Goal: Task Accomplishment & Management: Complete application form

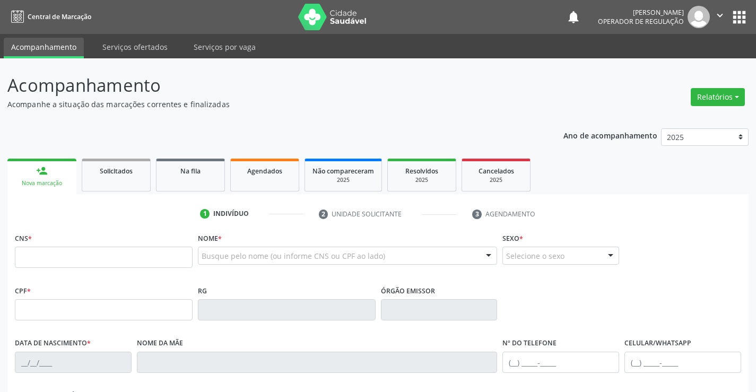
click at [325, 108] on p "Acompanhe a situação das marcações correntes e finalizadas" at bounding box center [266, 104] width 519 height 11
click at [168, 175] on div "Na fila" at bounding box center [190, 170] width 53 height 11
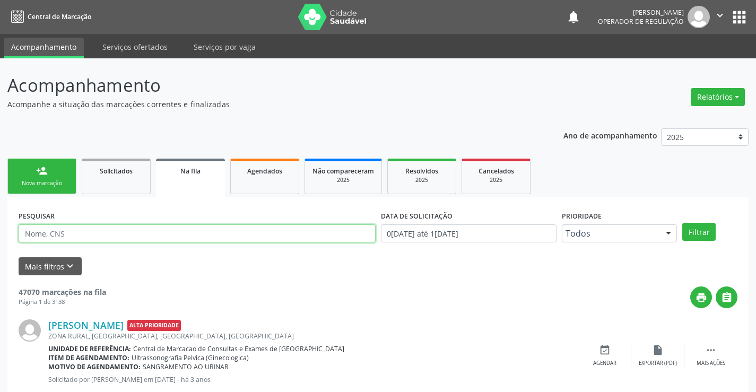
click at [132, 239] on input "text" at bounding box center [197, 233] width 357 height 18
paste input "706000802431740"
type input "706000802431740"
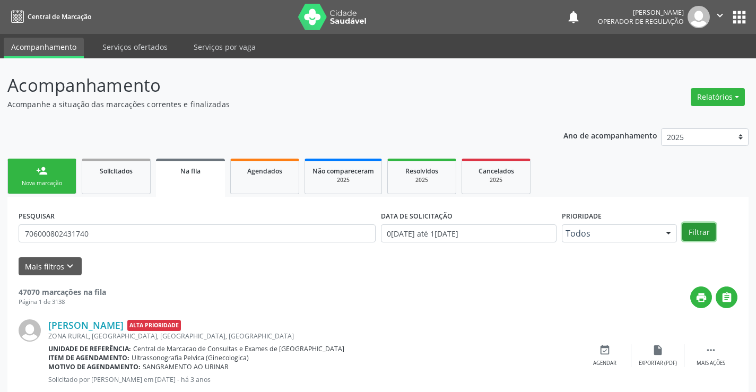
click at [693, 233] on button "Filtrar" at bounding box center [698, 232] width 33 height 18
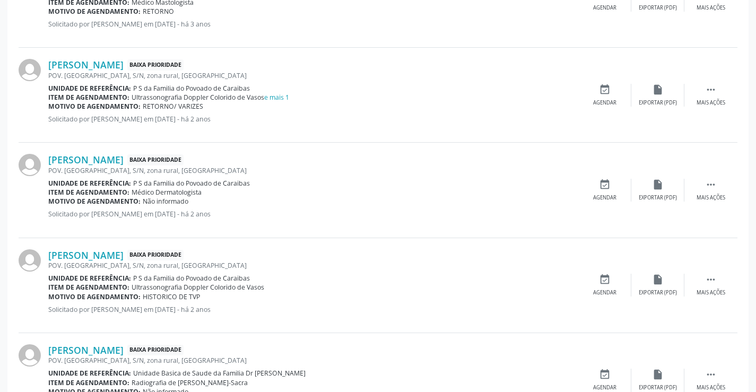
scroll to position [311, 0]
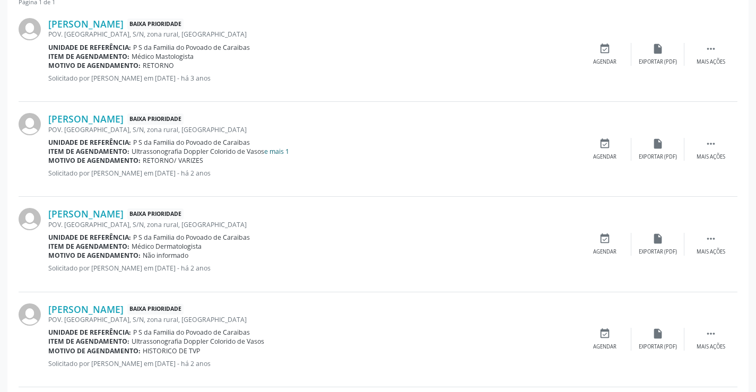
click at [283, 147] on link "e mais 1" at bounding box center [276, 151] width 25 height 9
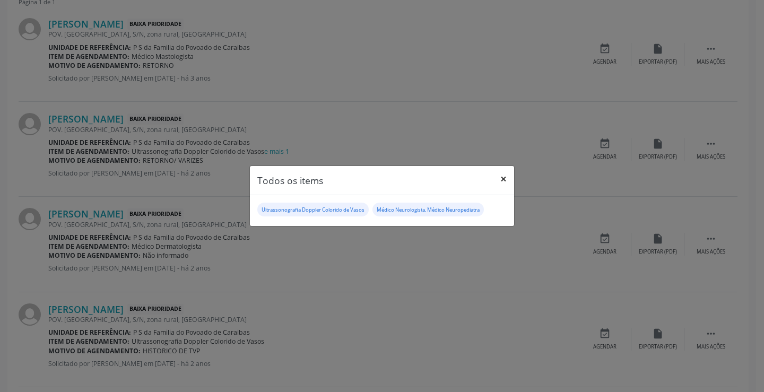
click at [501, 176] on button "×" at bounding box center [503, 179] width 21 height 26
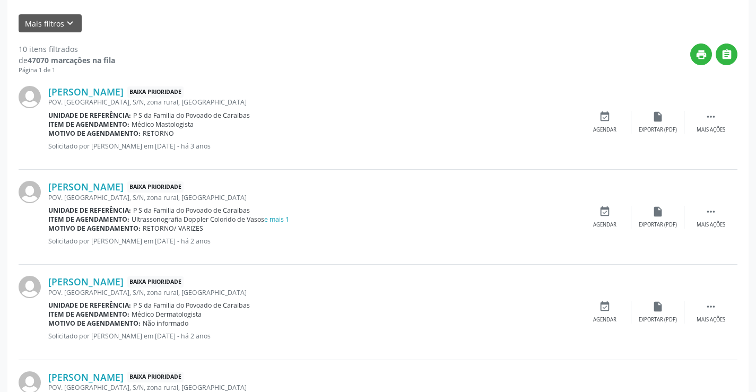
scroll to position [258, 0]
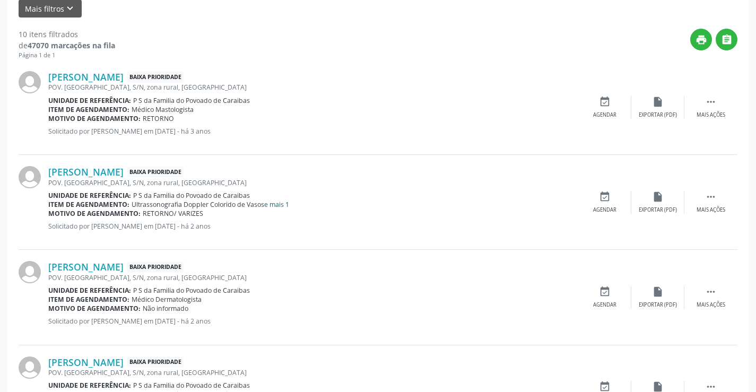
click at [281, 204] on link "e mais 1" at bounding box center [276, 204] width 25 height 9
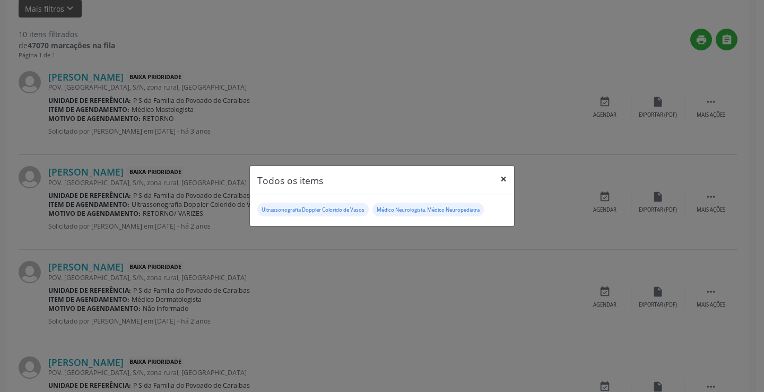
click at [502, 176] on button "×" at bounding box center [503, 179] width 21 height 26
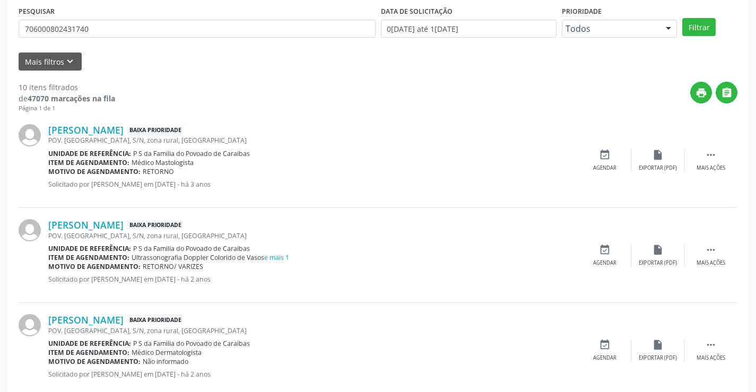
scroll to position [0, 0]
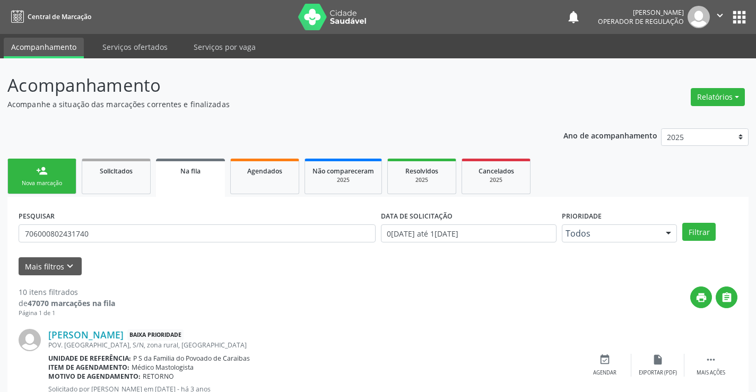
click at [35, 176] on link "person_add Nova marcação" at bounding box center [41, 177] width 69 height 36
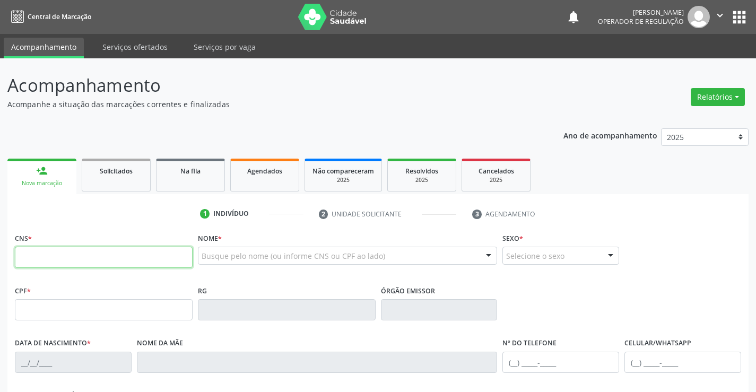
click at [55, 259] on input "text" at bounding box center [104, 257] width 178 height 21
type input "705 0040 6673 4354"
type input "10/03/1960"
type input "(74) 99110-3673"
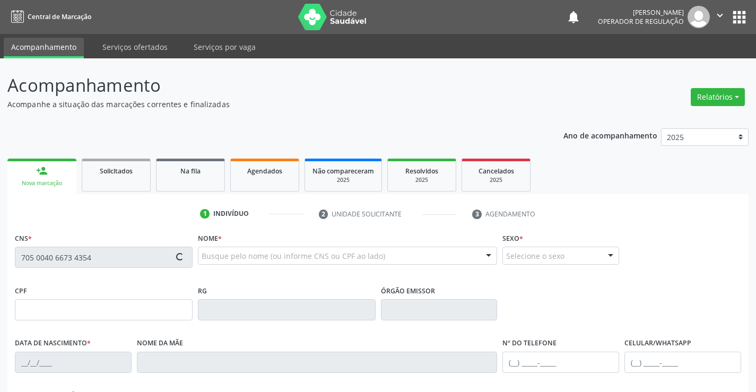
type input "S/N"
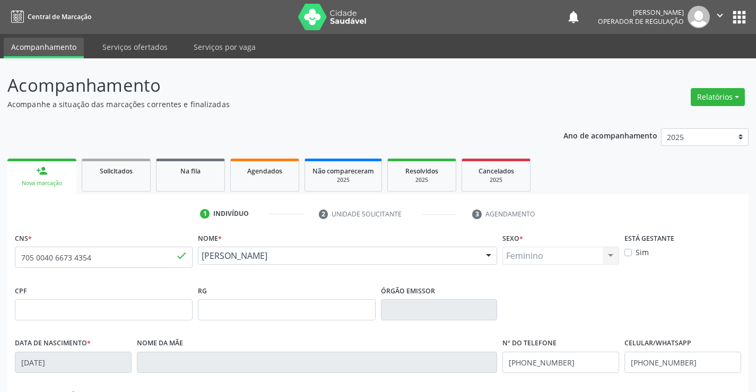
scroll to position [183, 0]
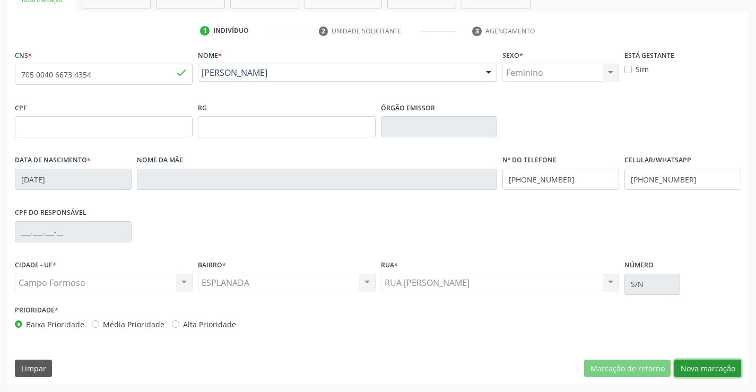
click at [719, 371] on button "Nova marcação" at bounding box center [707, 369] width 67 height 18
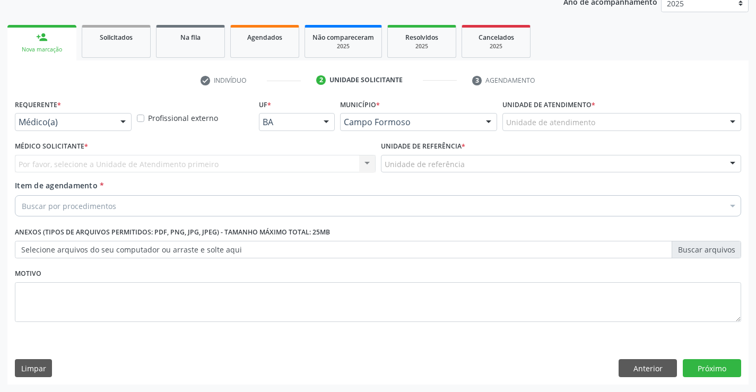
scroll to position [134, 0]
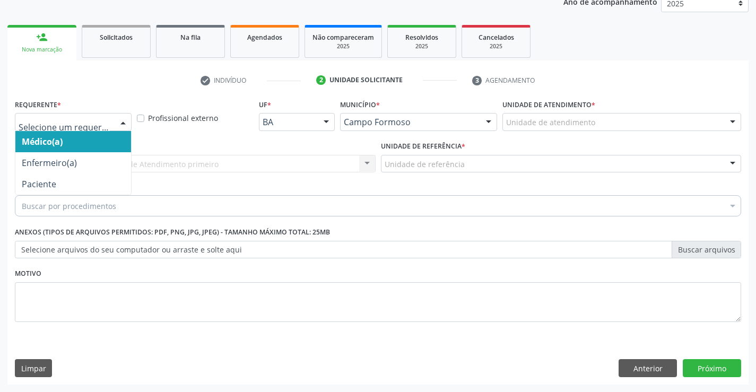
click at [118, 121] on div at bounding box center [123, 123] width 16 height 18
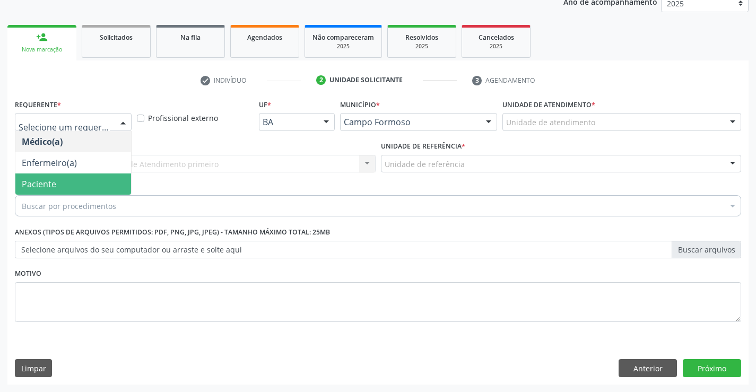
click at [63, 179] on span "Paciente" at bounding box center [73, 183] width 116 height 21
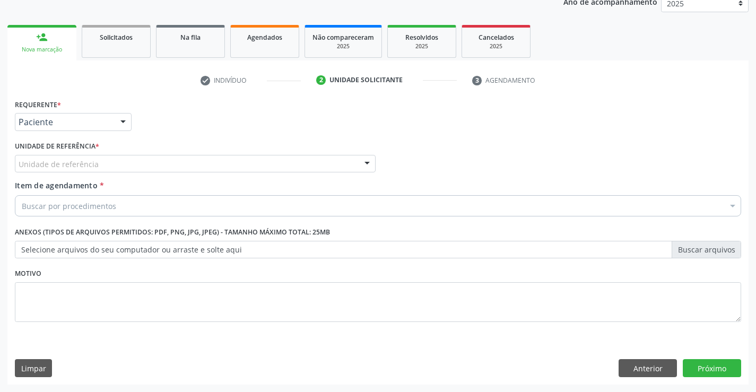
click at [97, 164] on div "Unidade de referência" at bounding box center [195, 164] width 361 height 18
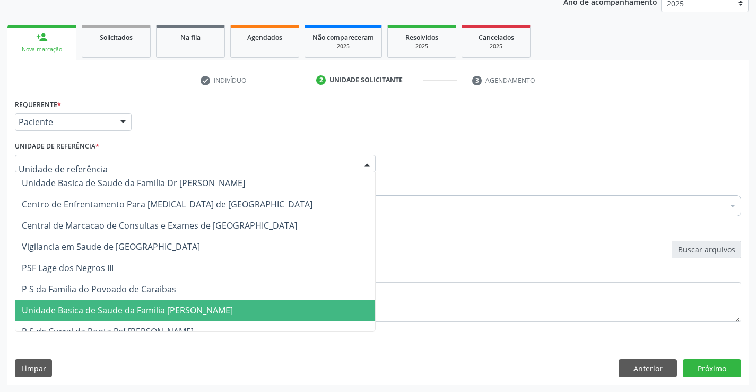
click at [191, 308] on span "Unidade Basica de Saude da Familia [PERSON_NAME]" at bounding box center [127, 311] width 211 height 12
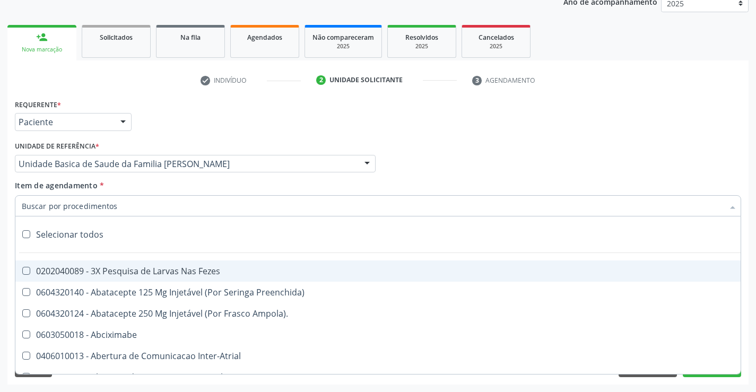
click at [141, 206] on div at bounding box center [378, 205] width 726 height 21
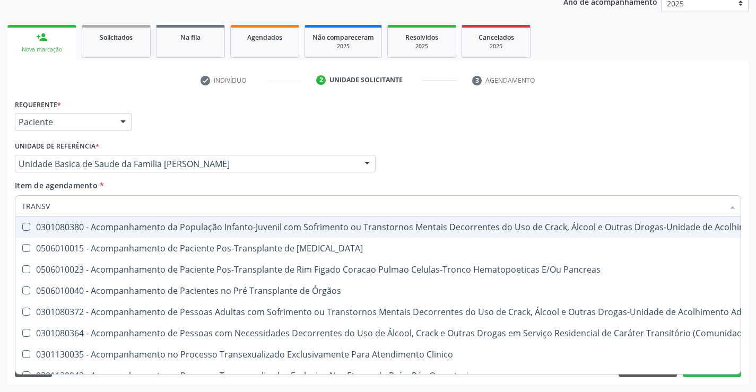
type input "TRANSVA"
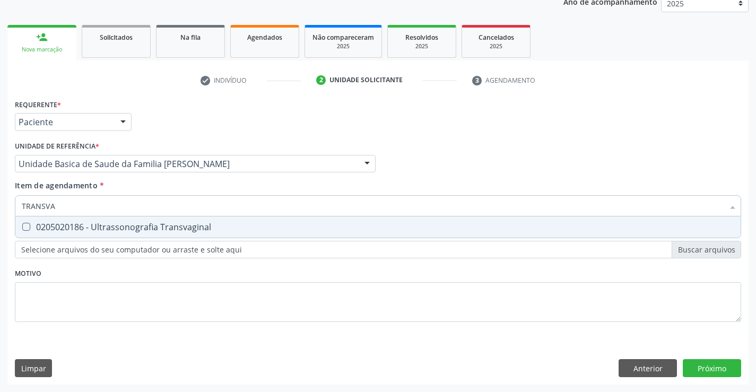
click at [145, 231] on div "0205020186 - Ultrassonografia Transvaginal" at bounding box center [378, 227] width 712 height 8
checkbox Transvaginal "true"
click at [698, 366] on div "Requerente * Paciente Médico(a) Enfermeiro(a) Paciente Nenhum resultado encontr…" at bounding box center [377, 241] width 741 height 288
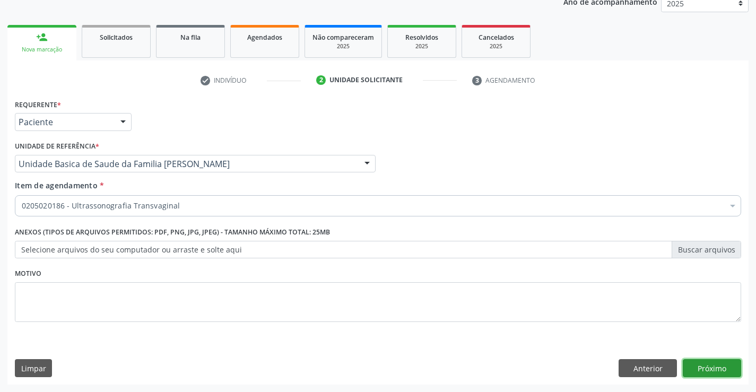
click at [716, 362] on button "Próximo" at bounding box center [712, 368] width 58 height 18
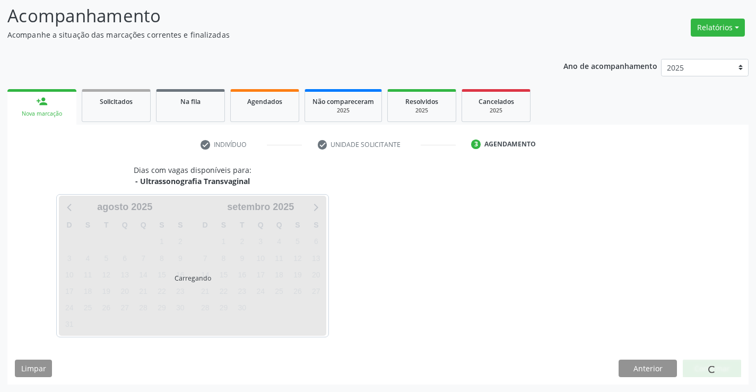
scroll to position [69, 0]
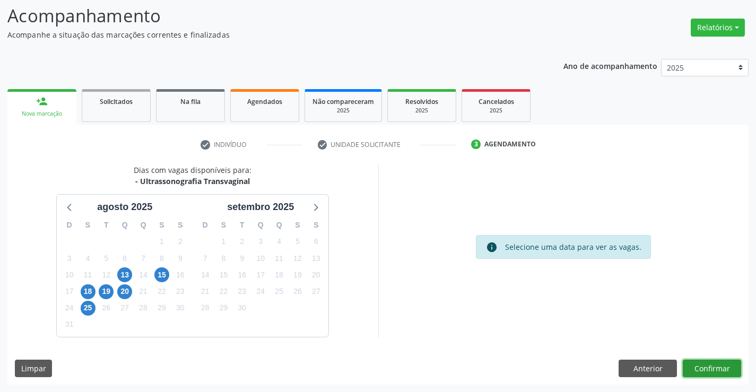
click at [718, 368] on button "Confirmar" at bounding box center [712, 369] width 58 height 18
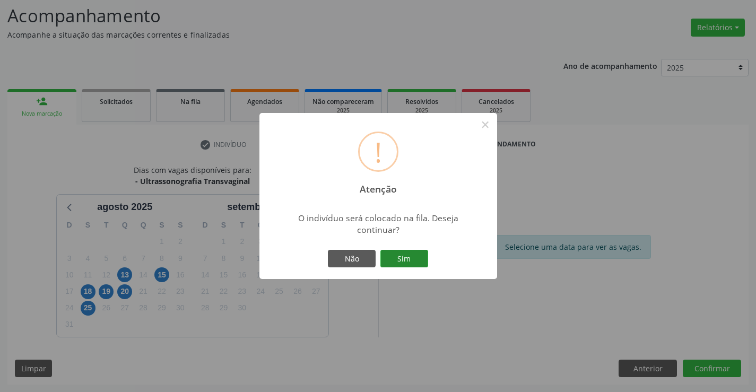
click at [416, 255] on button "Sim" at bounding box center [404, 259] width 48 height 18
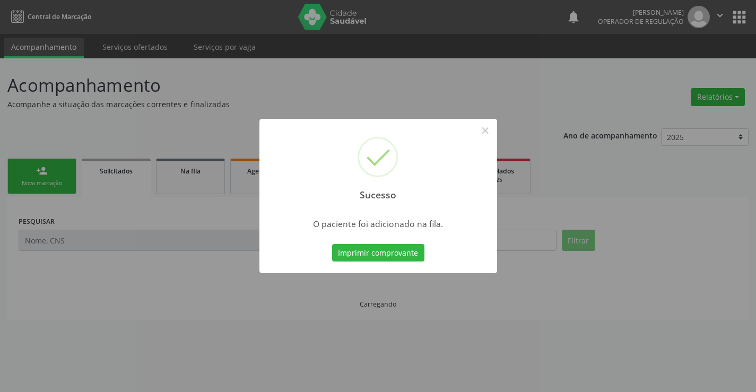
scroll to position [0, 0]
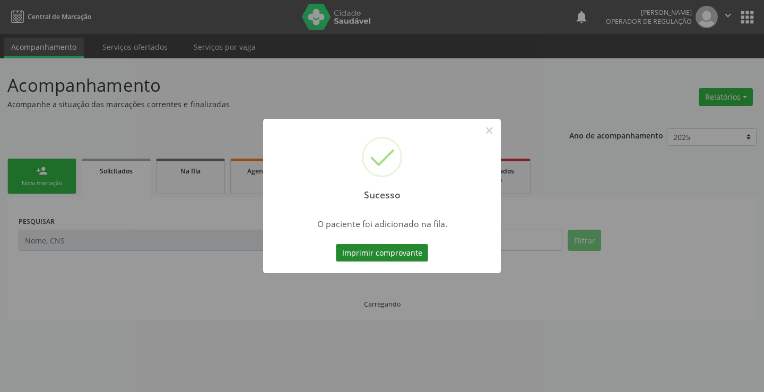
click at [383, 255] on button "Imprimir comprovante" at bounding box center [382, 253] width 92 height 18
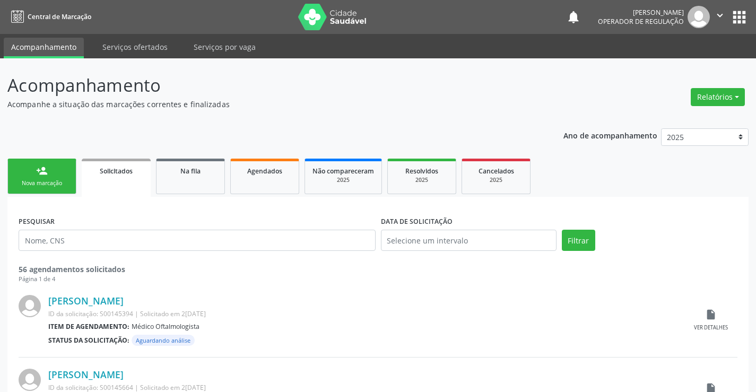
click at [56, 169] on link "person_add Nova marcação" at bounding box center [41, 177] width 69 height 36
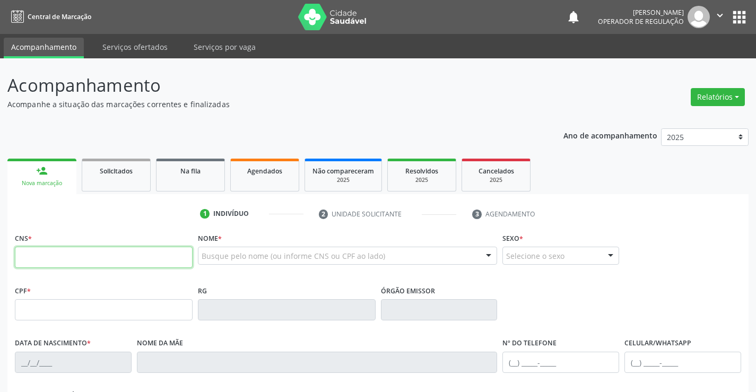
click at [57, 250] on input "text" at bounding box center [104, 257] width 178 height 21
type input "701 2090 9361 6219"
type input "034.557.675-67"
type input "1330705572"
type input "21/10/1981"
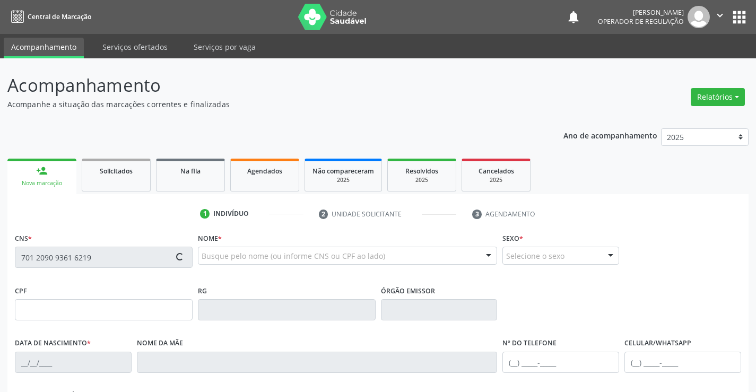
type input "(74) 9110-3673"
type input "034.557.675-67"
type input "sn"
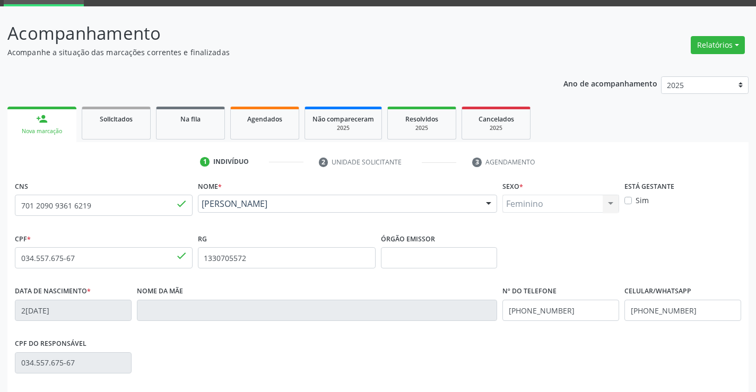
scroll to position [183, 0]
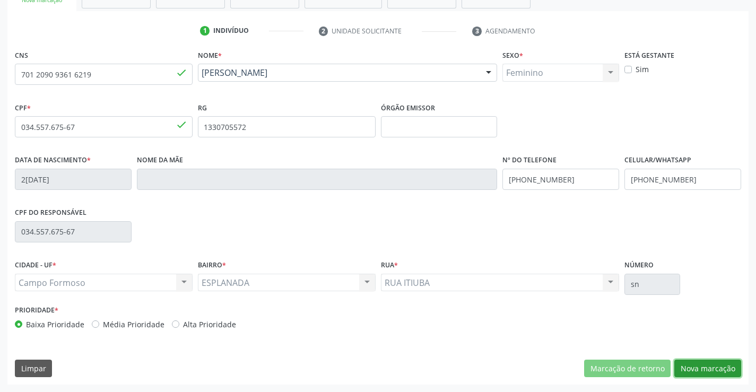
click at [707, 370] on button "Nova marcação" at bounding box center [707, 369] width 67 height 18
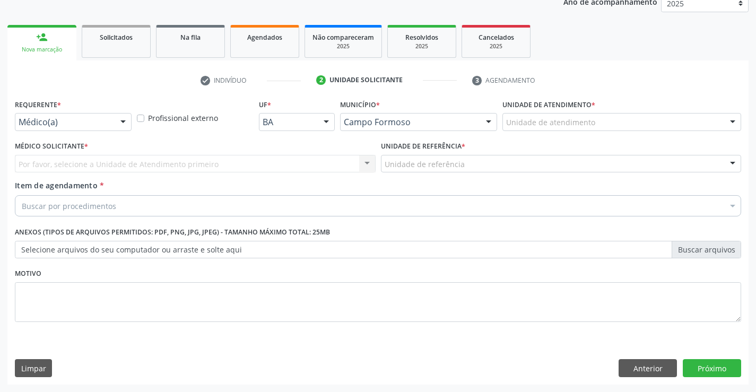
scroll to position [134, 0]
click at [120, 117] on div at bounding box center [123, 123] width 16 height 18
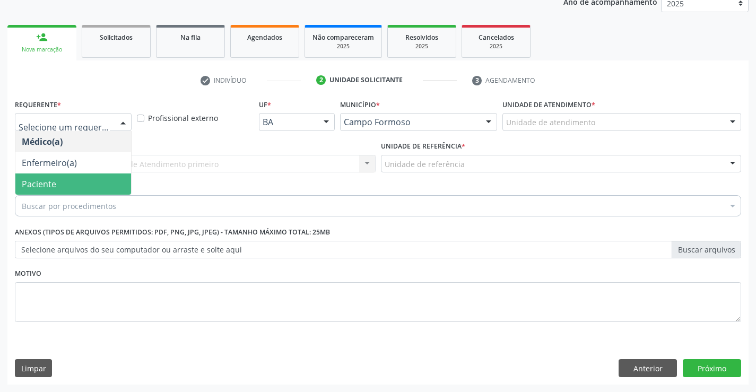
click at [65, 186] on span "Paciente" at bounding box center [73, 183] width 116 height 21
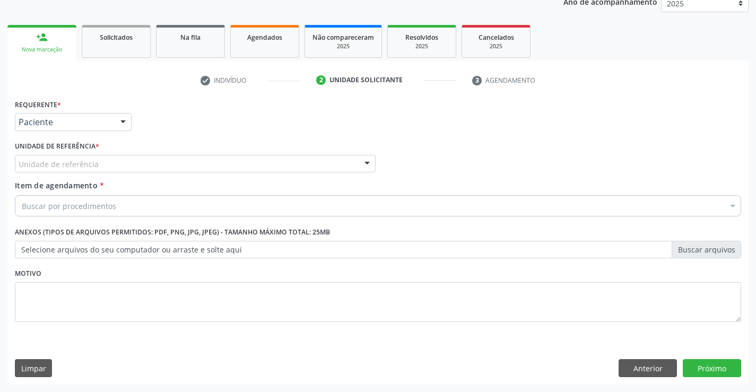
click at [132, 168] on div "Unidade de referência" at bounding box center [195, 164] width 361 height 18
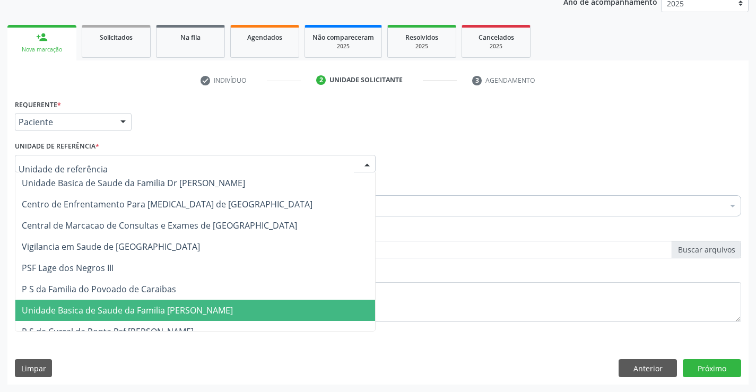
click at [137, 312] on span "Unidade Basica de Saude da Familia [PERSON_NAME]" at bounding box center [127, 311] width 211 height 12
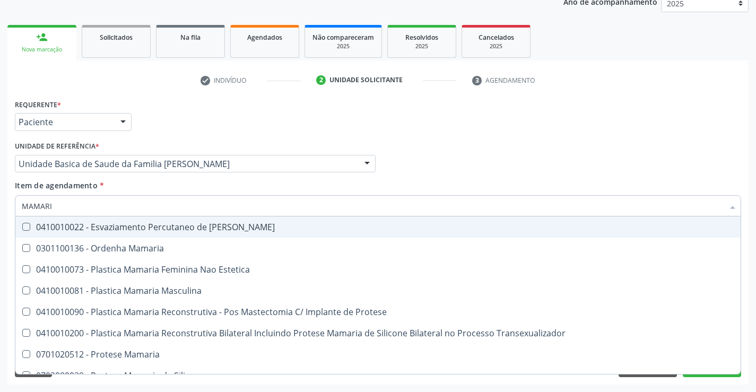
type input "MAMARIA"
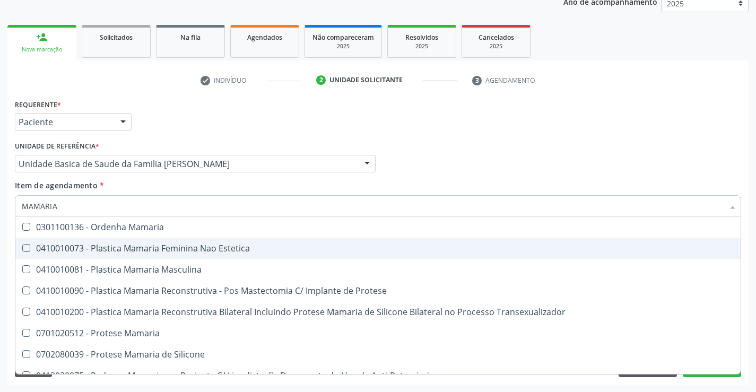
scroll to position [33, 0]
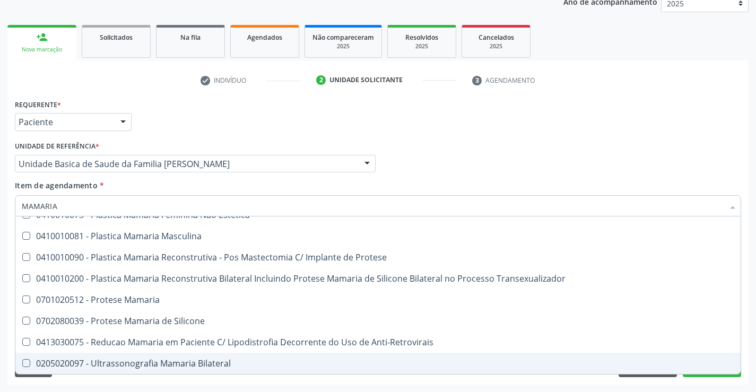
click at [193, 363] on div "0205020097 - Ultrassonografia Mamaria Bilateral" at bounding box center [378, 363] width 712 height 8
checkbox Bilateral "true"
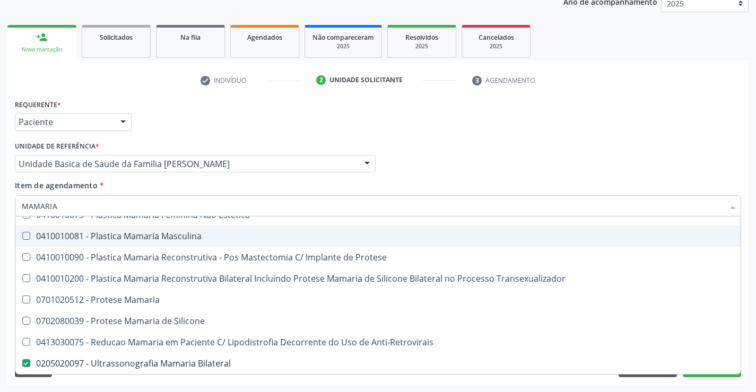
click at [680, 160] on div "Médico Solicitante Por favor, selecione a Unidade de Atendimento primeiro Nenhu…" at bounding box center [378, 158] width 732 height 41
checkbox Estetica "true"
checkbox Bilateral "false"
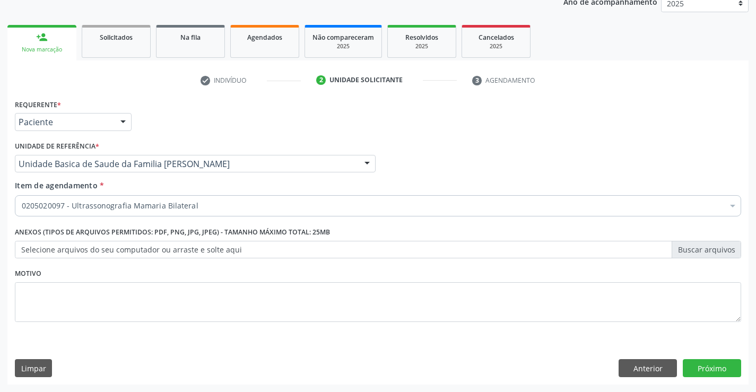
scroll to position [0, 0]
click at [714, 370] on button "Próximo" at bounding box center [712, 368] width 58 height 18
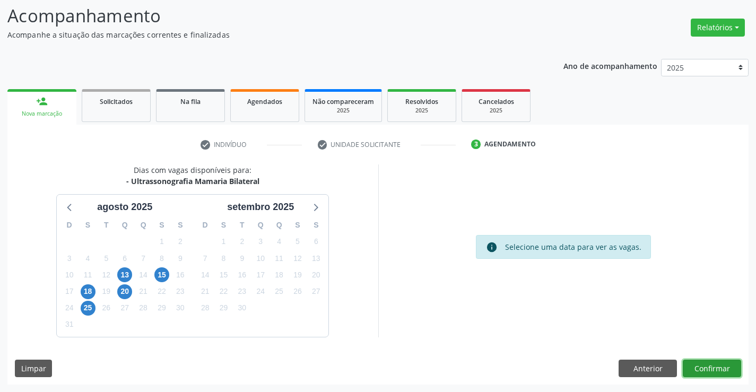
click at [708, 367] on button "Confirmar" at bounding box center [712, 369] width 58 height 18
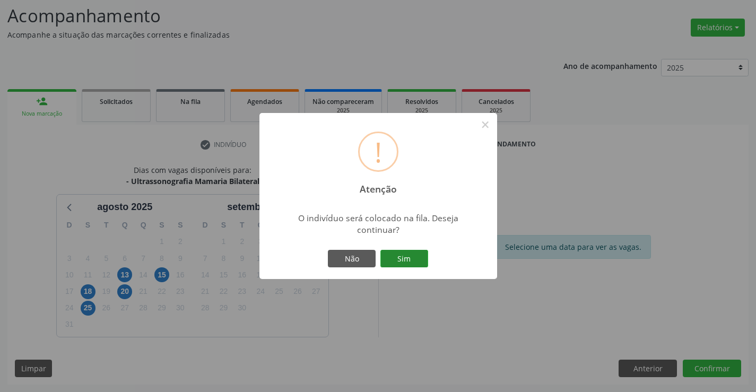
click at [406, 254] on button "Sim" at bounding box center [404, 259] width 48 height 18
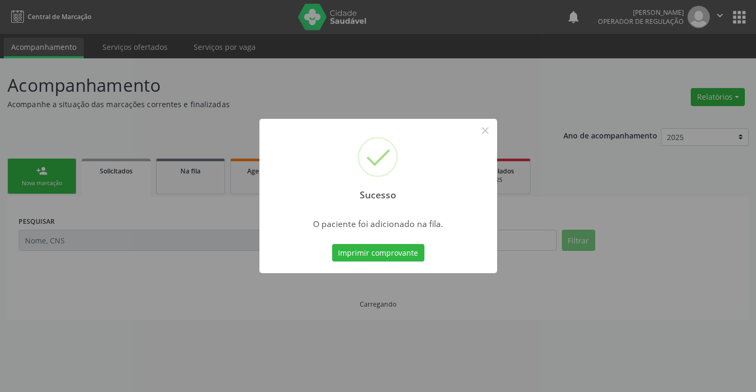
scroll to position [0, 0]
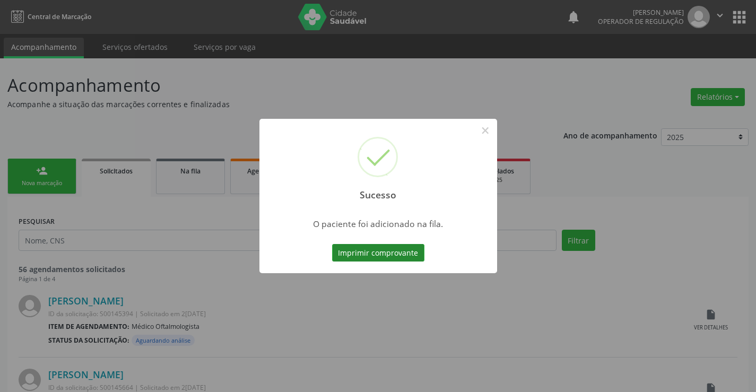
click at [396, 253] on button "Imprimir comprovante" at bounding box center [378, 253] width 92 height 18
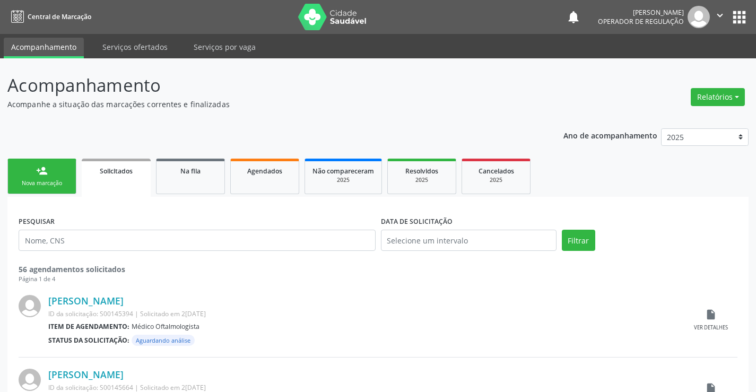
click at [48, 167] on link "person_add Nova marcação" at bounding box center [41, 177] width 69 height 36
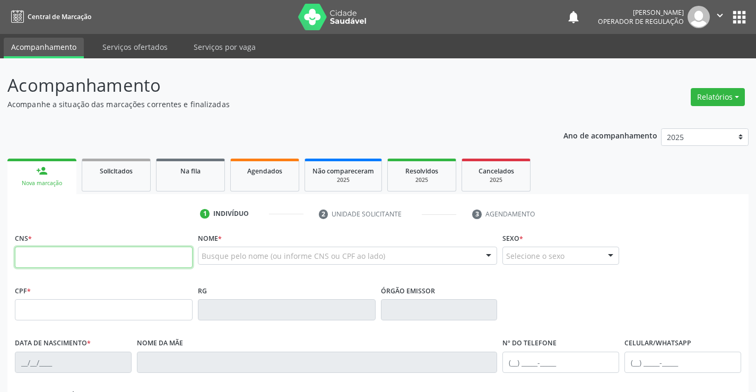
click at [60, 259] on input "text" at bounding box center [104, 257] width 178 height 21
click at [59, 256] on input "text" at bounding box center [104, 257] width 178 height 21
type input "701 8062 1297 3976"
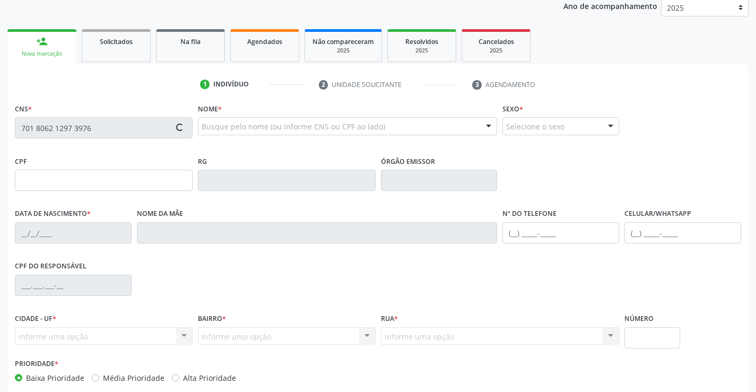
scroll to position [159, 0]
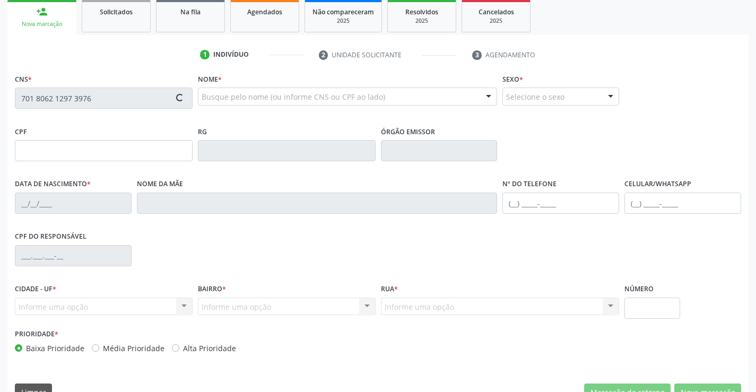
type input "0850165199"
type input "26/11/1981"
type input "(74) 98873-3216"
type input "S/N"
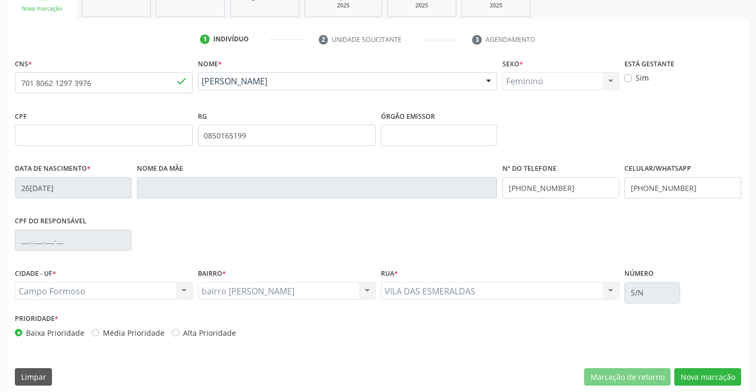
scroll to position [183, 0]
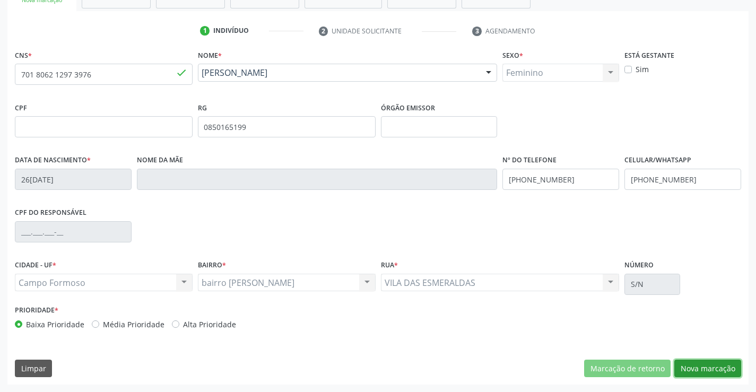
click at [702, 371] on button "Nova marcação" at bounding box center [707, 369] width 67 height 18
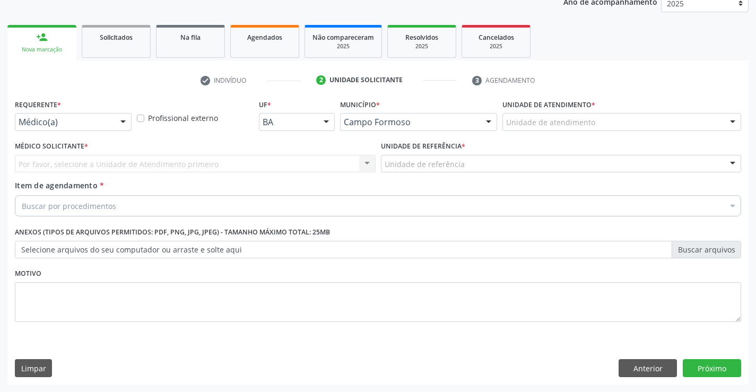
scroll to position [134, 0]
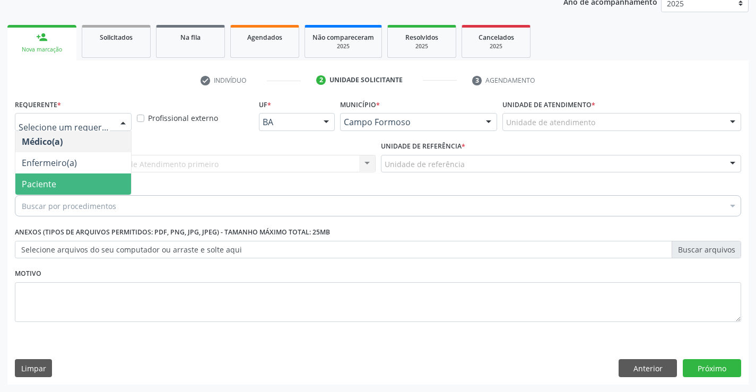
click at [67, 182] on span "Paciente" at bounding box center [73, 183] width 116 height 21
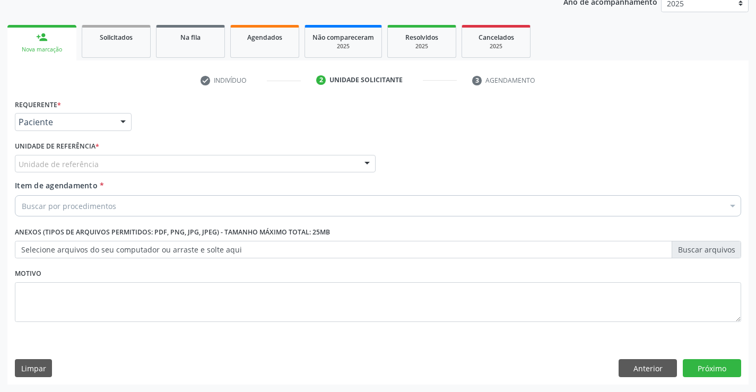
click at [139, 161] on div "Unidade de referência" at bounding box center [195, 164] width 361 height 18
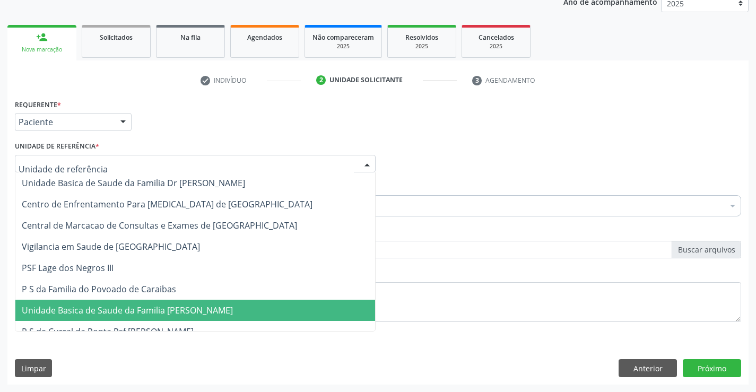
click at [178, 315] on span "Unidade Basica de Saude da Familia [PERSON_NAME]" at bounding box center [127, 311] width 211 height 12
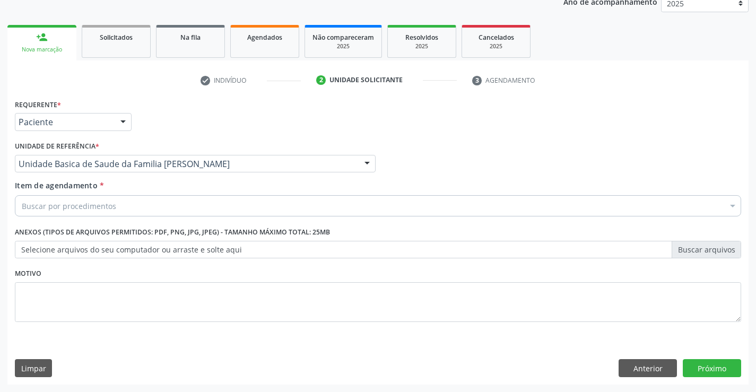
click at [120, 207] on div "Buscar por procedimentos" at bounding box center [378, 205] width 726 height 21
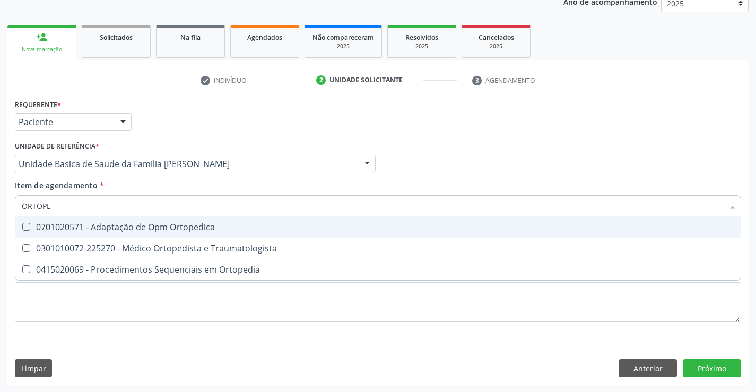
type input "ORTOPED"
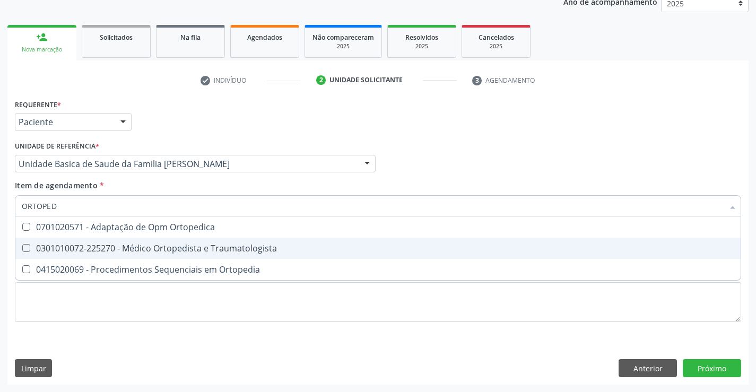
click at [153, 249] on div "0301010072-225270 - Médico Ortopedista e Traumatologista" at bounding box center [378, 248] width 712 height 8
checkbox Traumatologista "true"
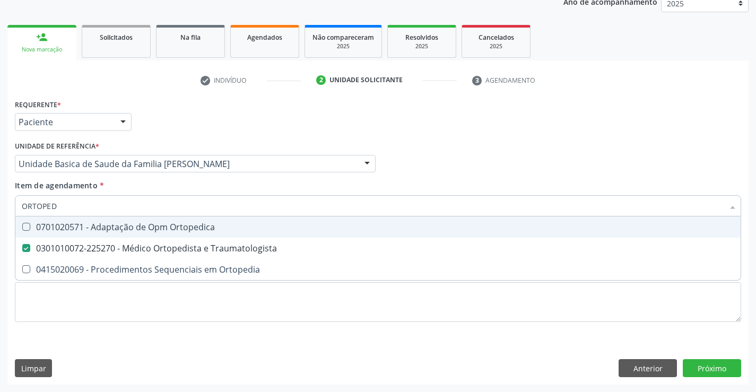
click at [131, 178] on div "Unidade de referência * Unidade Basica de Saude da Familia Maninho Ferreira Uni…" at bounding box center [195, 158] width 366 height 41
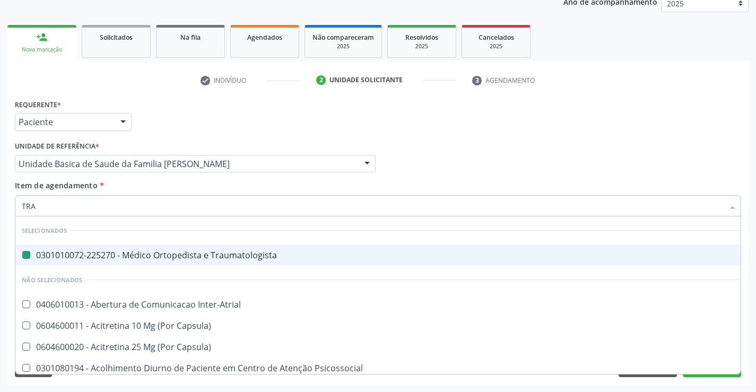
type input "TRAN"
checkbox Traumatologista "false"
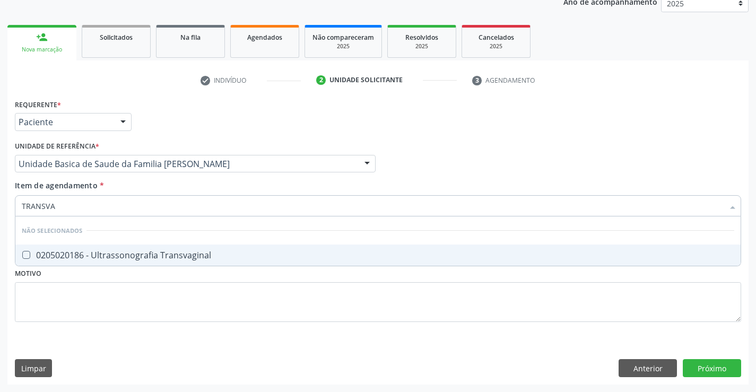
type input "TRANSVAG"
click at [101, 256] on div "0205020186 - Ultrassonografia Transvaginal" at bounding box center [378, 255] width 712 height 8
checkbox Transvaginal "true"
click at [698, 367] on div "Requerente * Paciente Médico(a) Enfermeiro(a) Paciente Nenhum resultado encontr…" at bounding box center [377, 241] width 741 height 288
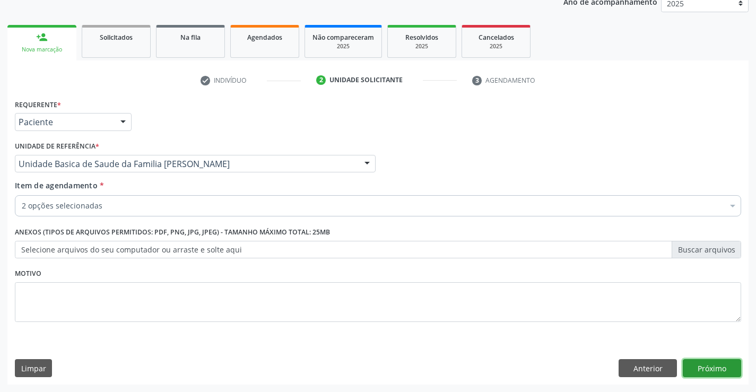
click at [701, 362] on button "Próximo" at bounding box center [712, 368] width 58 height 18
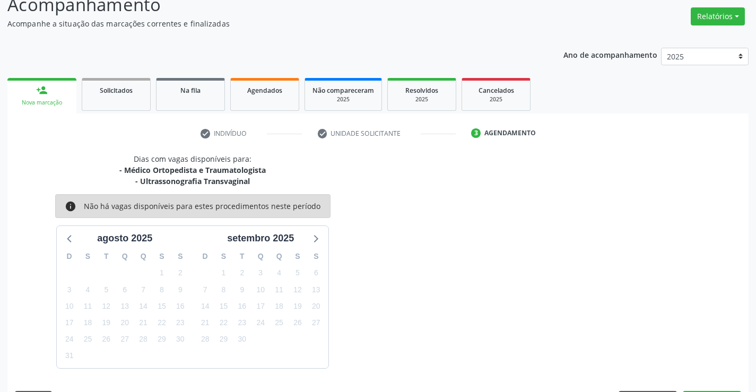
scroll to position [112, 0]
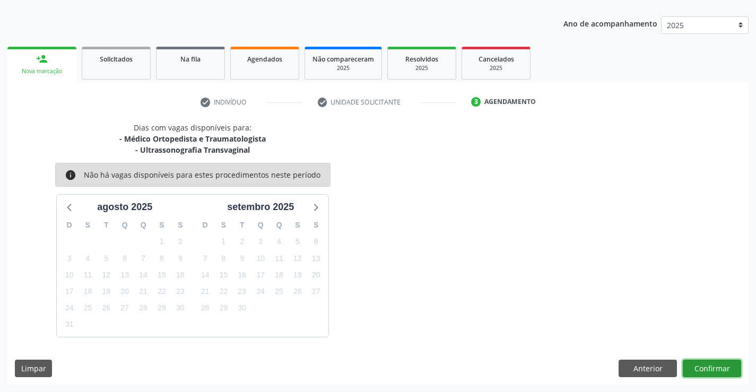
click at [690, 367] on button "Confirmar" at bounding box center [712, 369] width 58 height 18
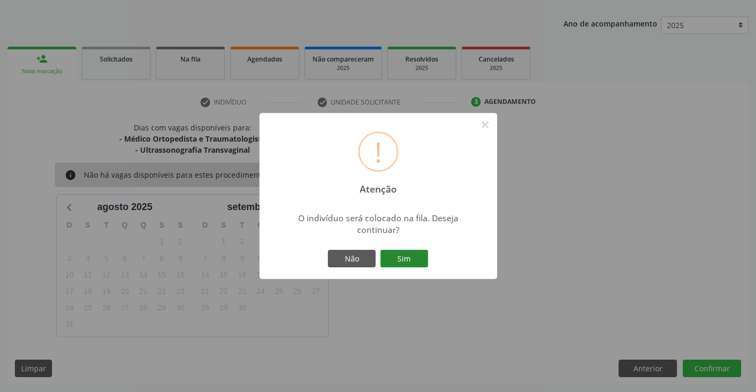
click at [412, 255] on button "Sim" at bounding box center [404, 259] width 48 height 18
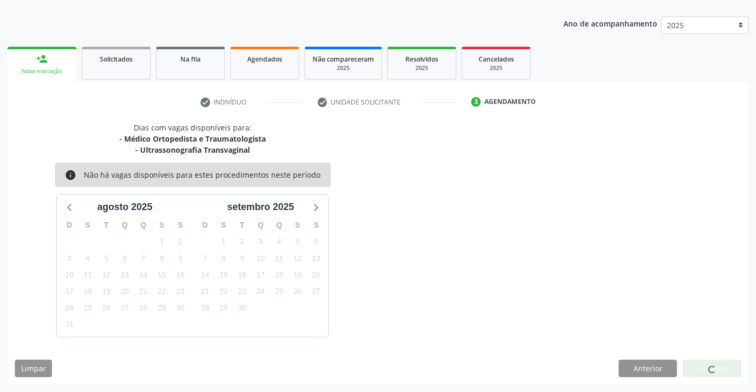
scroll to position [0, 0]
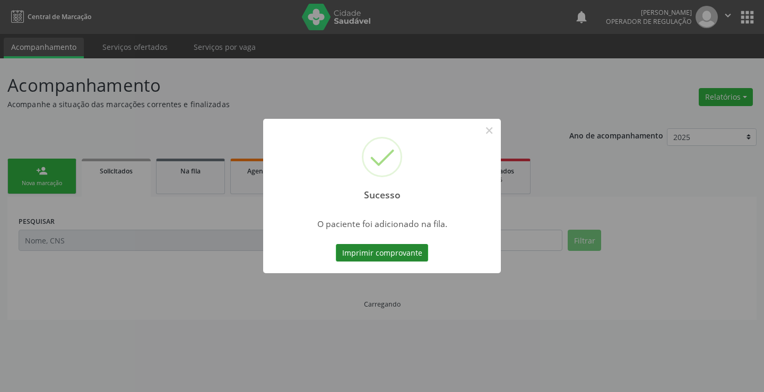
click at [399, 257] on button "Imprimir comprovante" at bounding box center [382, 253] width 92 height 18
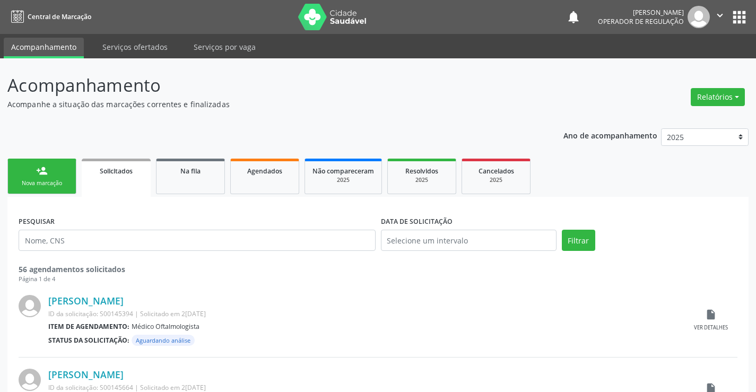
click at [61, 172] on link "person_add Nova marcação" at bounding box center [41, 177] width 69 height 36
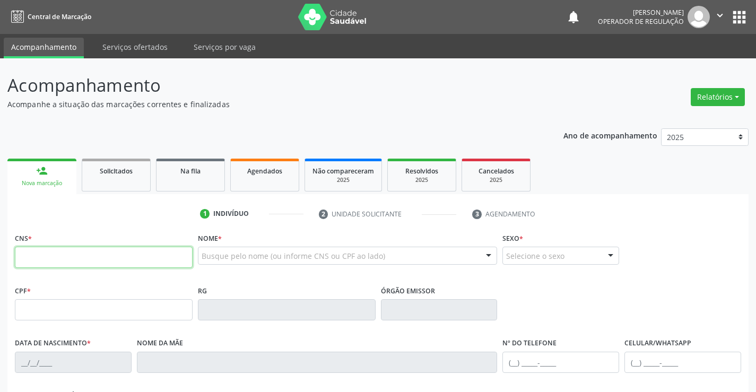
click at [62, 260] on input "text" at bounding box center [104, 257] width 178 height 21
type input "705 0028 6867 4653"
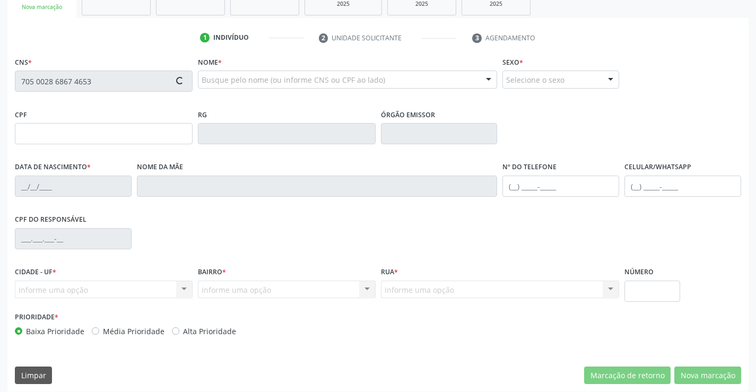
type input "11/03/1998"
type input "Maria Zilene Rodrigues Barbosa"
type input "(74) 99142-3714"
type input "S/N"
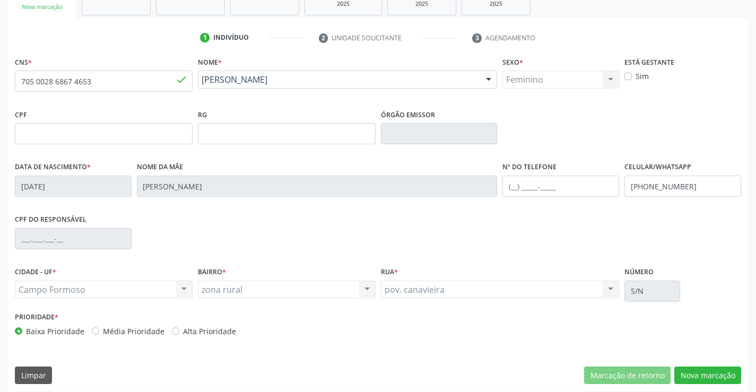
scroll to position [183, 0]
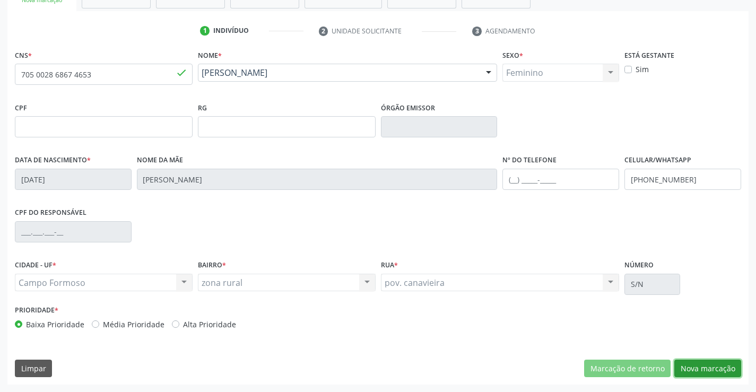
click at [705, 370] on button "Nova marcação" at bounding box center [707, 369] width 67 height 18
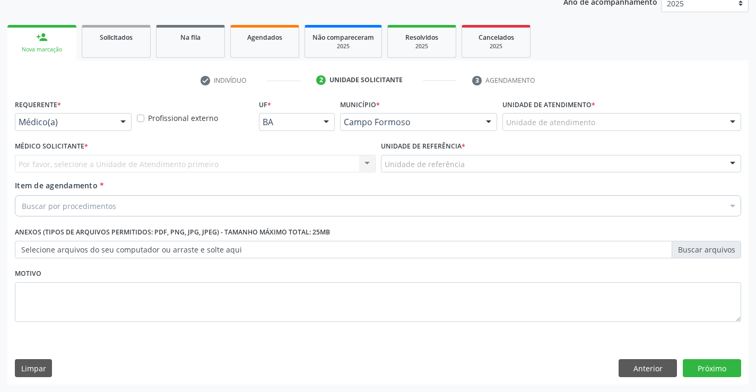
scroll to position [134, 0]
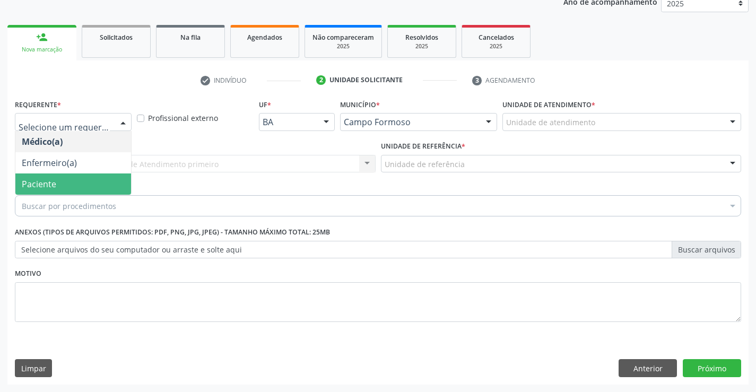
click at [85, 183] on span "Paciente" at bounding box center [73, 183] width 116 height 21
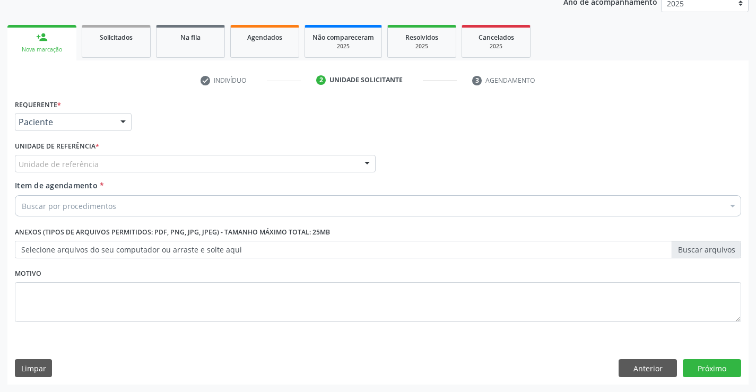
click at [154, 166] on div "Unidade de referência" at bounding box center [195, 164] width 361 height 18
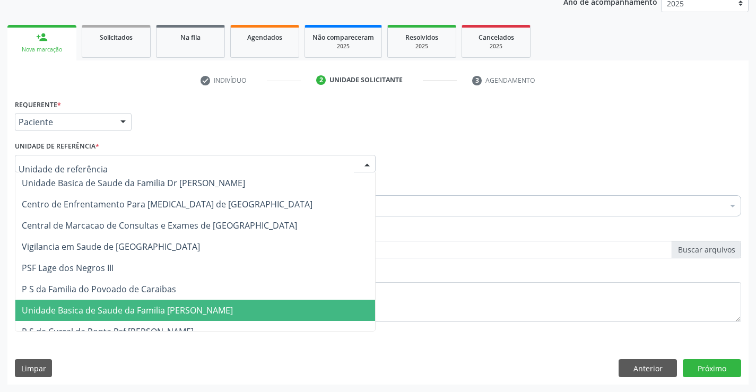
drag, startPoint x: 172, startPoint y: 311, endPoint x: 164, endPoint y: 301, distance: 12.8
click at [172, 311] on span "Unidade Basica de Saude da Familia [PERSON_NAME]" at bounding box center [127, 311] width 211 height 12
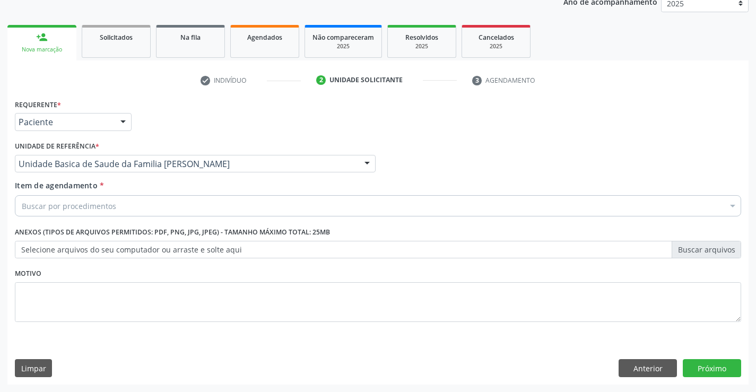
click at [143, 211] on div "Buscar por procedimentos" at bounding box center [378, 205] width 726 height 21
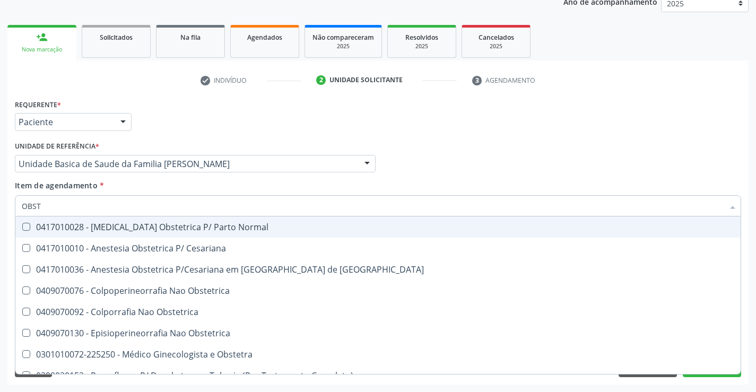
type input "OBSTE"
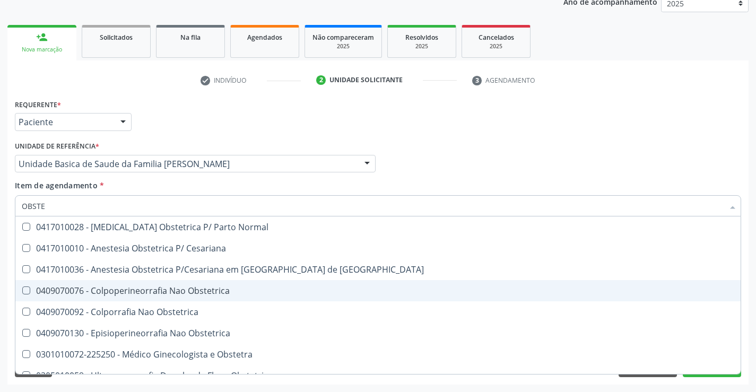
scroll to position [55, 0]
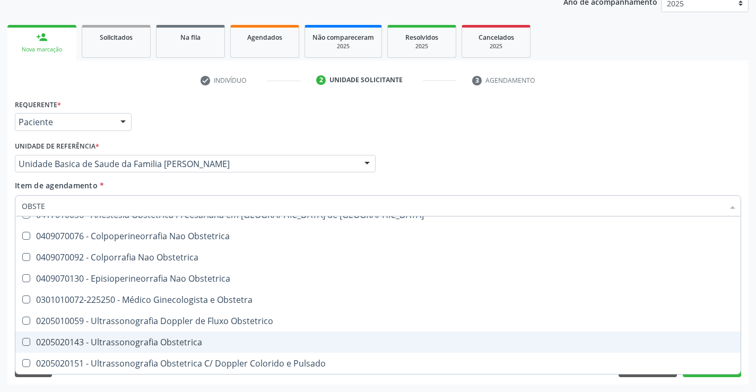
click at [168, 340] on div "0205020143 - Ultrassonografia Obstetrica" at bounding box center [378, 342] width 712 height 8
checkbox Obstetrica "true"
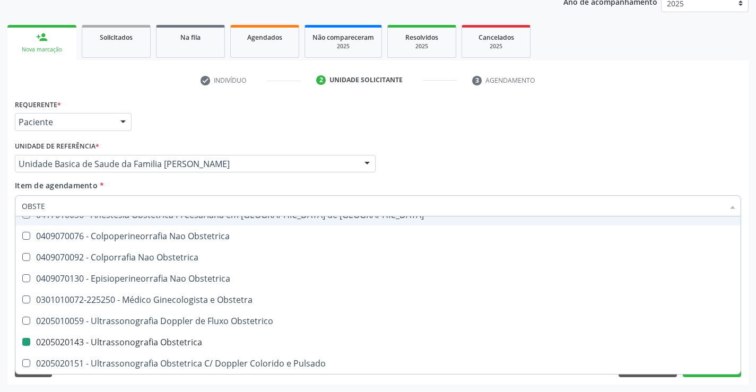
click at [671, 155] on div "Médico Solicitante Por favor, selecione a Unidade de Atendimento primeiro Nenhu…" at bounding box center [378, 158] width 732 height 41
checkbox Cesariana "true"
checkbox Obstetrica "false"
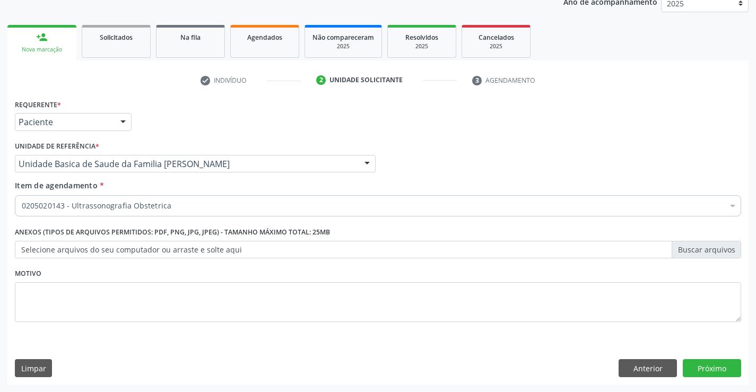
scroll to position [0, 0]
click at [715, 375] on button "Próximo" at bounding box center [712, 368] width 58 height 18
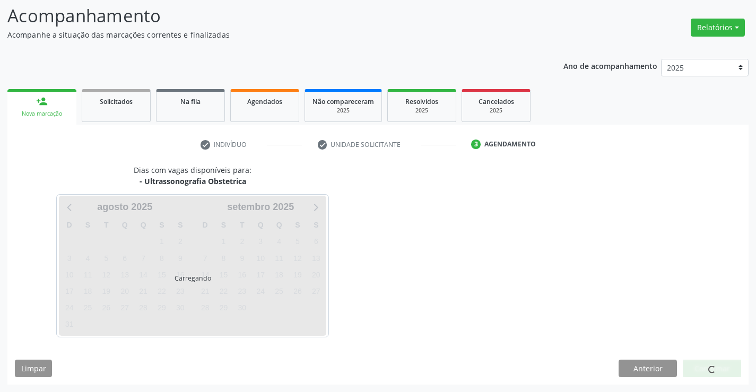
scroll to position [69, 0]
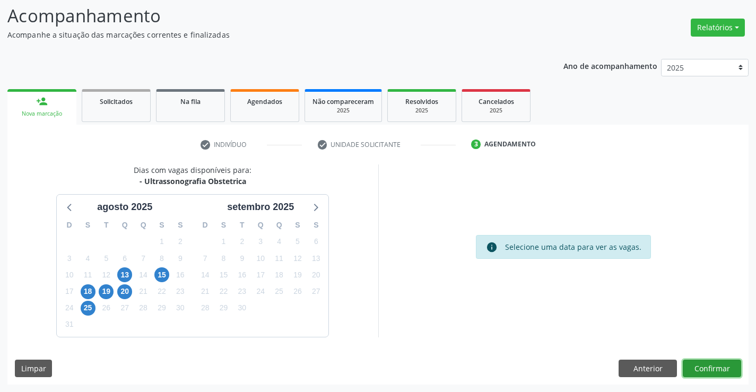
click at [716, 363] on button "Confirmar" at bounding box center [712, 369] width 58 height 18
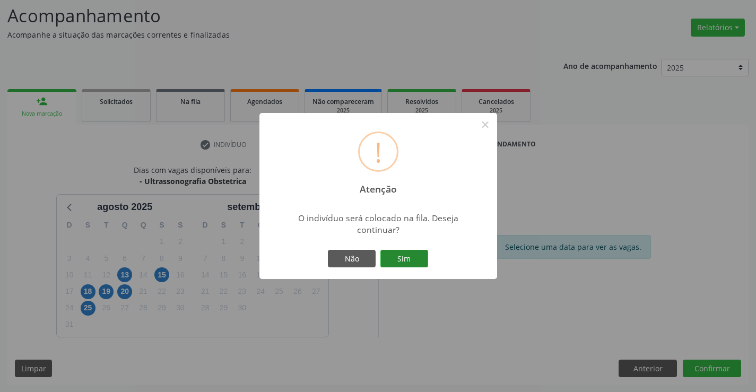
click at [416, 259] on button "Sim" at bounding box center [404, 259] width 48 height 18
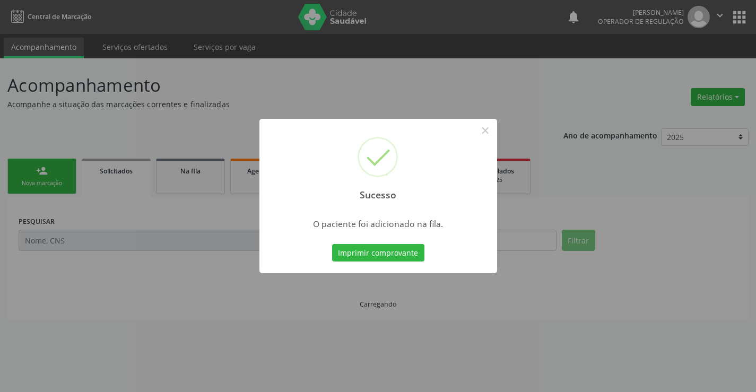
scroll to position [0, 0]
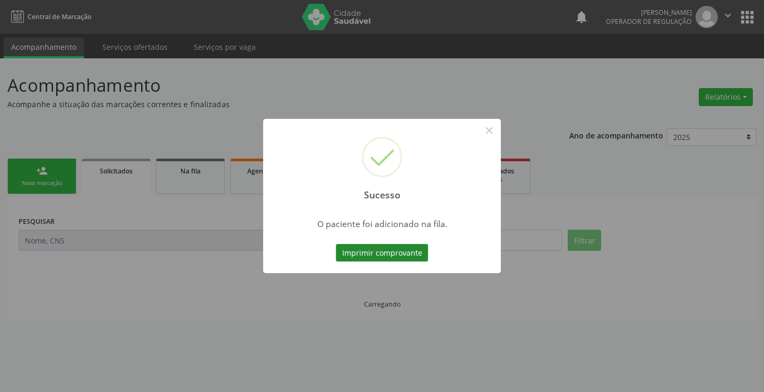
click at [411, 250] on button "Imprimir comprovante" at bounding box center [382, 253] width 92 height 18
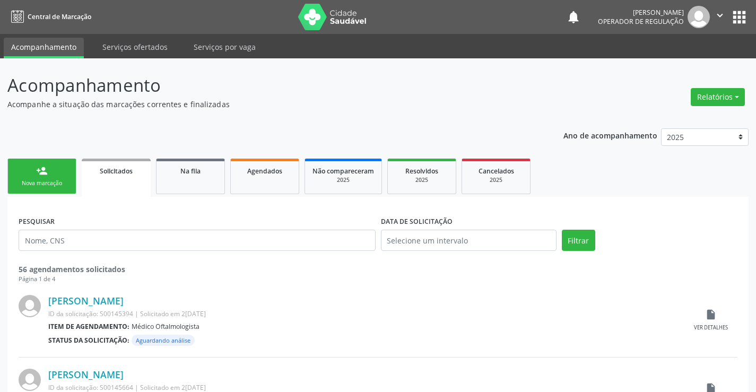
click at [48, 180] on div "Nova marcação" at bounding box center [41, 183] width 53 height 8
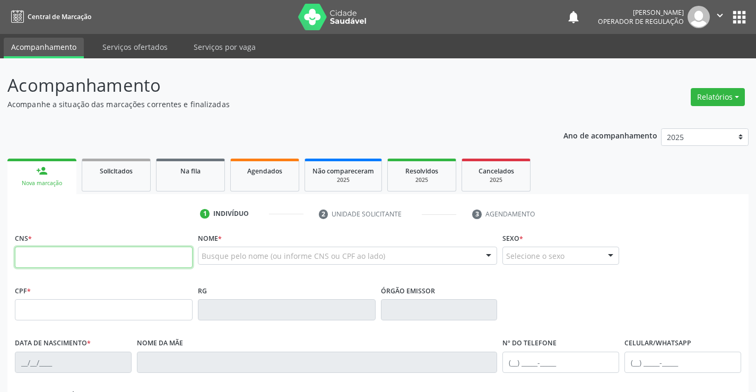
click at [64, 261] on input "text" at bounding box center [104, 257] width 178 height 21
type input "704 3055 1208 0894"
type input "1261728971"
type input "[DATE]"
type input "018.448.045-00"
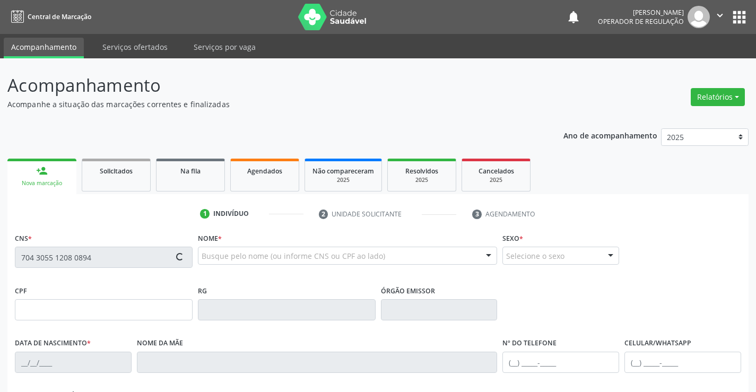
type input "S/N"
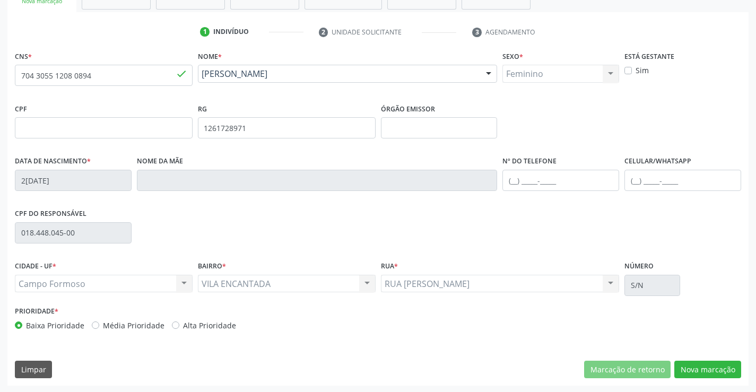
scroll to position [183, 0]
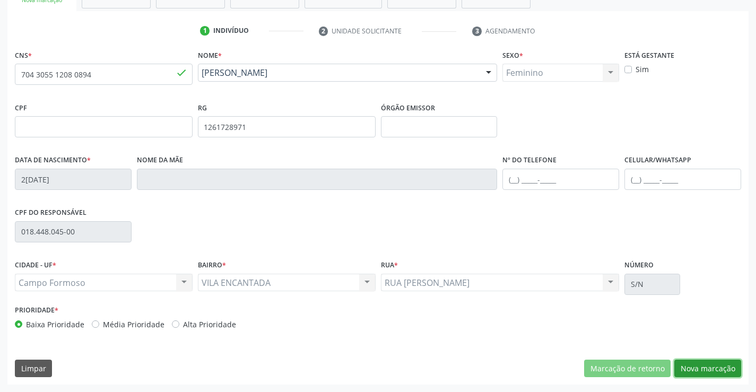
click at [701, 369] on button "Nova marcação" at bounding box center [707, 369] width 67 height 18
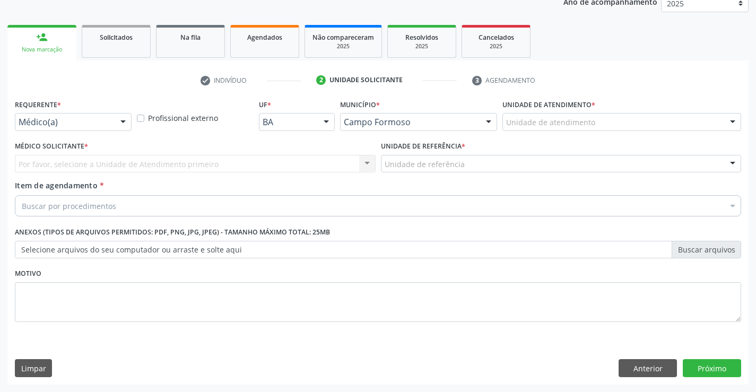
scroll to position [134, 0]
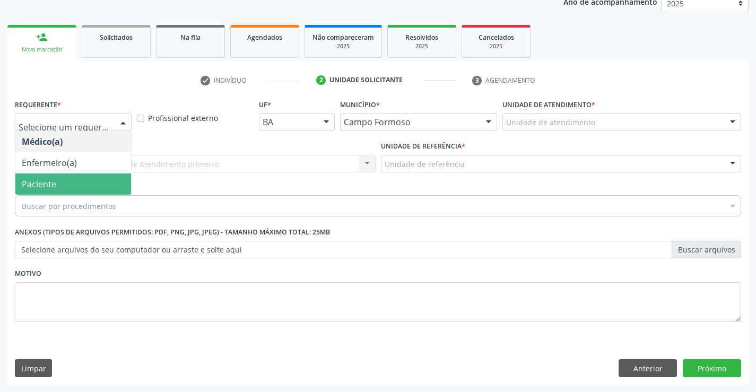
drag, startPoint x: 52, startPoint y: 186, endPoint x: 59, endPoint y: 182, distance: 8.3
click at [52, 187] on span "Paciente" at bounding box center [39, 184] width 34 height 12
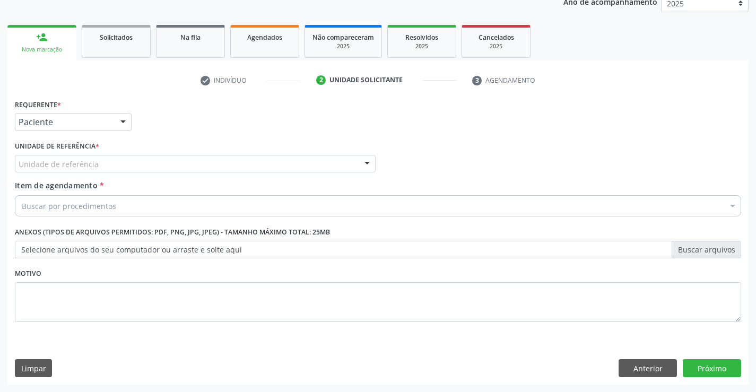
click at [110, 166] on div "Unidade de referência" at bounding box center [195, 164] width 361 height 18
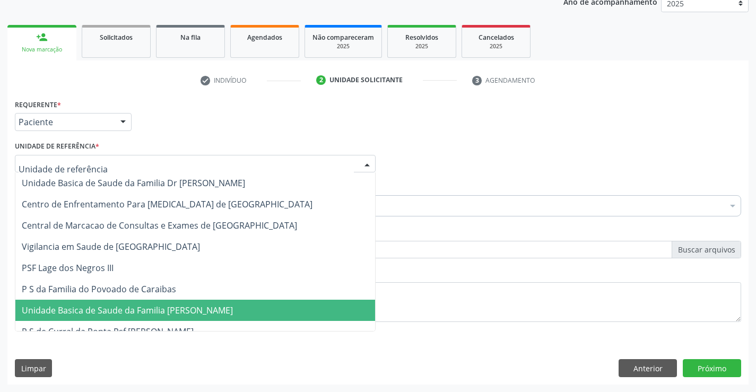
click at [126, 312] on span "Unidade Basica de Saude da Familia [PERSON_NAME]" at bounding box center [127, 311] width 211 height 12
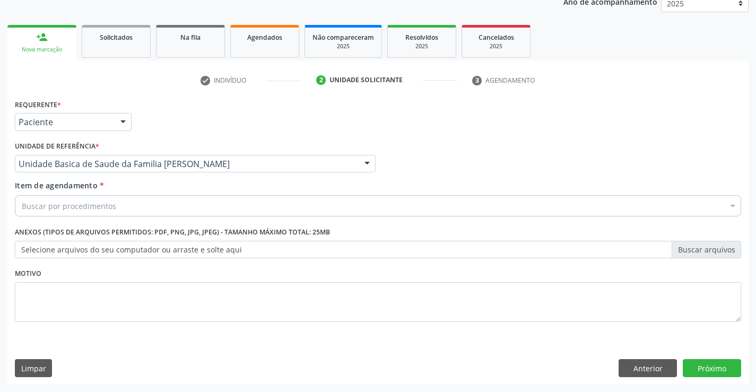
click at [118, 207] on div "Buscar por procedimentos" at bounding box center [378, 205] width 726 height 21
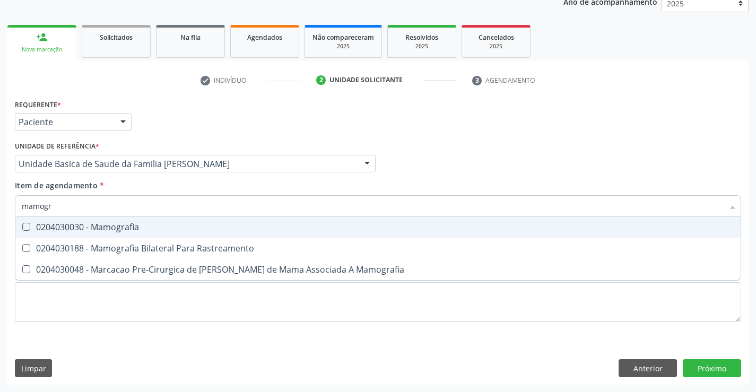
type input "mamogra"
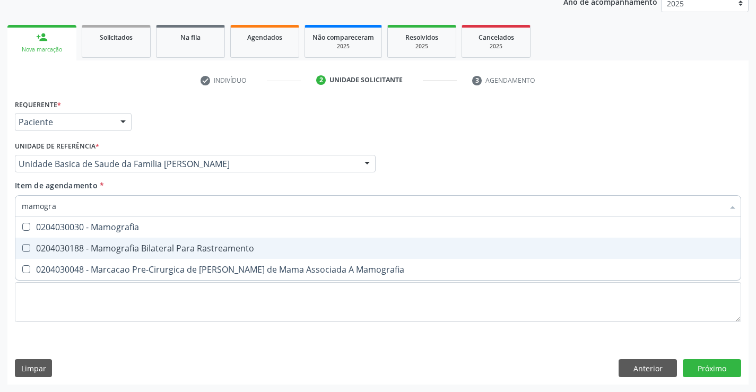
click at [109, 247] on div "0204030188 - Mamografia Bilateral Para Rastreamento" at bounding box center [378, 248] width 712 height 8
checkbox Rastreamento "true"
click at [706, 364] on div "Requerente * Paciente Médico(a) Enfermeiro(a) Paciente Nenhum resultado encontr…" at bounding box center [377, 241] width 741 height 288
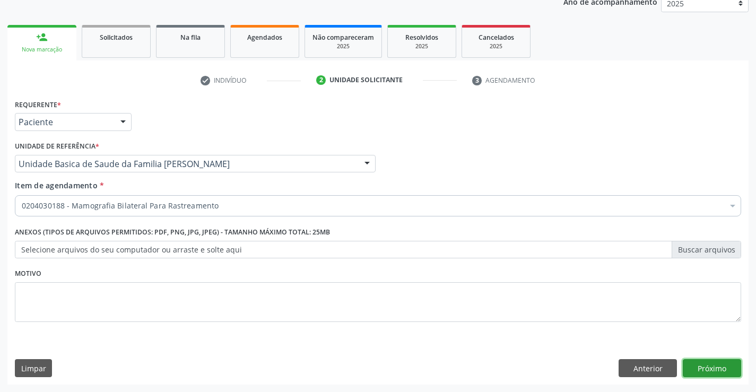
click at [714, 368] on button "Próximo" at bounding box center [712, 368] width 58 height 18
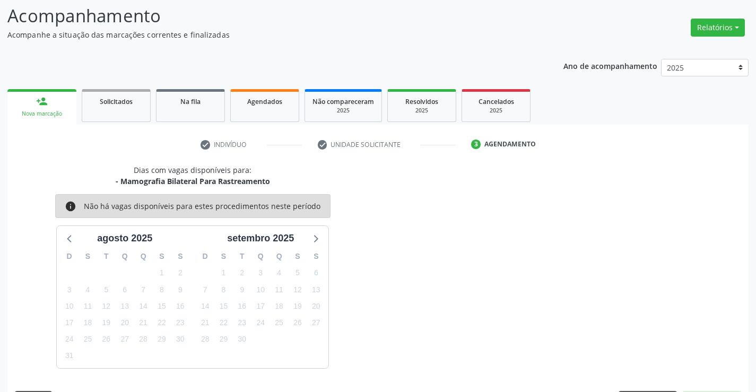
scroll to position [101, 0]
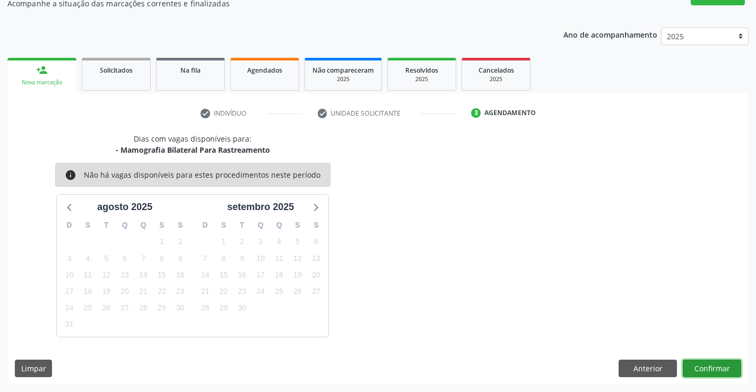
click at [716, 368] on button "Confirmar" at bounding box center [712, 369] width 58 height 18
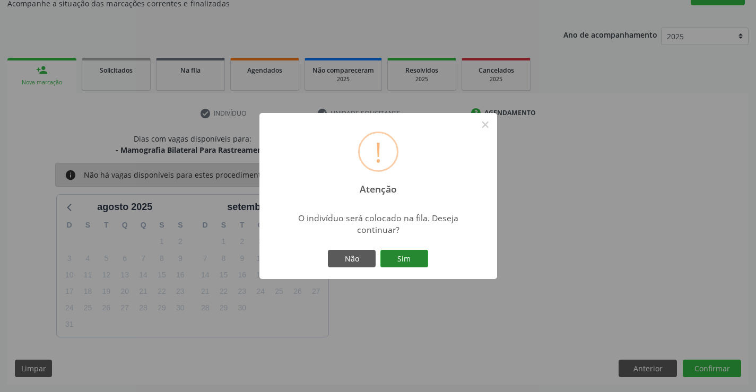
click at [420, 264] on button "Sim" at bounding box center [404, 259] width 48 height 18
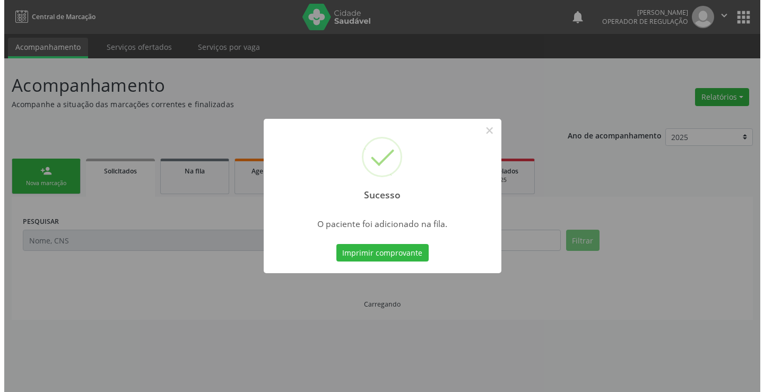
scroll to position [0, 0]
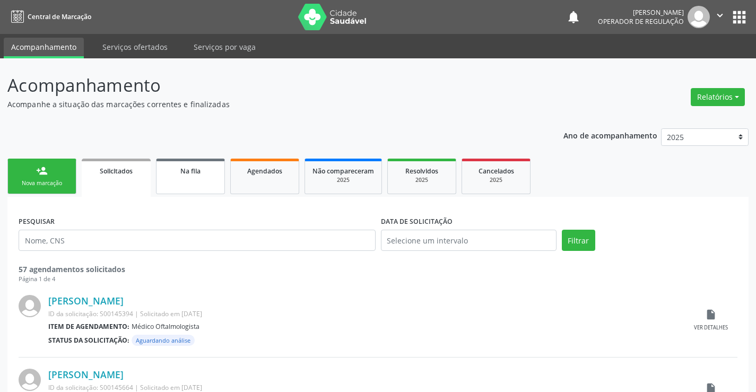
click at [205, 177] on link "Na fila" at bounding box center [190, 177] width 69 height 36
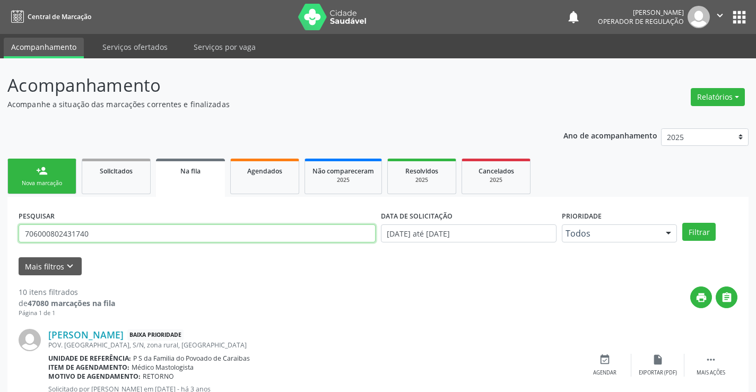
drag, startPoint x: 114, startPoint y: 236, endPoint x: 10, endPoint y: 240, distance: 104.1
paste input "704 3055 1208 0894"
type input "704 3055 1208 0894"
click at [712, 233] on button "Filtrar" at bounding box center [698, 232] width 33 height 18
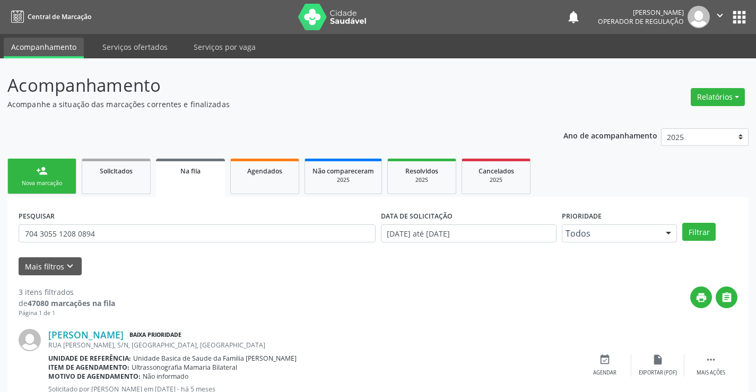
scroll to position [229, 0]
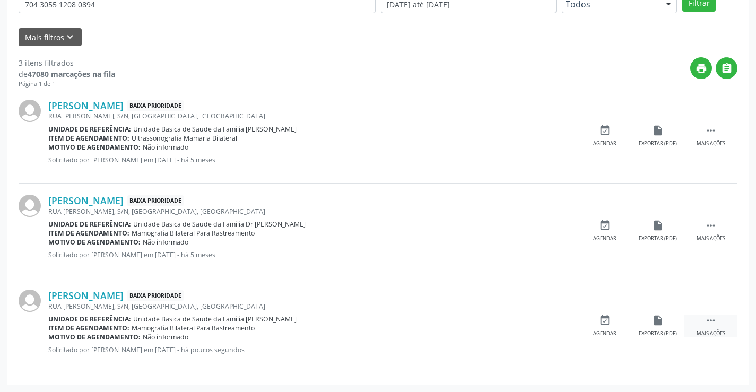
click at [707, 323] on icon "" at bounding box center [711, 321] width 12 height 12
click at [655, 324] on icon "edit" at bounding box center [658, 321] width 12 height 12
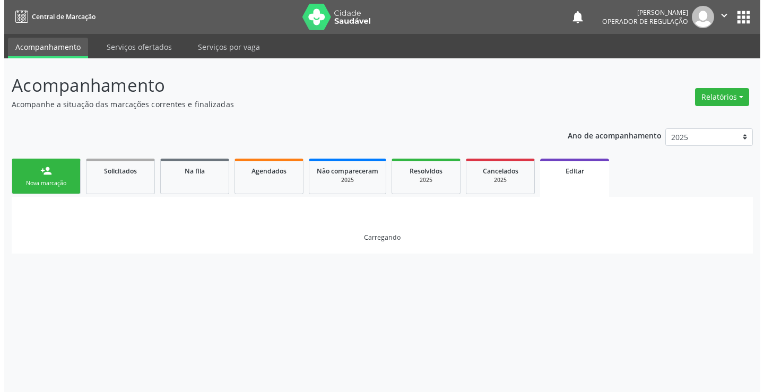
scroll to position [0, 0]
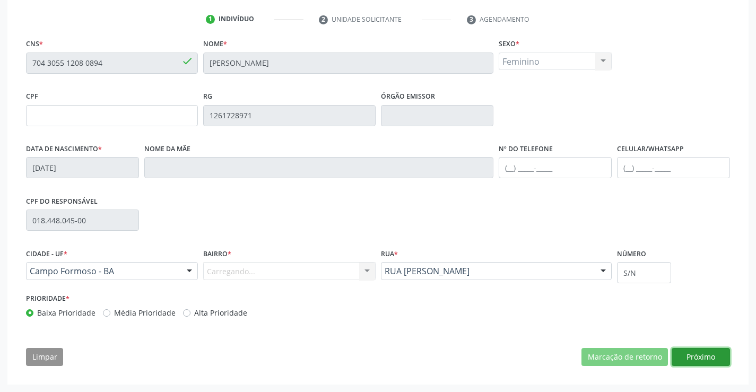
click at [705, 355] on button "Próximo" at bounding box center [701, 357] width 58 height 18
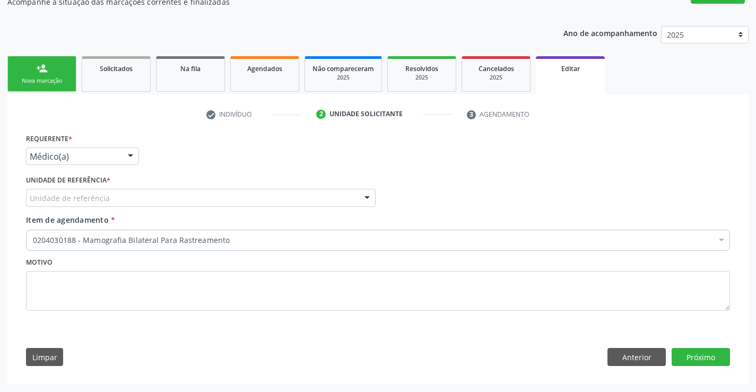
scroll to position [102, 0]
click at [693, 354] on button "Próximo" at bounding box center [701, 357] width 58 height 18
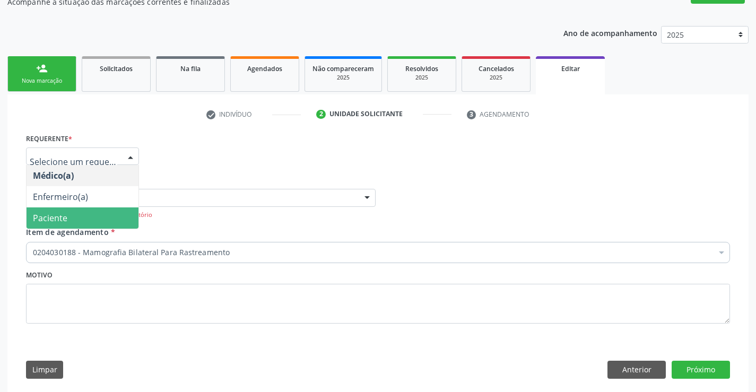
click at [50, 222] on span "Paciente" at bounding box center [50, 218] width 34 height 12
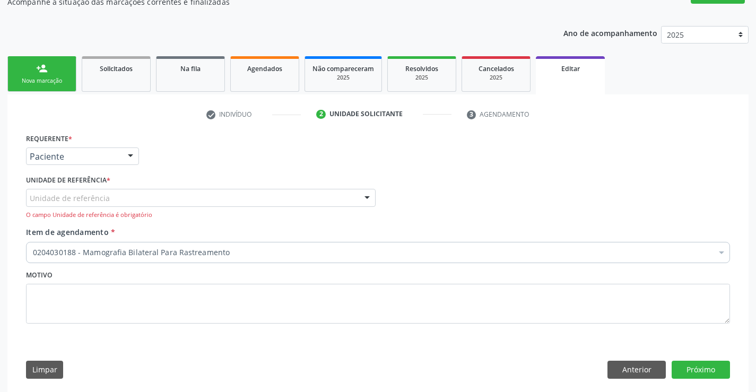
click at [179, 203] on div "Unidade de referência" at bounding box center [201, 198] width 350 height 18
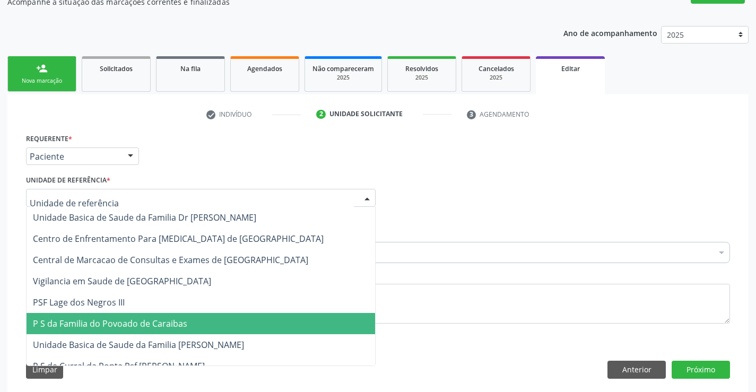
click at [173, 324] on span "P S da Familia do Povoado de Caraibas" at bounding box center [110, 324] width 154 height 12
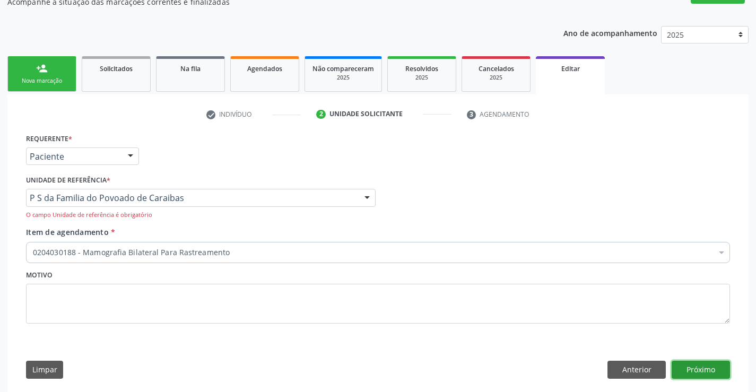
click at [684, 371] on button "Próximo" at bounding box center [701, 370] width 58 height 18
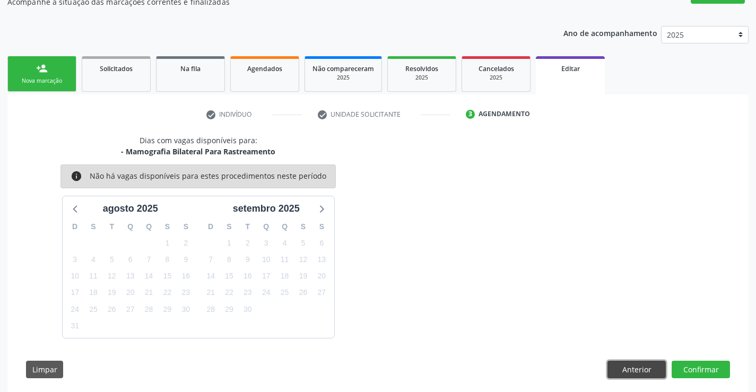
click at [641, 368] on button "Anterior" at bounding box center [636, 370] width 58 height 18
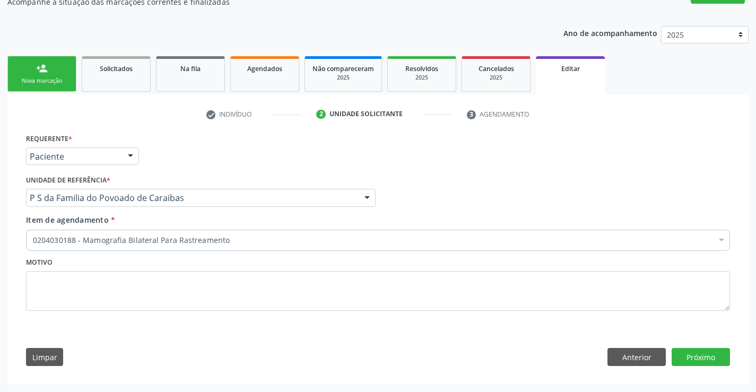
click at [53, 84] on div "Nova marcação" at bounding box center [41, 81] width 53 height 8
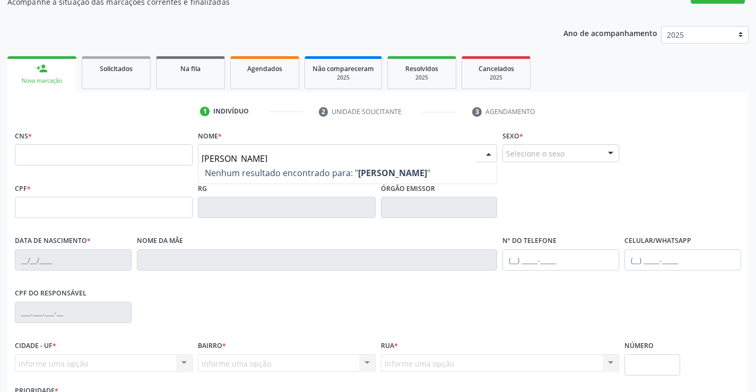
type input "[PERSON_NAME]"
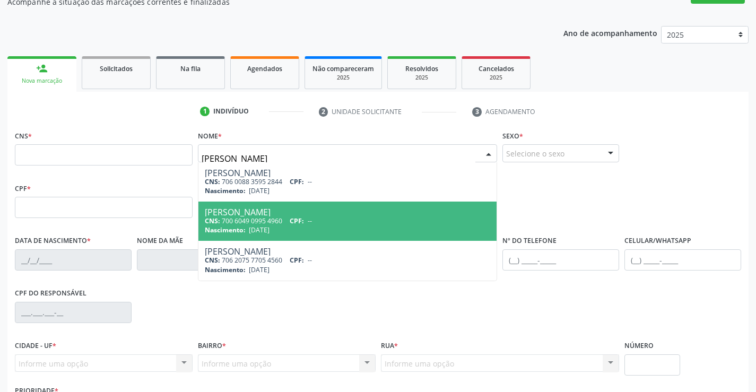
click at [311, 223] on span "--" at bounding box center [310, 220] width 4 height 9
type input "700 6049 0995 4960"
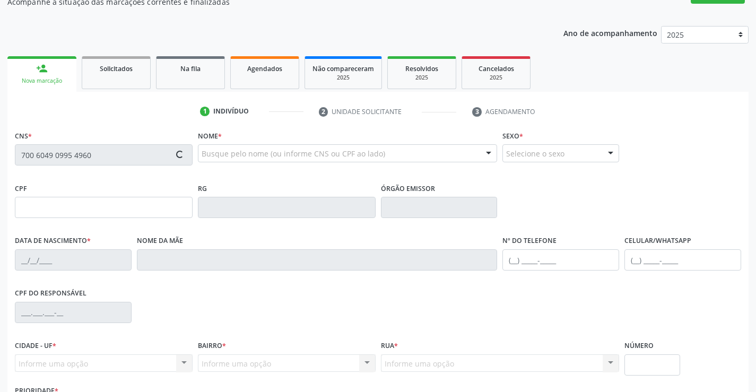
type input "[DATE]"
type input "[PHONE_NUMBER]"
type input "S/N"
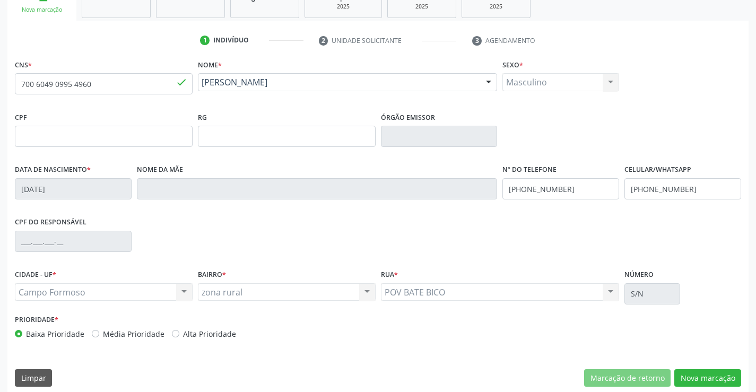
scroll to position [0, 0]
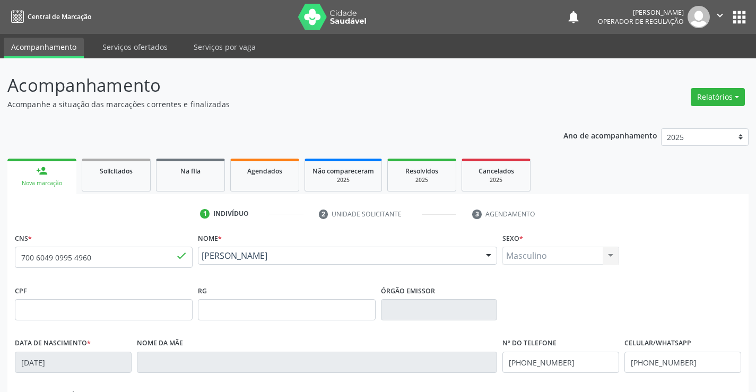
click at [56, 178] on link "person_add Nova marcação" at bounding box center [41, 177] width 69 height 36
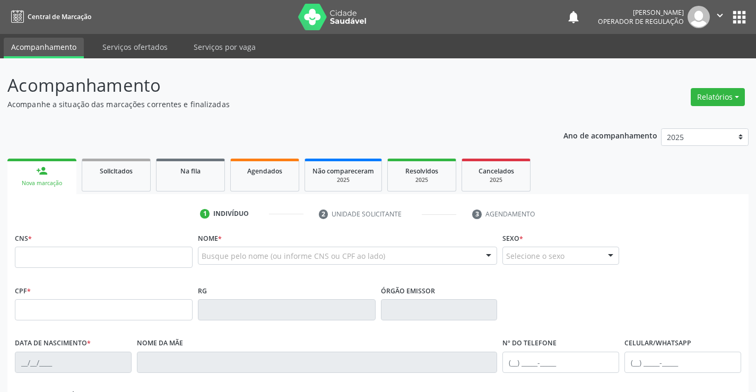
scroll to position [53, 0]
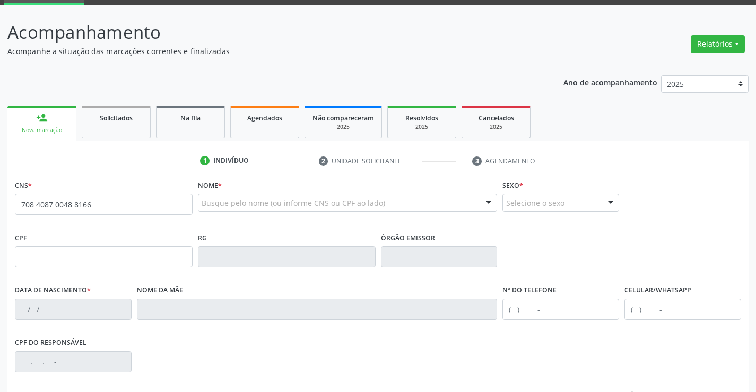
type input "708 4087 0048 8166"
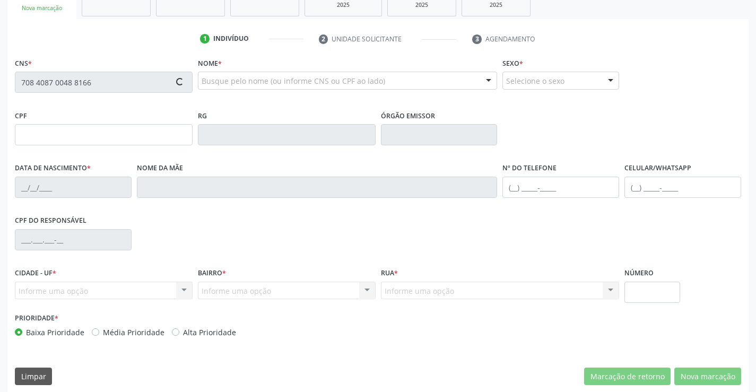
type input "16/04/2014"
type input "(74) 99115-6028"
type input "(74) 99159-8988"
type input "S/N"
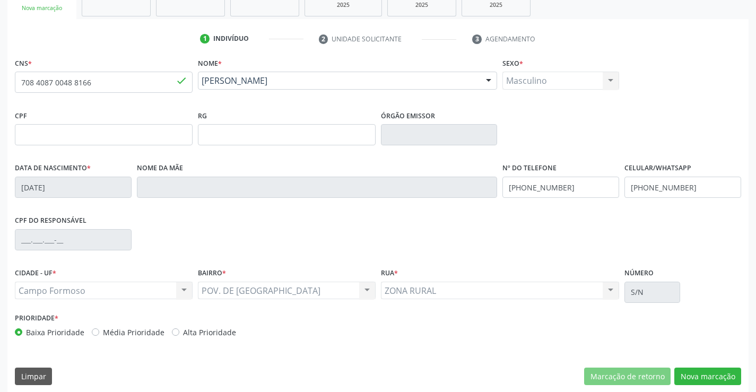
scroll to position [183, 0]
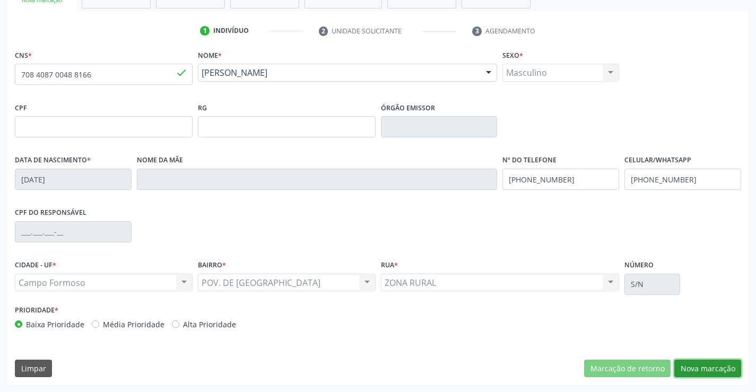
click at [705, 368] on button "Nova marcação" at bounding box center [707, 369] width 67 height 18
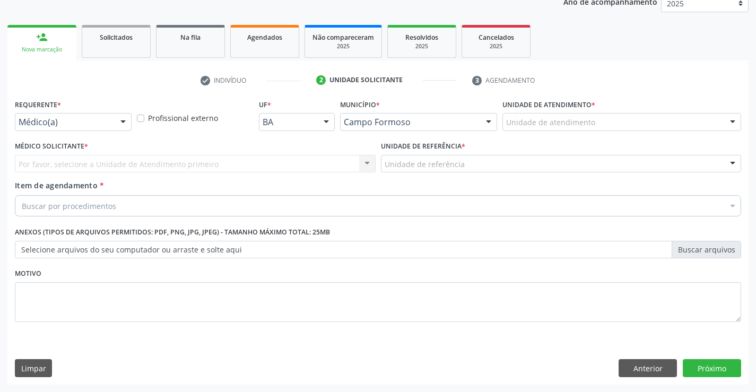
scroll to position [134, 0]
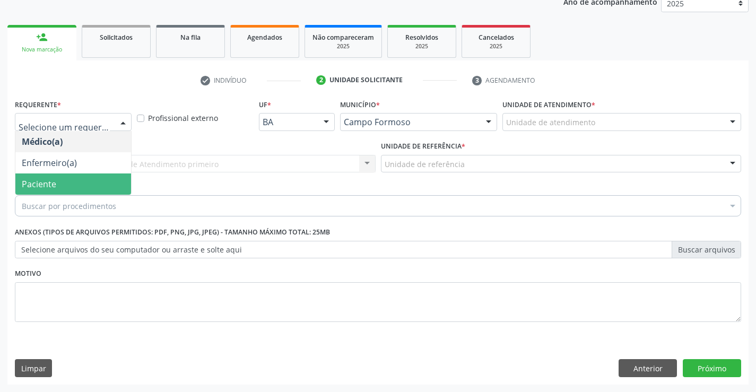
click at [57, 185] on span "Paciente" at bounding box center [73, 183] width 116 height 21
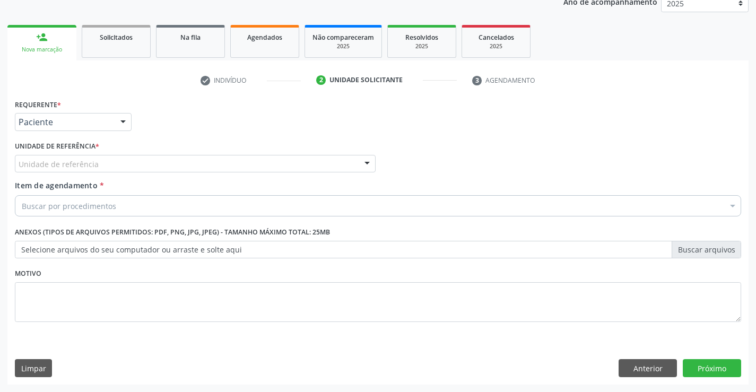
click at [172, 164] on div "Unidade de referência" at bounding box center [195, 164] width 361 height 18
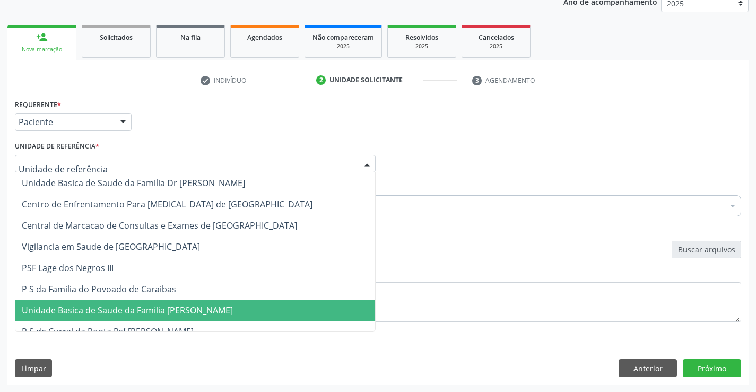
click at [155, 316] on span "Unidade Basica de Saude da Familia [PERSON_NAME]" at bounding box center [127, 311] width 211 height 12
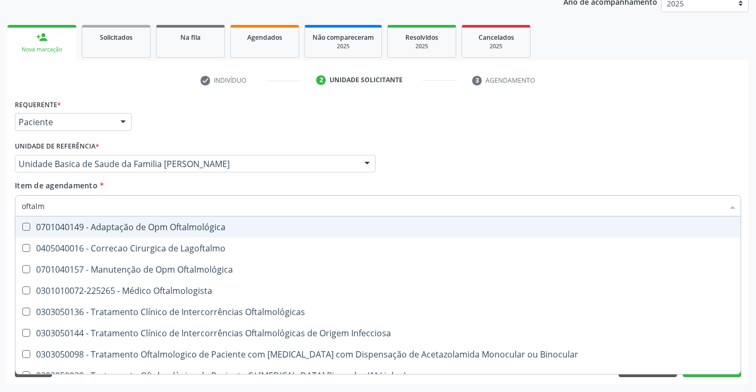
type input "oftalmo"
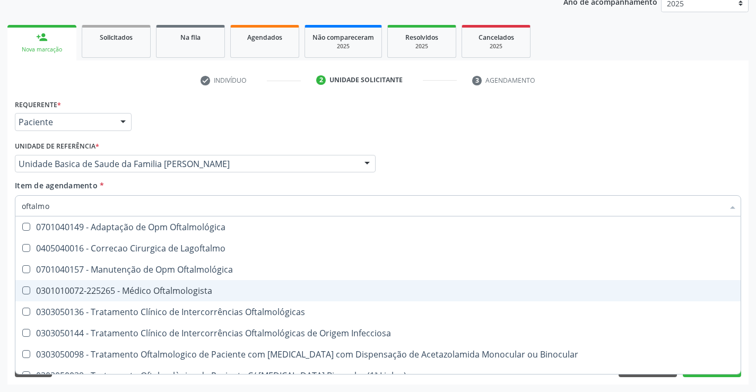
drag, startPoint x: 196, startPoint y: 291, endPoint x: 184, endPoint y: 293, distance: 12.3
click at [190, 292] on div "0301010072-225265 - Médico Oftalmologista" at bounding box center [378, 290] width 712 height 8
checkbox Oftalmologista "true"
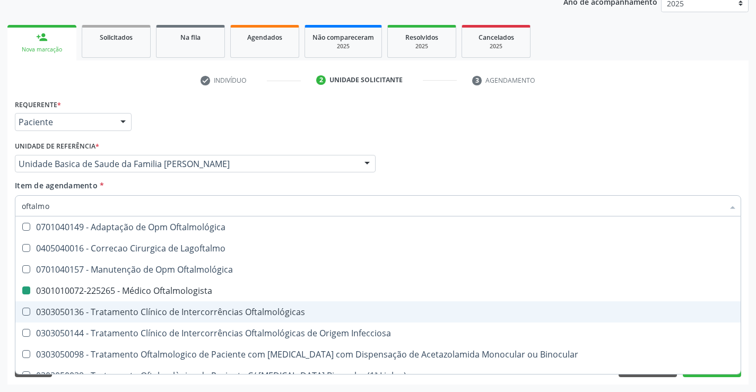
click at [702, 102] on div "Requerente * Paciente Médico(a) Enfermeiro(a) Paciente Nenhum resultado encontr…" at bounding box center [378, 117] width 732 height 41
checkbox Lagoftalmo "true"
checkbox Oftalmologista "false"
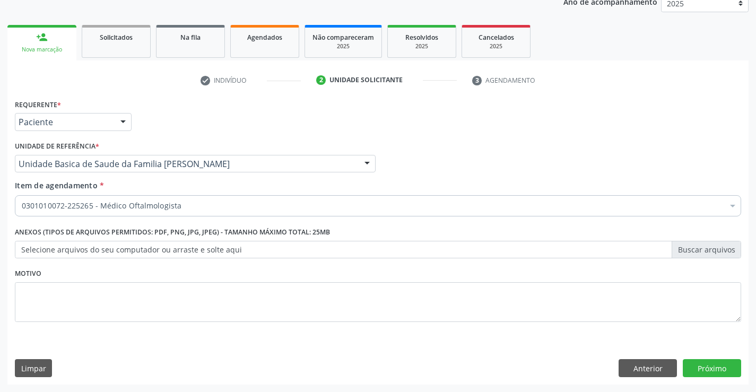
click at [692, 110] on div "Requerente * Paciente Médico(a) Enfermeiro(a) Paciente Nenhum resultado encontr…" at bounding box center [378, 117] width 732 height 41
click at [700, 371] on button "Próximo" at bounding box center [712, 368] width 58 height 18
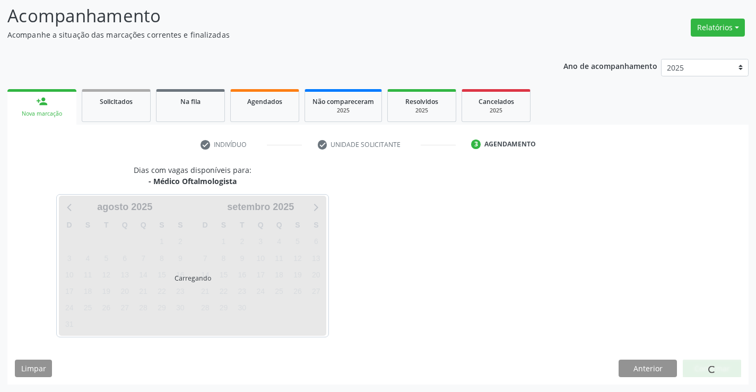
scroll to position [101, 0]
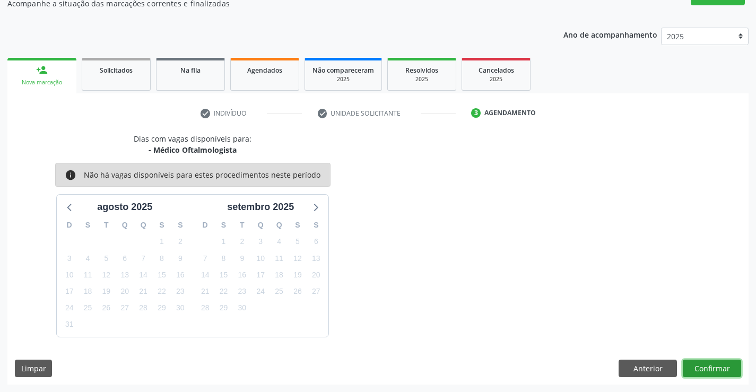
click at [715, 369] on button "Confirmar" at bounding box center [712, 369] width 58 height 18
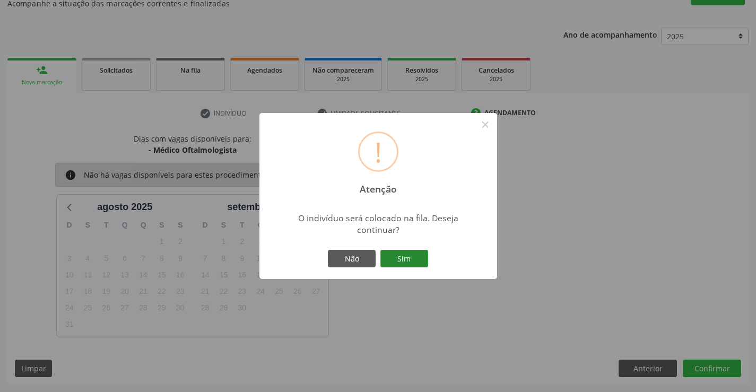
click at [407, 260] on button "Sim" at bounding box center [404, 259] width 48 height 18
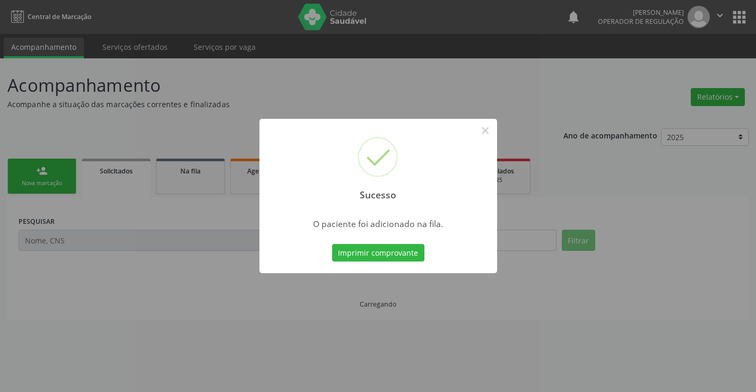
scroll to position [0, 0]
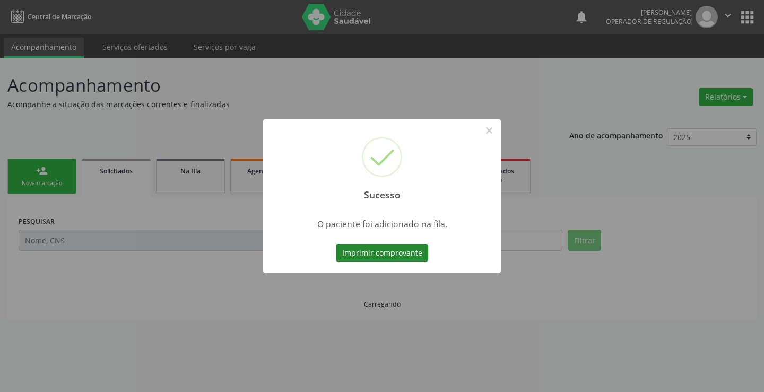
click at [411, 258] on button "Imprimir comprovante" at bounding box center [382, 253] width 92 height 18
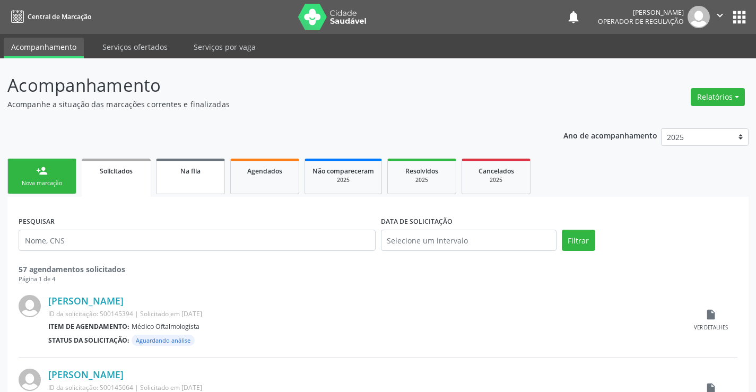
click at [196, 179] on link "Na fila" at bounding box center [190, 177] width 69 height 36
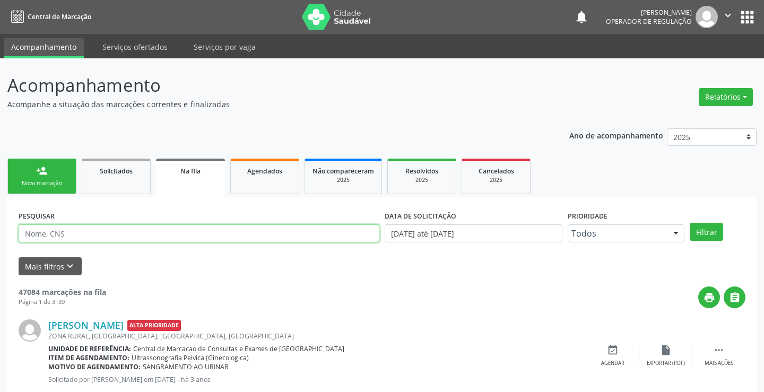
click at [60, 230] on input "text" at bounding box center [199, 233] width 361 height 18
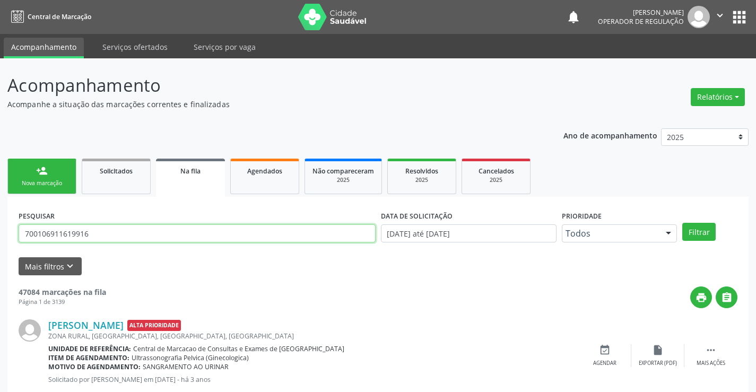
type input "700106911619916"
click at [682, 223] on button "Filtrar" at bounding box center [698, 232] width 33 height 18
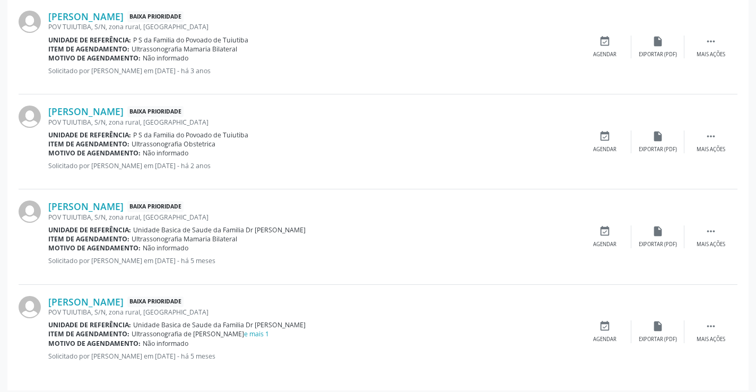
scroll to position [324, 0]
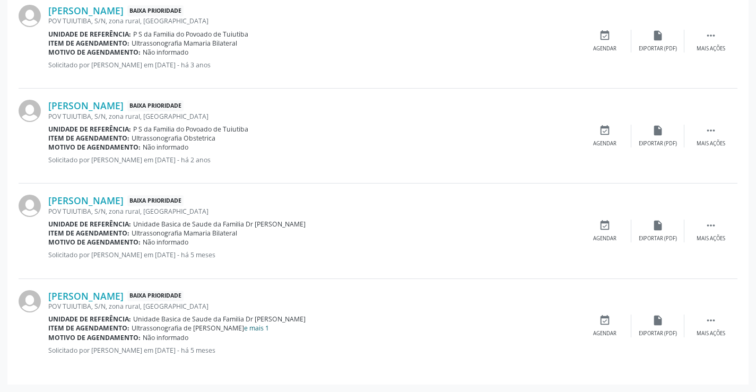
click at [255, 330] on link "e mais 1" at bounding box center [256, 328] width 25 height 9
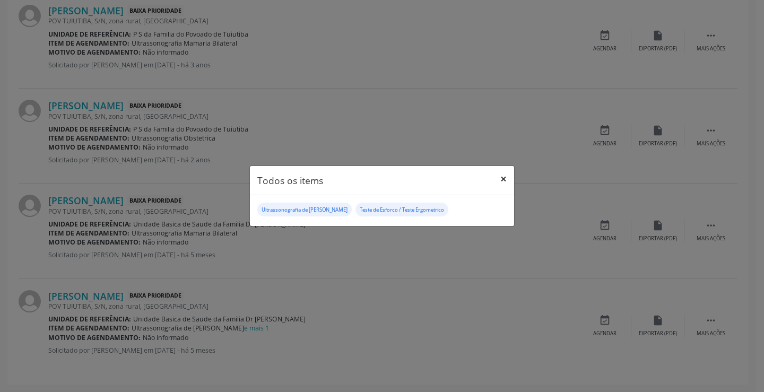
click at [505, 178] on button "×" at bounding box center [503, 179] width 21 height 26
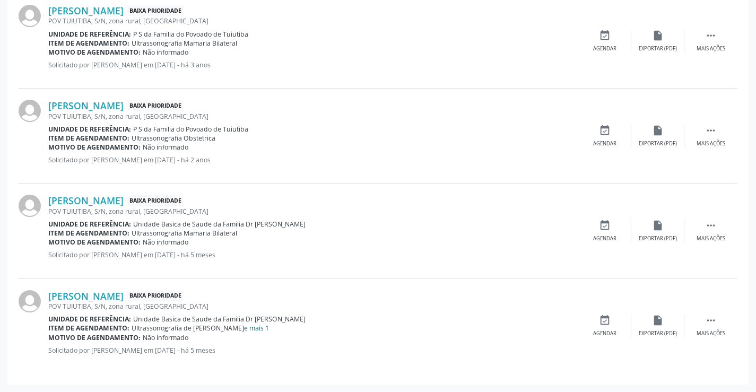
click at [267, 327] on link "e mais 1" at bounding box center [256, 328] width 25 height 9
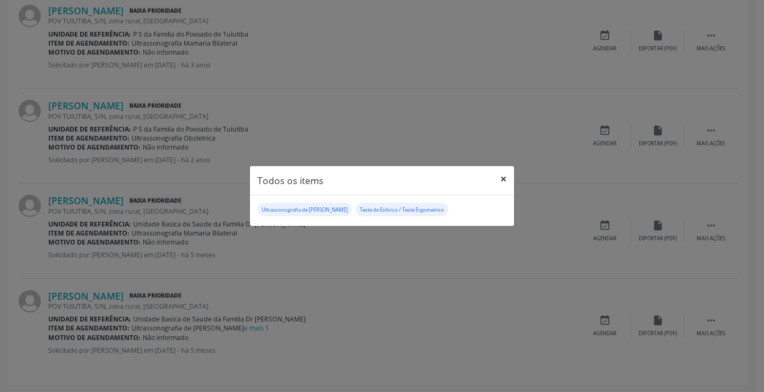
click at [502, 180] on button "×" at bounding box center [503, 179] width 21 height 26
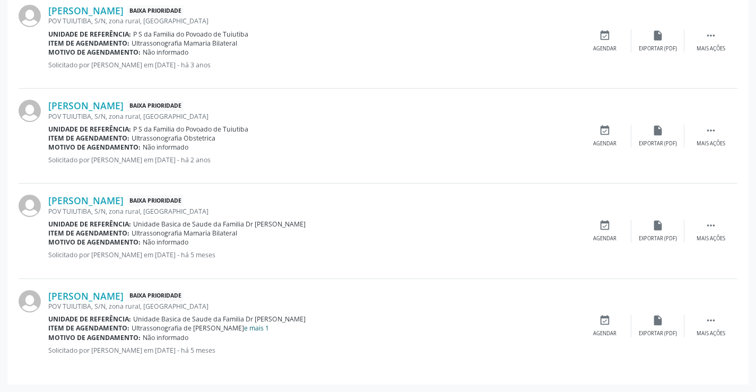
click at [260, 328] on link "e mais 1" at bounding box center [256, 328] width 25 height 9
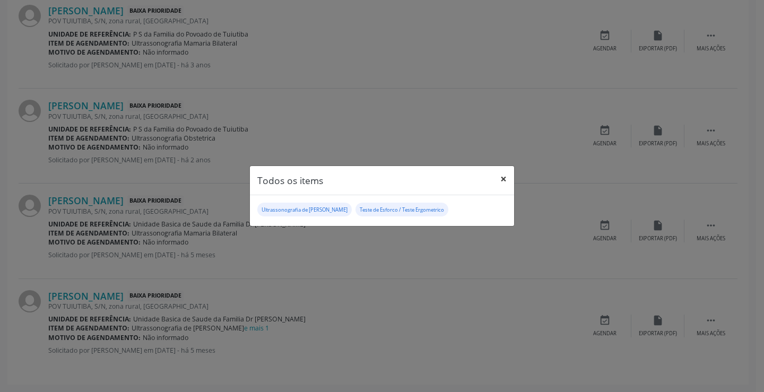
click at [506, 181] on button "×" at bounding box center [503, 179] width 21 height 26
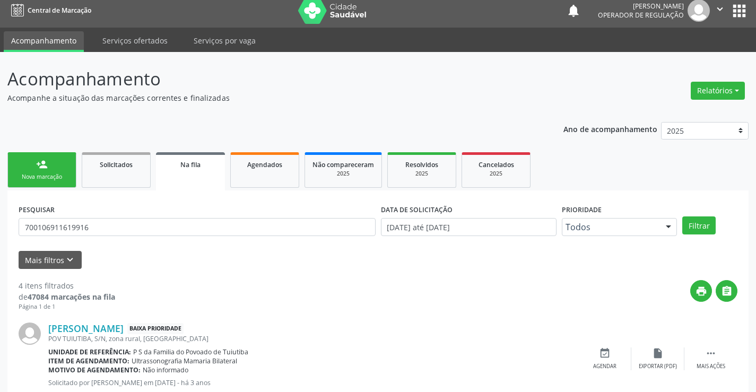
scroll to position [0, 0]
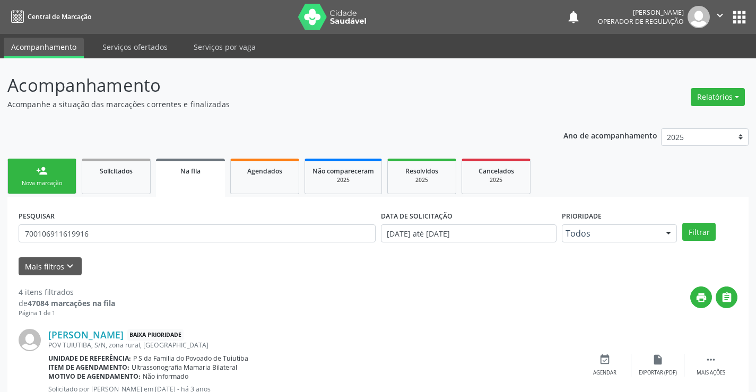
click at [51, 178] on link "person_add Nova marcação" at bounding box center [41, 177] width 69 height 36
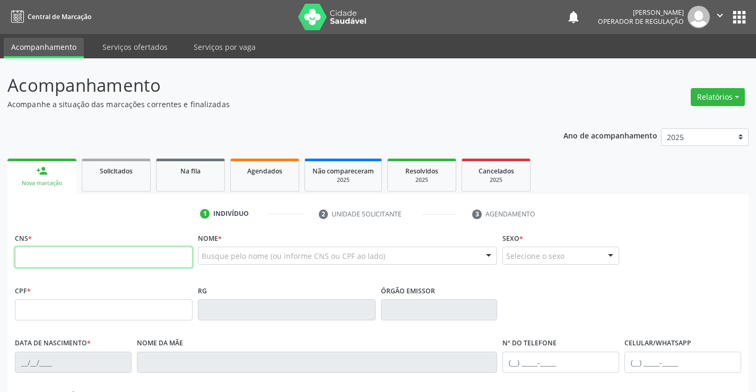
click at [88, 256] on input "text" at bounding box center [104, 257] width 178 height 21
type input "700 0042 4154 3302"
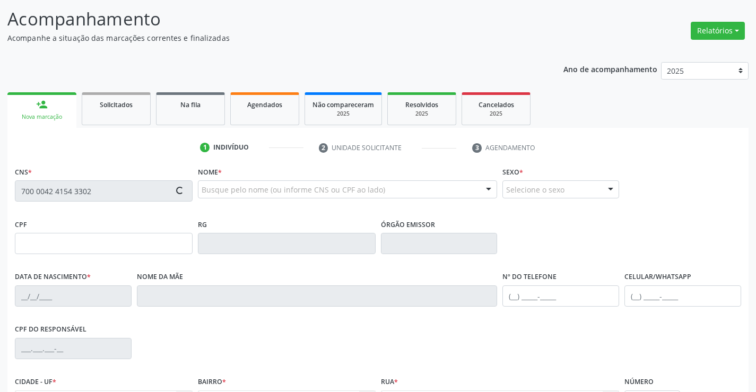
type input "20/09/2005"
type input "(74) 8149-7513"
type input "S/N"
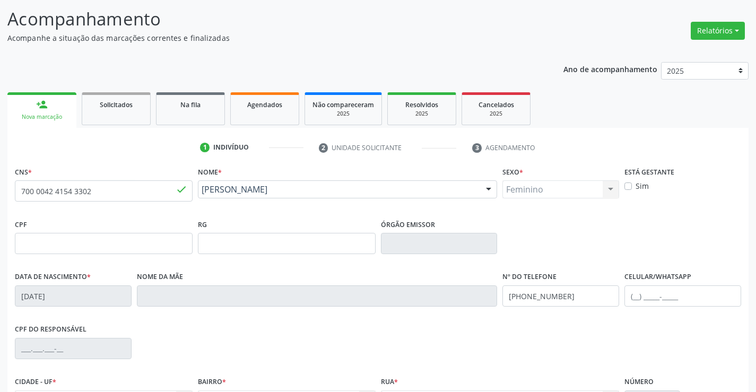
scroll to position [183, 0]
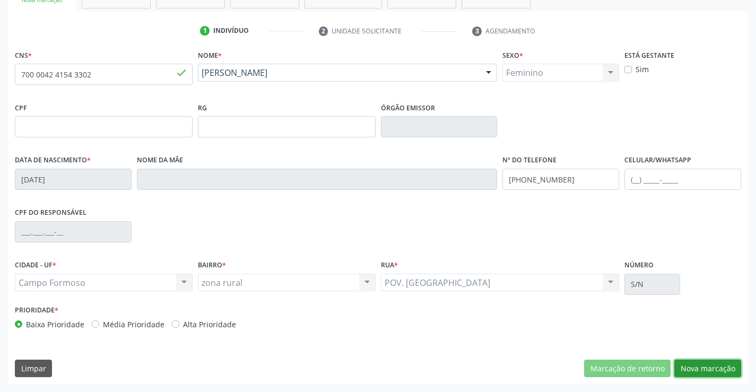
click at [713, 373] on button "Nova marcação" at bounding box center [707, 369] width 67 height 18
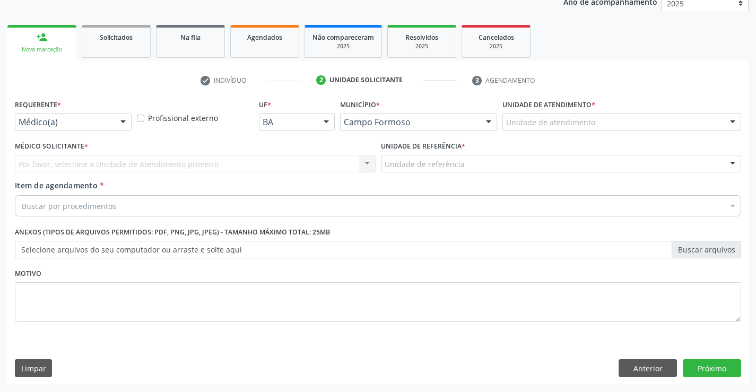
scroll to position [134, 0]
click at [73, 115] on div "Médico(a)" at bounding box center [73, 122] width 117 height 18
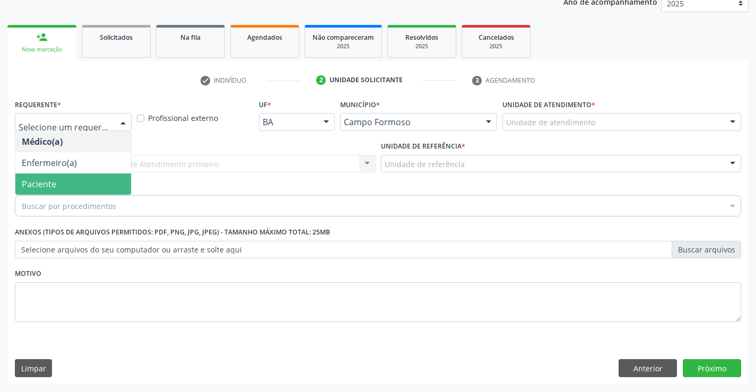
click at [56, 182] on span "Paciente" at bounding box center [73, 183] width 116 height 21
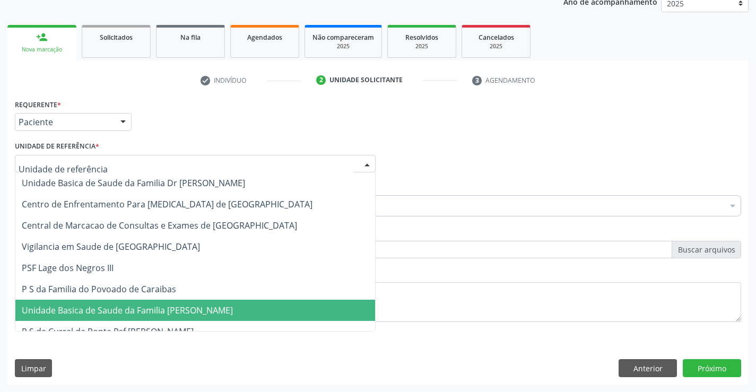
click at [124, 314] on span "Unidade Basica de Saude da Familia [PERSON_NAME]" at bounding box center [127, 311] width 211 height 12
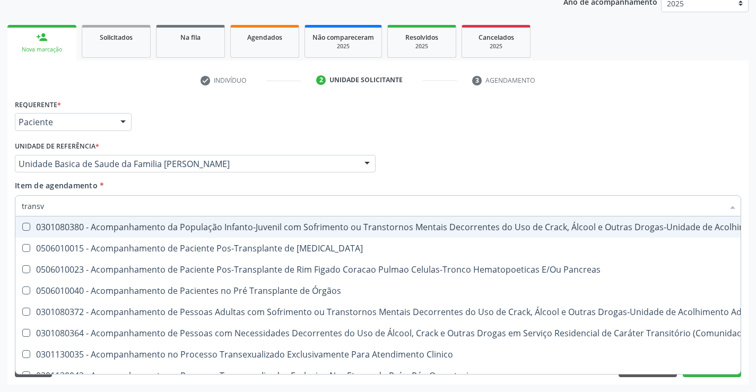
type input "transva"
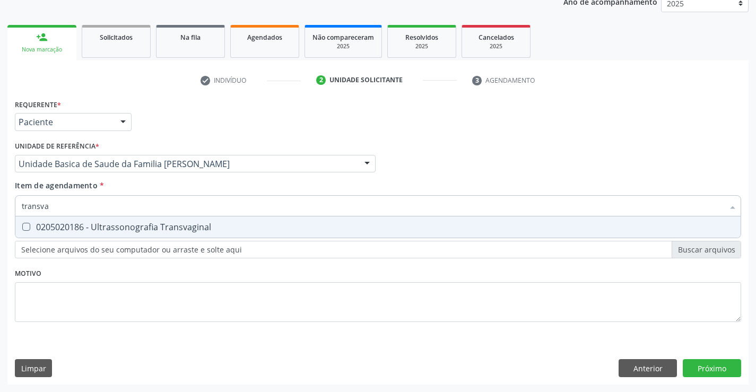
click at [116, 227] on div "0205020186 - Ultrassonografia Transvaginal" at bounding box center [378, 227] width 712 height 8
checkbox Transvaginal "true"
click at [721, 363] on div "Requerente * Paciente Médico(a) Enfermeiro(a) Paciente Nenhum resultado encontr…" at bounding box center [377, 241] width 741 height 288
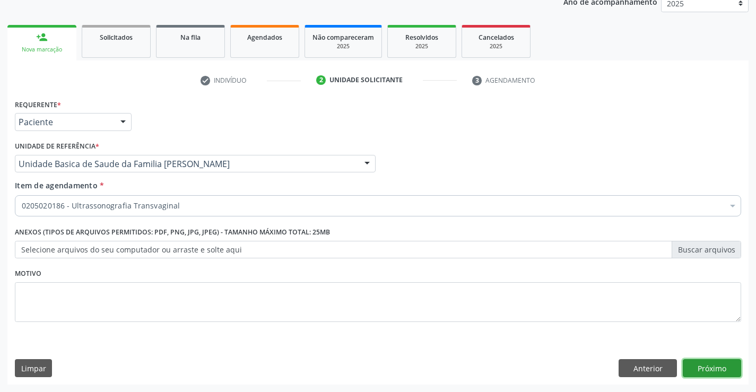
click at [710, 365] on button "Próximo" at bounding box center [712, 368] width 58 height 18
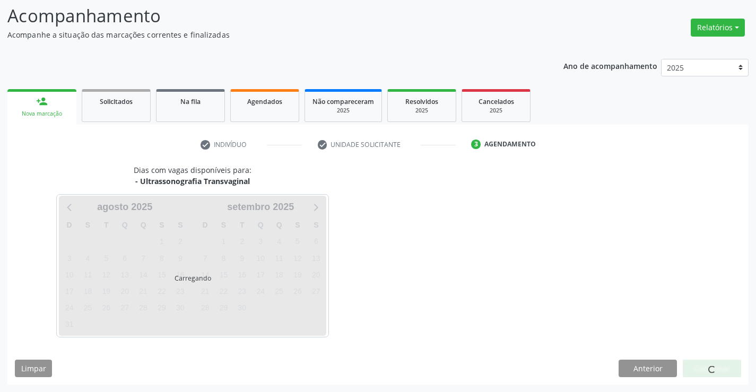
scroll to position [69, 0]
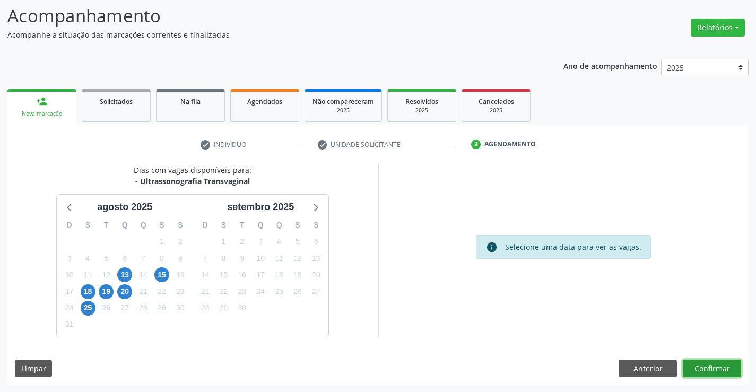
click at [698, 367] on button "Confirmar" at bounding box center [712, 369] width 58 height 18
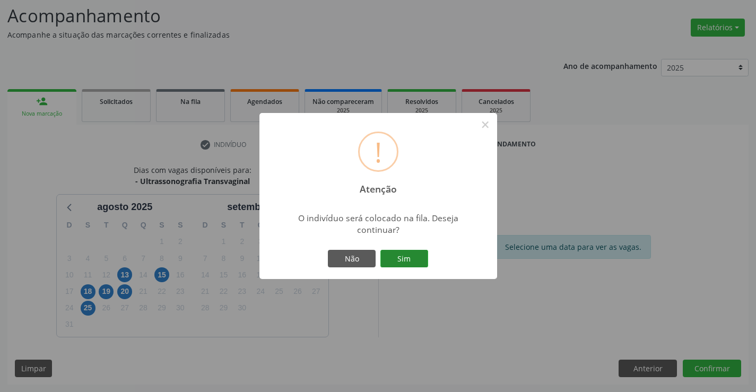
click at [409, 260] on button "Sim" at bounding box center [404, 259] width 48 height 18
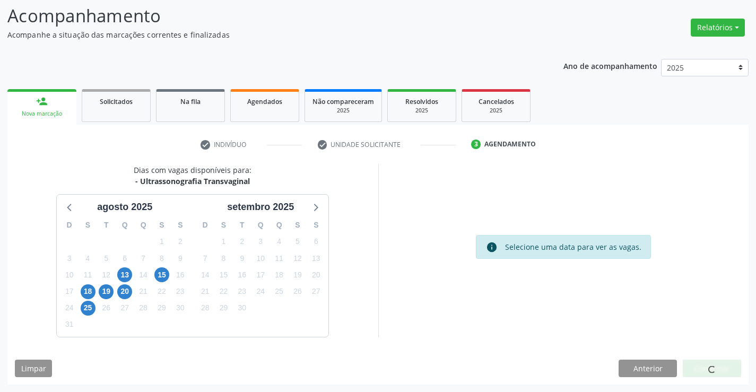
scroll to position [0, 0]
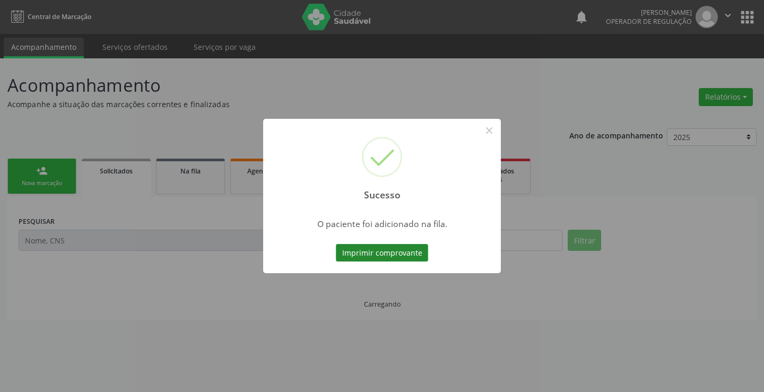
click at [403, 255] on button "Imprimir comprovante" at bounding box center [382, 253] width 92 height 18
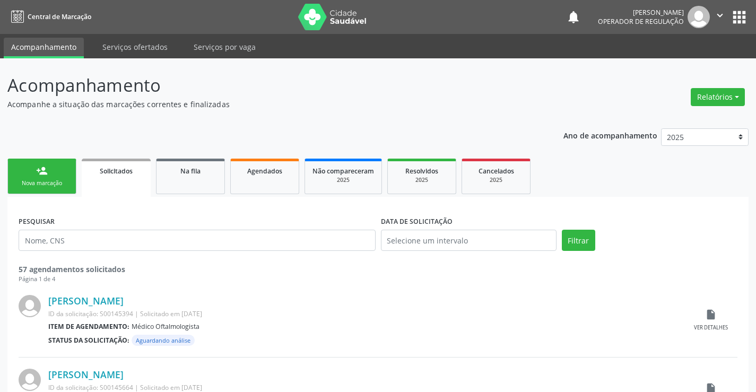
click at [48, 186] on div "Nova marcação" at bounding box center [41, 183] width 53 height 8
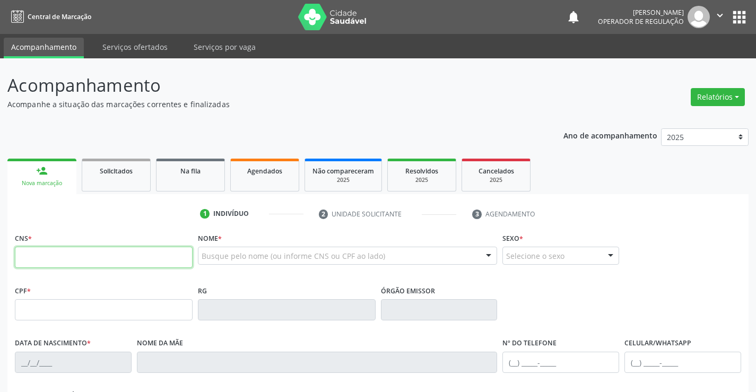
click at [49, 258] on input "text" at bounding box center [104, 257] width 178 height 21
type input "706 4091 0572 3388"
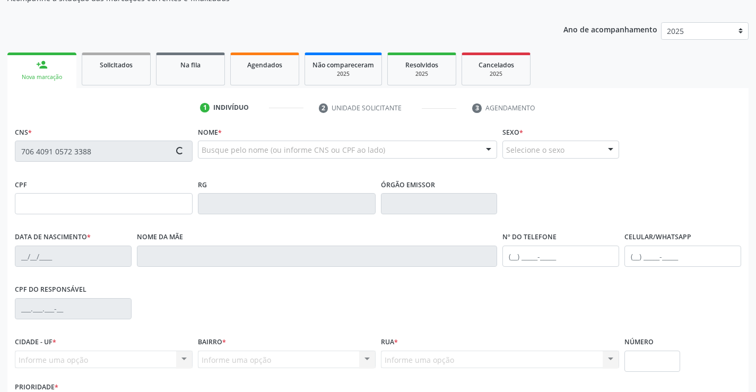
type input "0357548345"
type input "22/01/1964"
type input "(74) 98838-0058"
type input "562.986.845-49"
type input "sn"
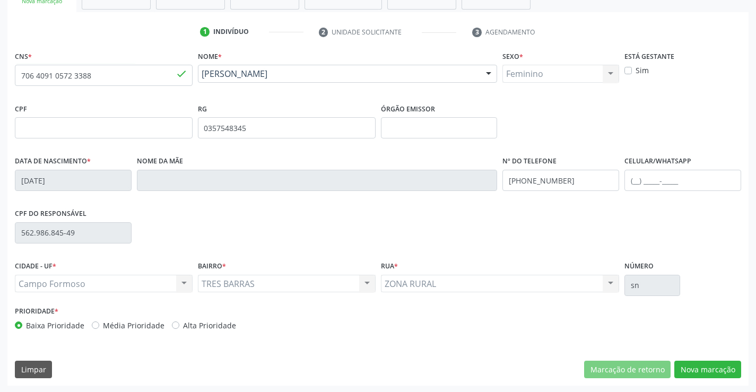
scroll to position [183, 0]
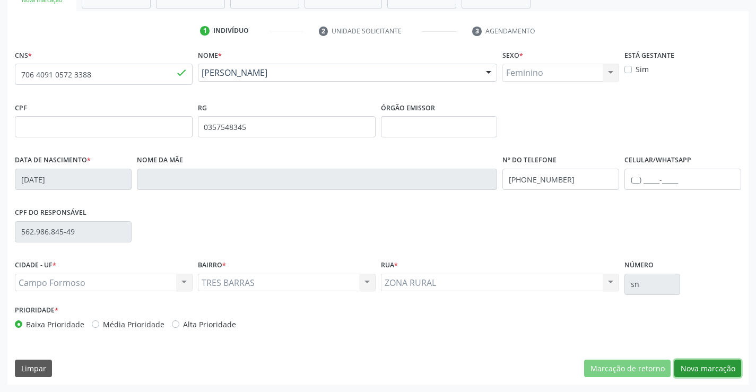
click at [727, 366] on button "Nova marcação" at bounding box center [707, 369] width 67 height 18
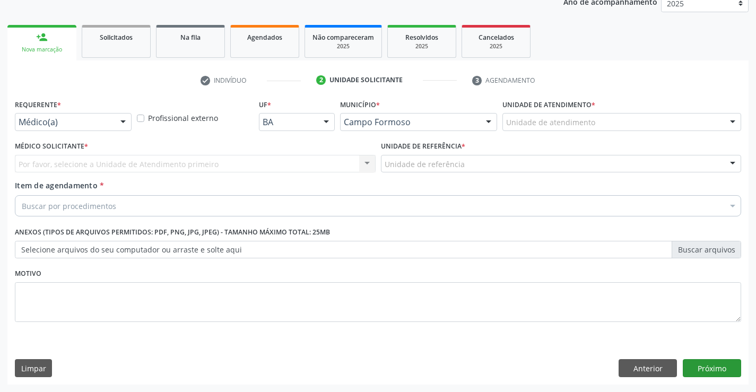
scroll to position [134, 0]
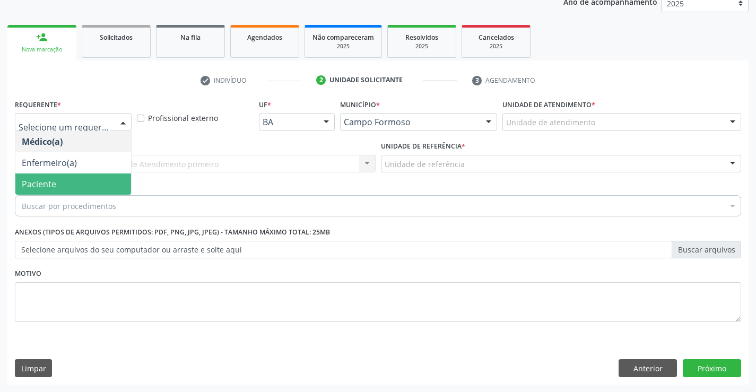
click at [42, 185] on span "Paciente" at bounding box center [39, 184] width 34 height 12
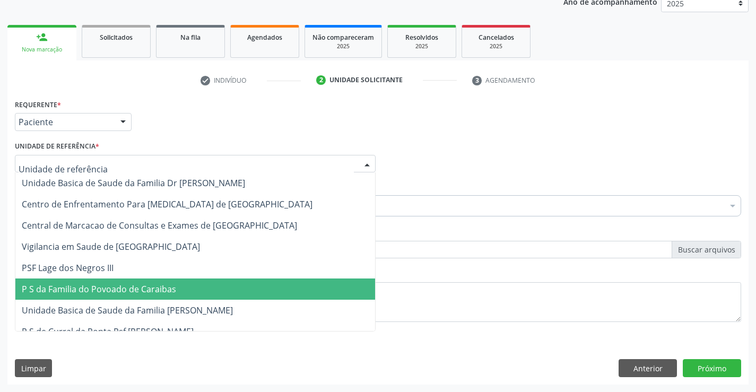
click at [115, 290] on span "P S da Familia do Povoado de Caraibas" at bounding box center [99, 289] width 154 height 12
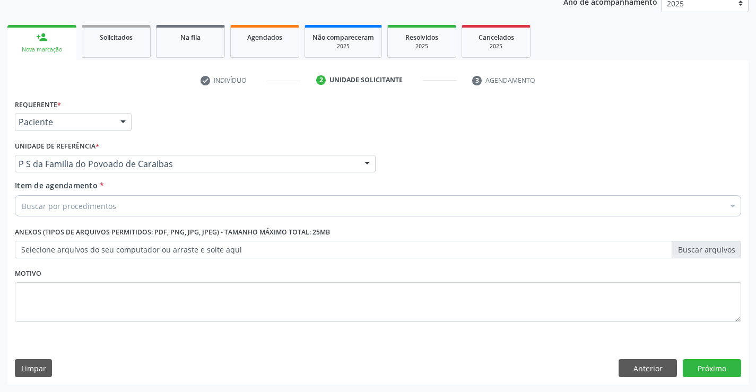
click at [115, 201] on div "Buscar por procedimentos" at bounding box center [378, 205] width 726 height 21
click at [115, 206] on div "Buscar por procedimentos" at bounding box center [378, 205] width 726 height 21
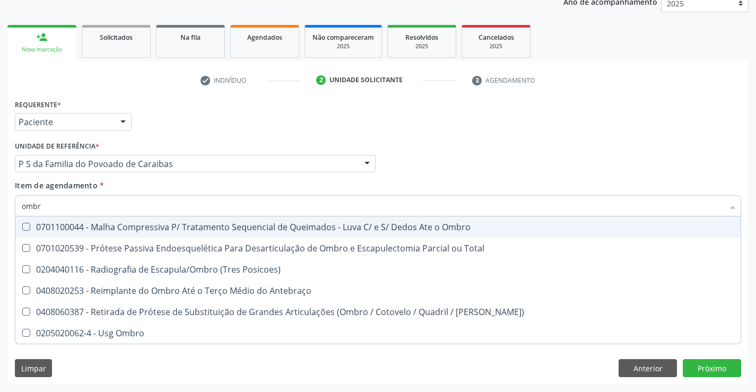
type input "ombro"
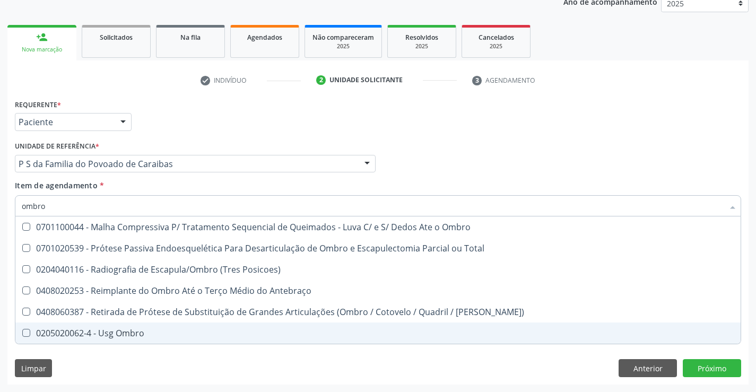
click at [116, 332] on div "0205020062-4 - Usg Ombro" at bounding box center [378, 333] width 712 height 8
checkbox Ombro "true"
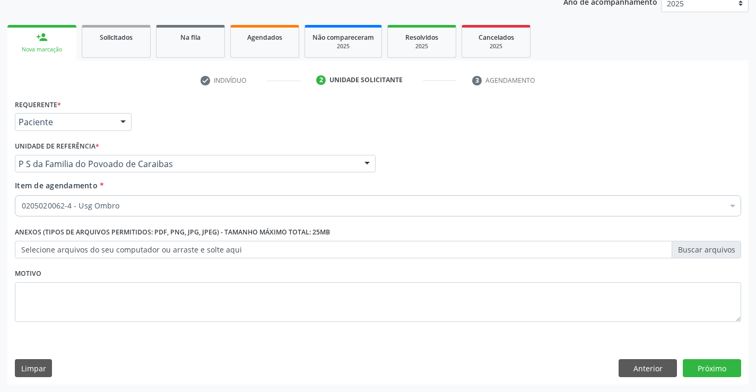
checkbox Ombro "true"
checkbox Ampola\)\ "false"
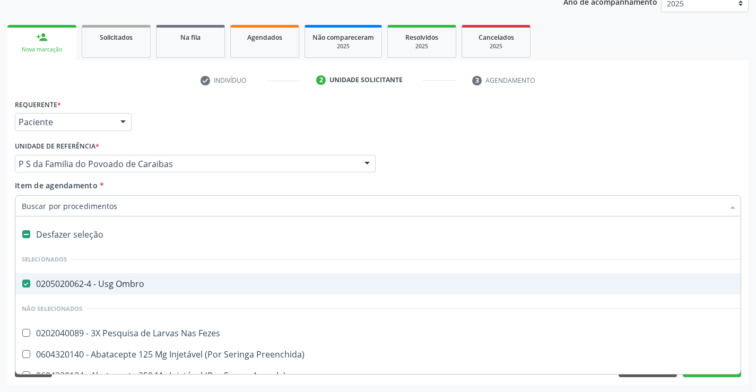
click at [144, 207] on input "Item de agendamento *" at bounding box center [373, 205] width 702 height 21
click at [203, 122] on div "Requerente * Paciente Médico(a) Enfermeiro(a) Paciente Nenhum resultado encontr…" at bounding box center [378, 117] width 732 height 41
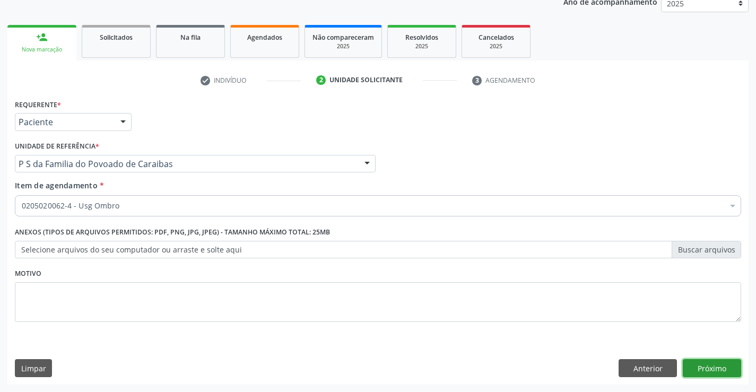
click at [708, 365] on button "Próximo" at bounding box center [712, 368] width 58 height 18
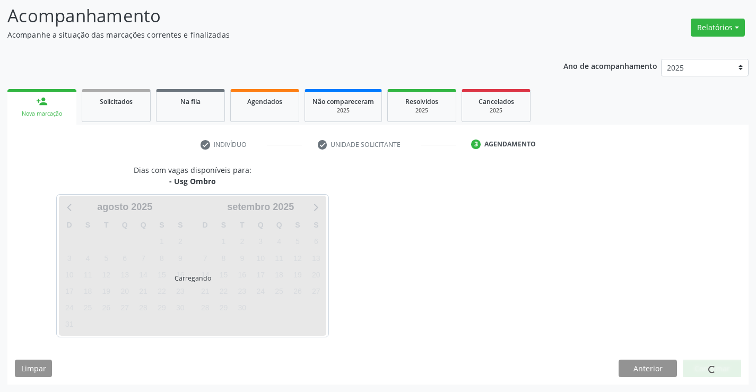
scroll to position [69, 0]
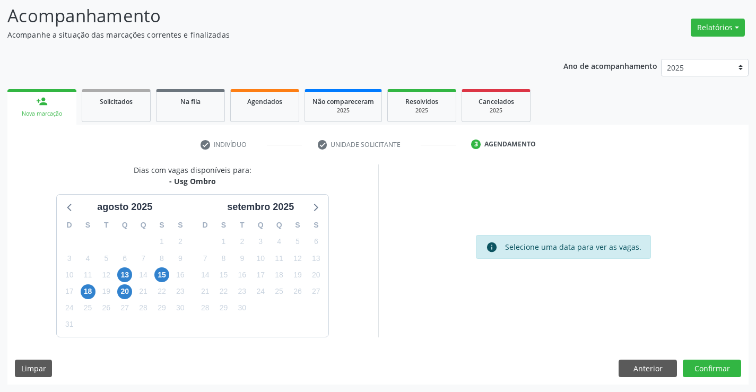
click at [642, 195] on div "info Selecione uma data para ver as vagas." at bounding box center [563, 250] width 371 height 172
click at [704, 363] on button "Confirmar" at bounding box center [712, 369] width 58 height 18
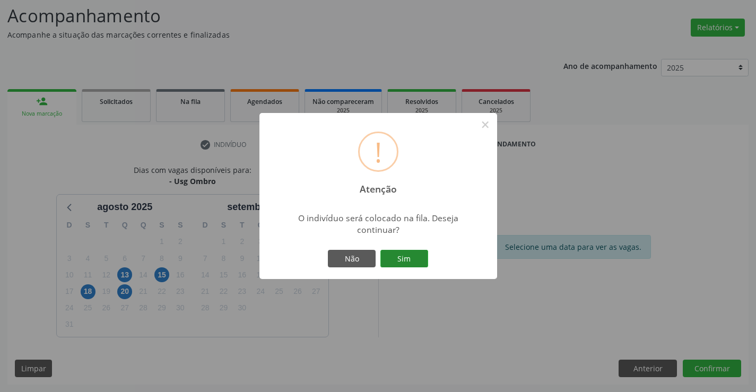
click at [399, 252] on button "Sim" at bounding box center [404, 259] width 48 height 18
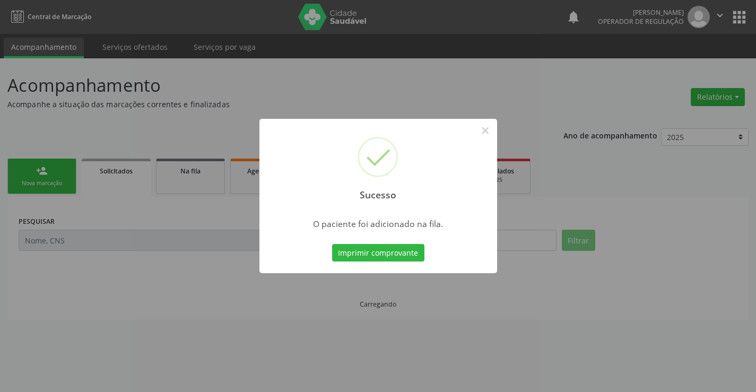
scroll to position [0, 0]
click at [412, 255] on button "Imprimir comprovante" at bounding box center [378, 253] width 92 height 18
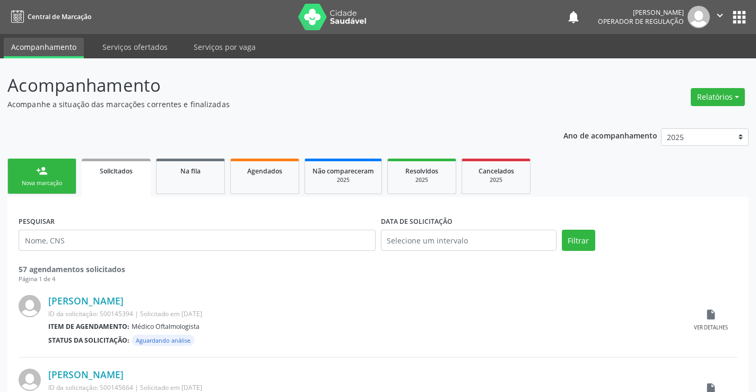
click at [29, 178] on link "person_add Nova marcação" at bounding box center [41, 177] width 69 height 36
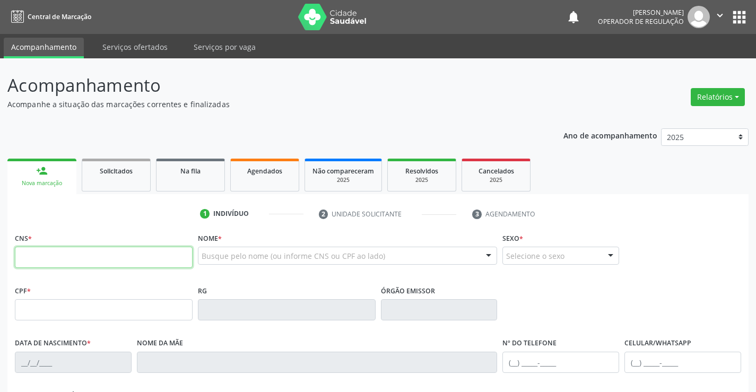
click at [48, 258] on input "text" at bounding box center [104, 257] width 178 height 21
type input "701 4036 0576 4133"
type input "0301953228"
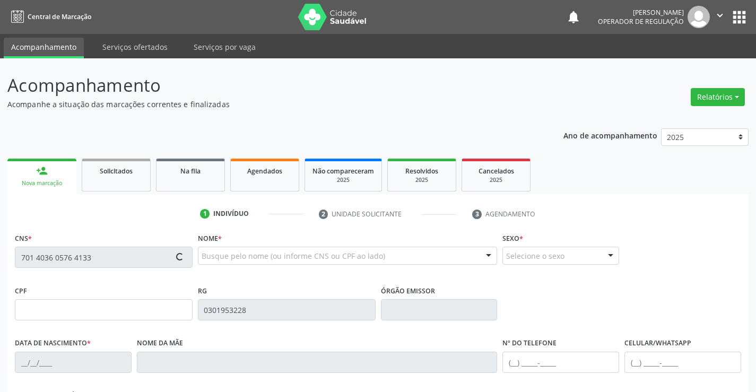
type input "29/01/1942"
type input "(74) 99110-3312"
type input "386.695.105-10"
type input "S/N"
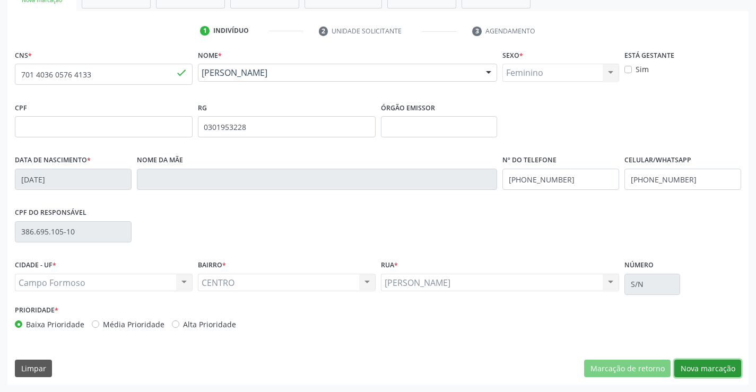
click at [705, 368] on button "Nova marcação" at bounding box center [707, 369] width 67 height 18
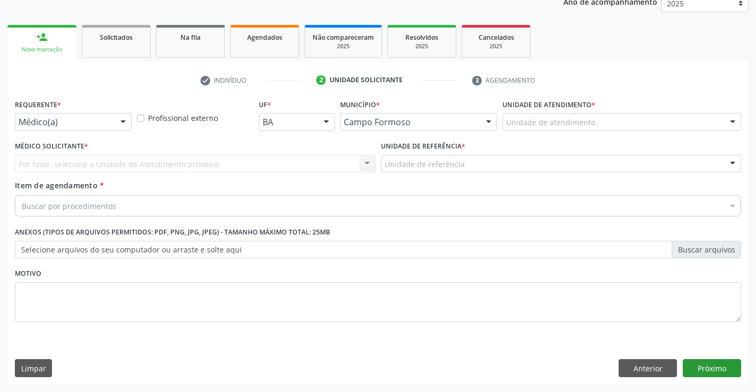
scroll to position [134, 0]
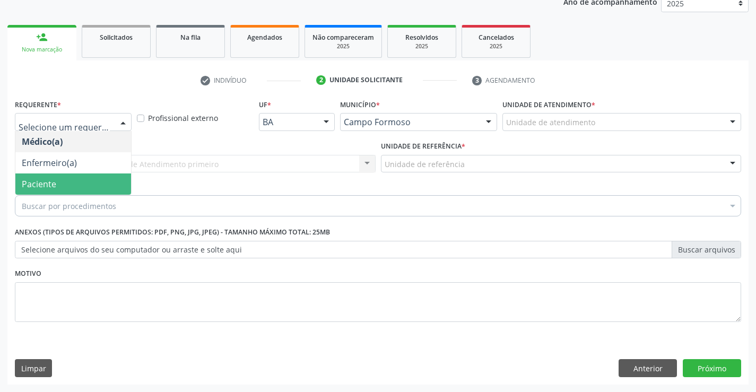
drag, startPoint x: 44, startPoint y: 187, endPoint x: 95, endPoint y: 175, distance: 53.0
click at [45, 187] on span "Paciente" at bounding box center [39, 184] width 34 height 12
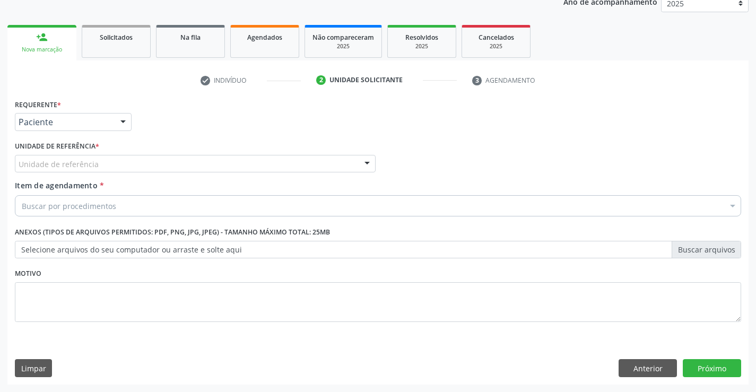
click at [151, 161] on div "Unidade de referência" at bounding box center [195, 164] width 361 height 18
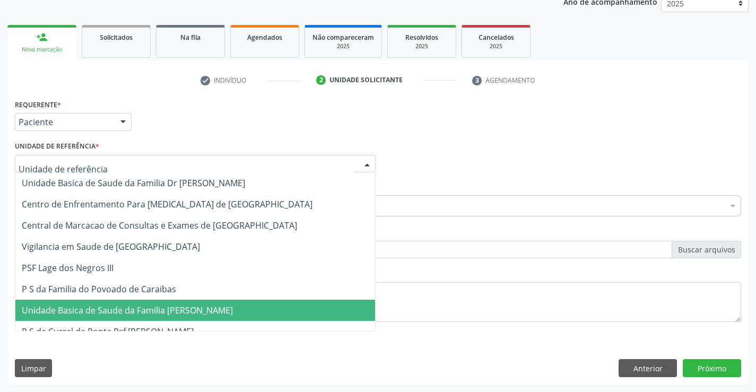
click at [160, 301] on span "Unidade Basica de Saude da Familia [PERSON_NAME]" at bounding box center [195, 310] width 360 height 21
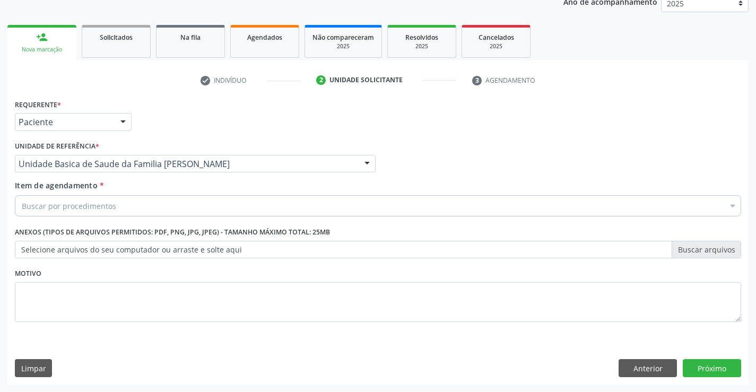
click at [133, 212] on div "Buscar por procedimentos" at bounding box center [378, 205] width 726 height 21
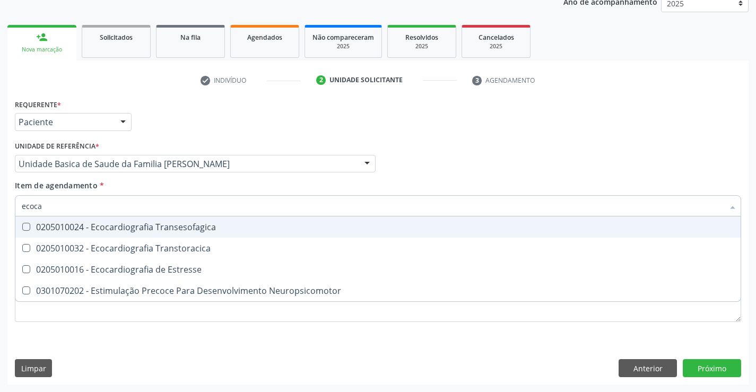
type input "ecocar"
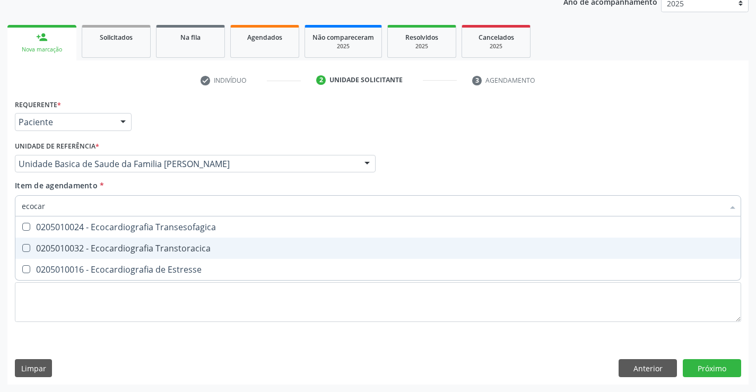
click at [124, 249] on div "0205010032 - Ecocardiografia Transtoracica" at bounding box center [378, 248] width 712 height 8
checkbox Transtoracica "true"
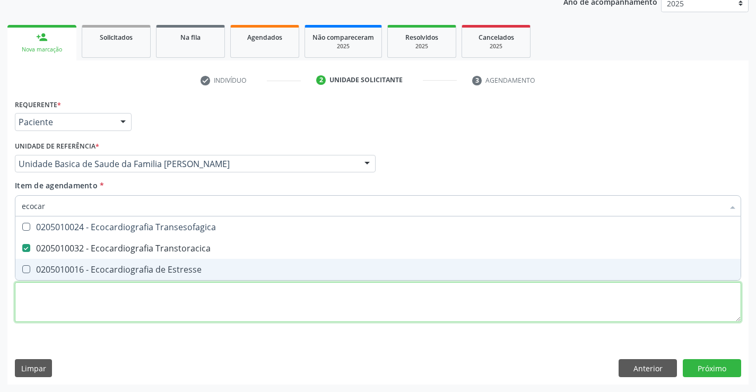
click at [86, 306] on div "Requerente * Paciente Médico(a) Enfermeiro(a) Paciente Nenhum resultado encontr…" at bounding box center [378, 217] width 726 height 240
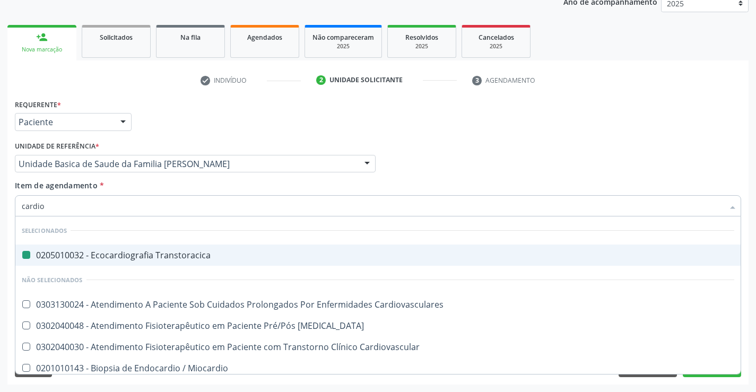
type input "cardiol"
checkbox Transtoracica "false"
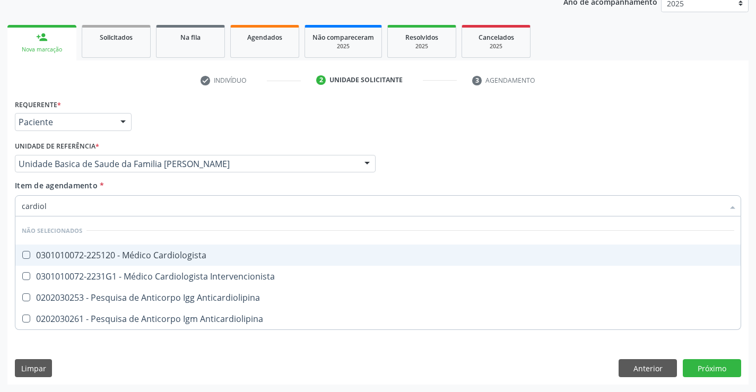
type input "cardiolo"
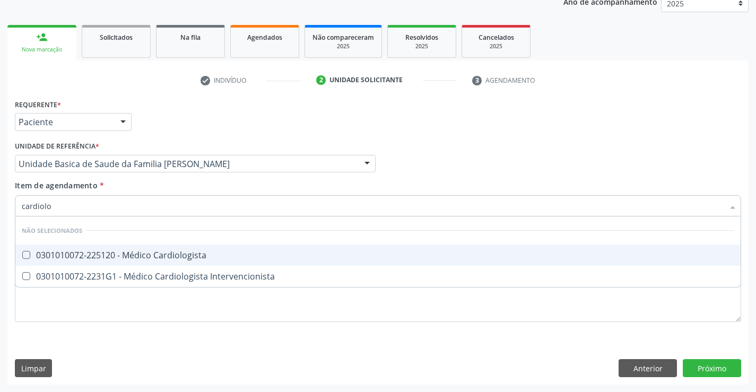
click at [163, 256] on div "0301010072-225120 - Médico Cardiologista" at bounding box center [378, 255] width 712 height 8
checkbox Cardiologista "true"
click at [81, 211] on input "cardiolo" at bounding box center [373, 205] width 702 height 21
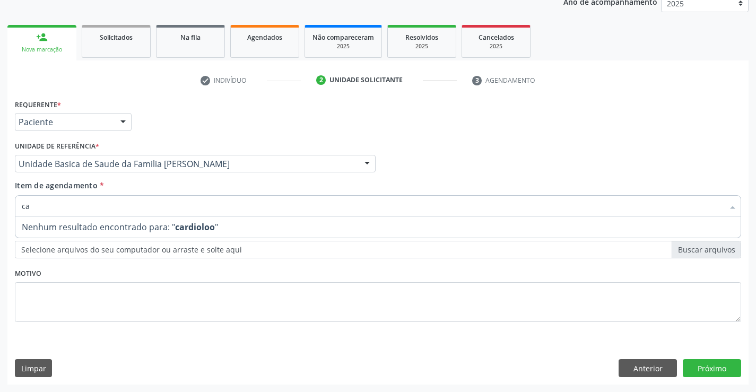
type input "c"
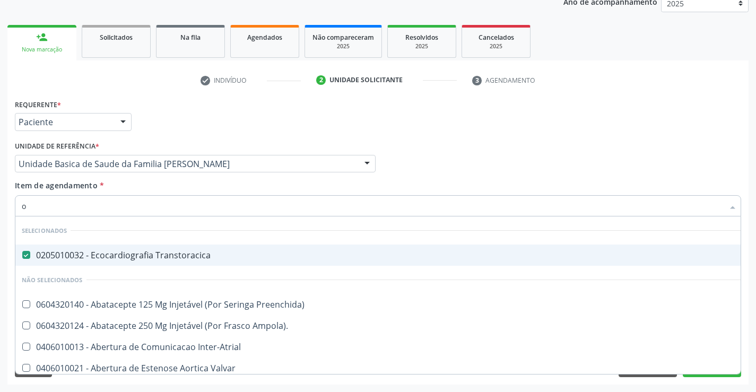
type input "of"
checkbox Transtoracica "false"
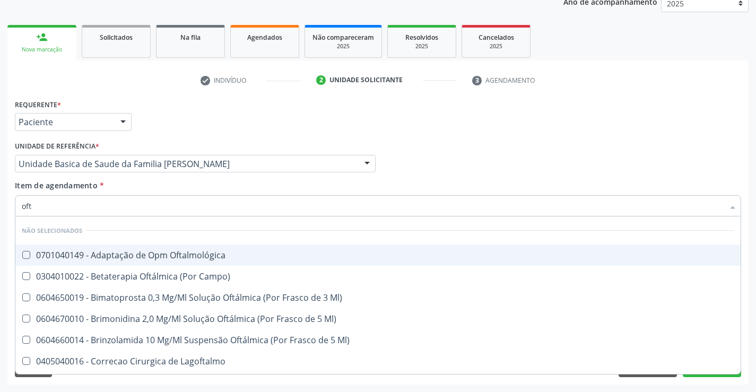
type input "ofta"
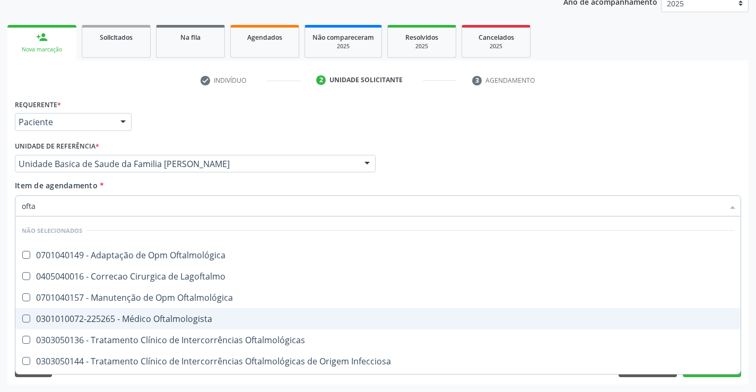
click at [182, 318] on div "0301010072-225265 - Médico Oftalmologista" at bounding box center [378, 319] width 712 height 8
checkbox Oftalmologista "true"
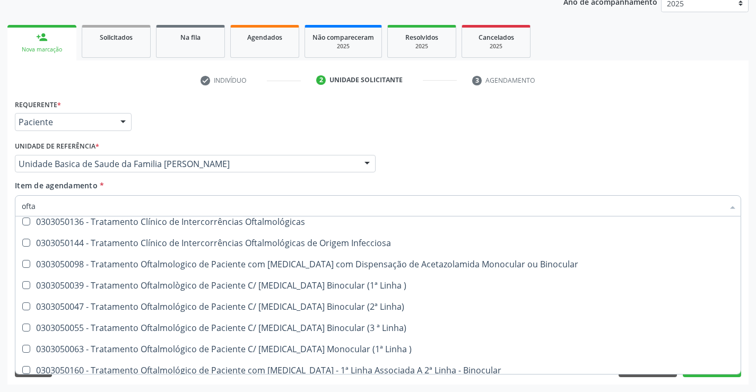
scroll to position [265, 0]
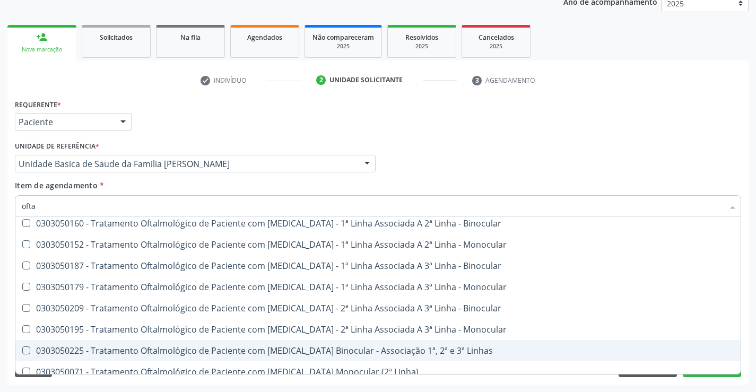
click at [726, 87] on ul "check Indivíduo 2 Unidade solicitante 3 Agendamento" at bounding box center [377, 81] width 741 height 18
checkbox Oftalmológica "true"
checkbox Lagoftalmo "true"
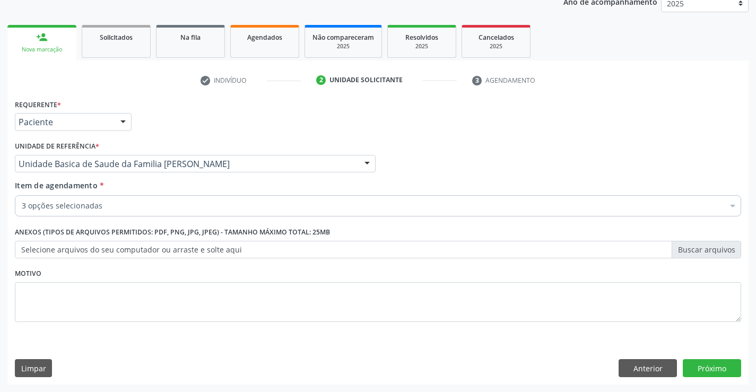
scroll to position [0, 0]
click at [708, 371] on button "Próximo" at bounding box center [712, 368] width 58 height 18
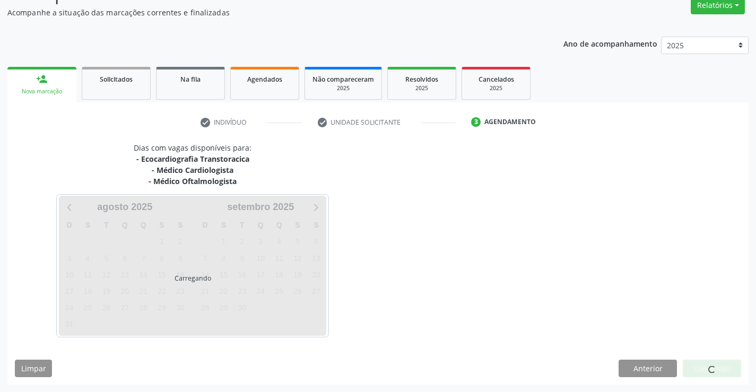
scroll to position [123, 0]
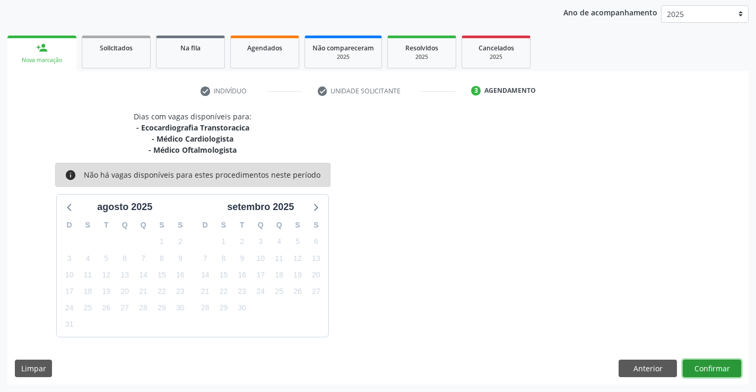
click at [711, 366] on button "Confirmar" at bounding box center [712, 369] width 58 height 18
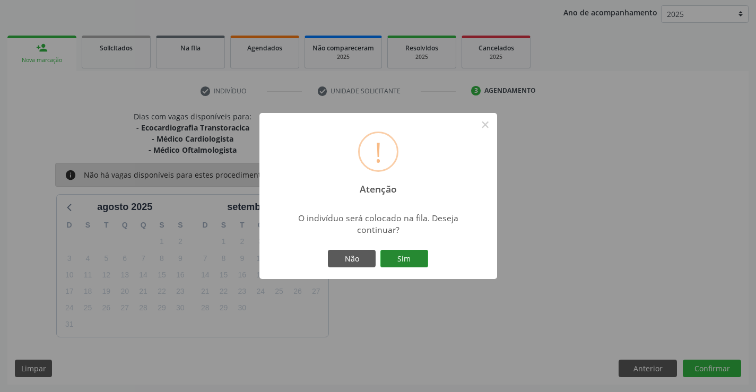
click at [412, 261] on button "Sim" at bounding box center [404, 259] width 48 height 18
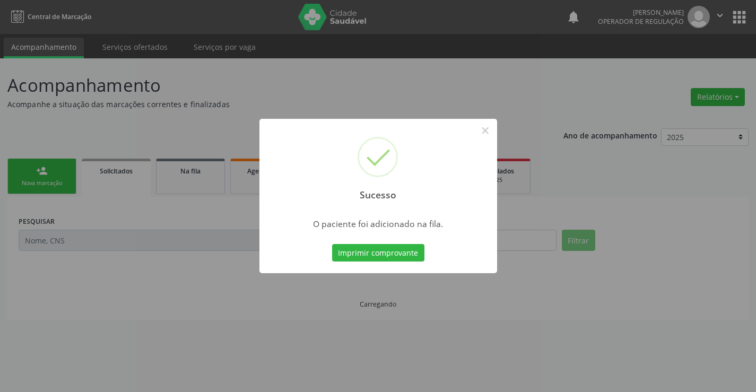
scroll to position [0, 0]
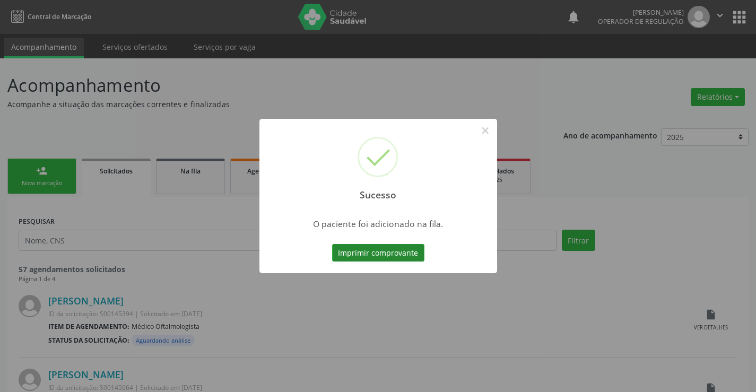
click at [399, 253] on button "Imprimir comprovante" at bounding box center [378, 253] width 92 height 18
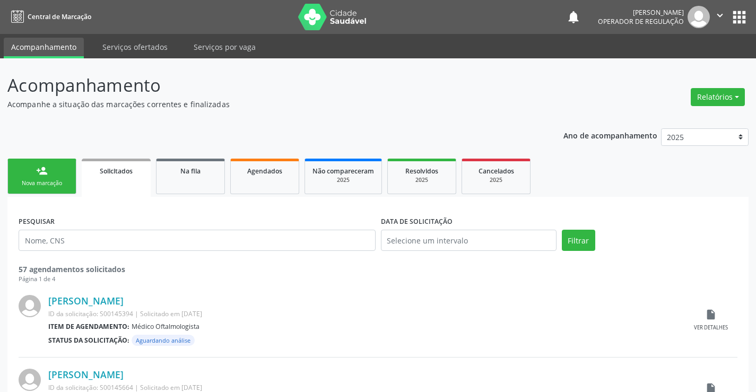
click at [47, 172] on div "person_add" at bounding box center [42, 171] width 12 height 12
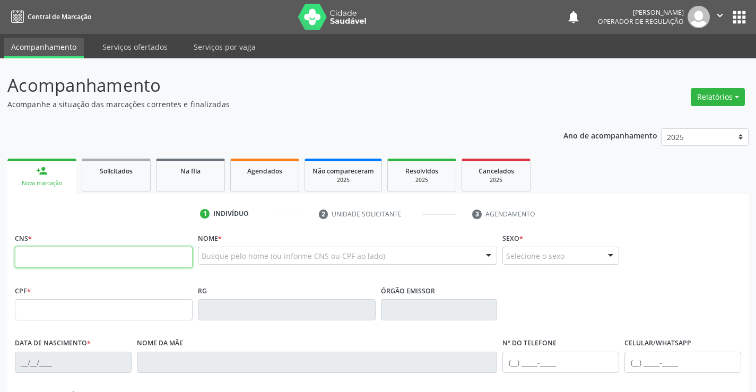
click at [53, 252] on input "text" at bounding box center [104, 257] width 178 height 21
type input "708 2031 1811 5848"
type input "041.959.425-60"
type input "1546947701"
type input "27/11/1988"
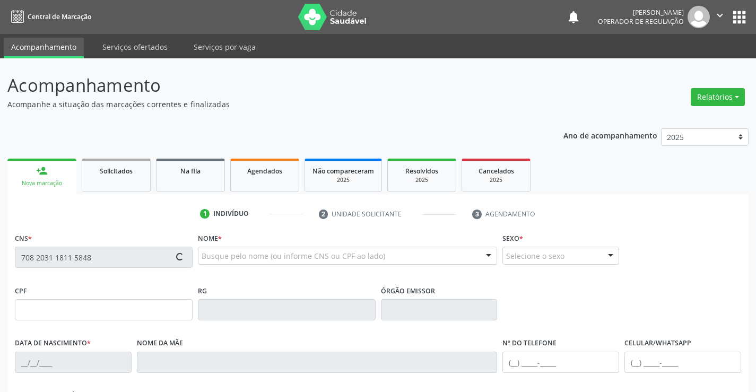
type input "(74) 99194-0446"
type input "041.959.425-60"
type input "SN"
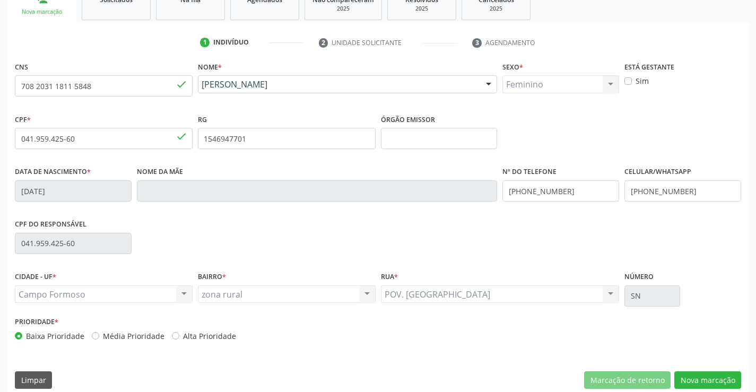
scroll to position [183, 0]
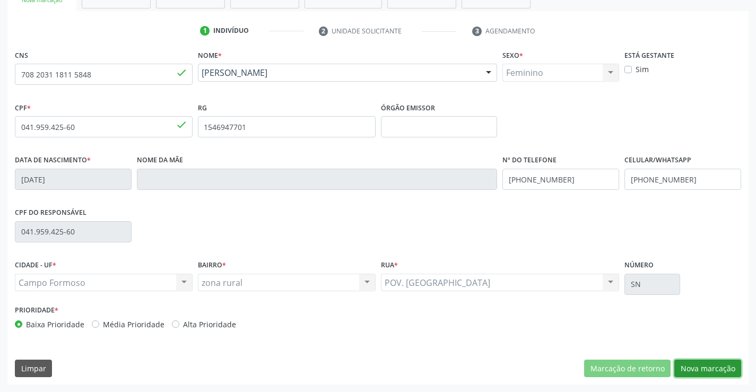
click at [699, 371] on button "Nova marcação" at bounding box center [707, 369] width 67 height 18
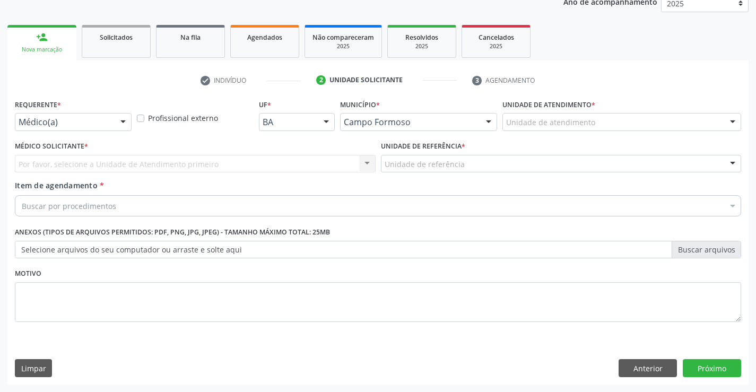
scroll to position [134, 0]
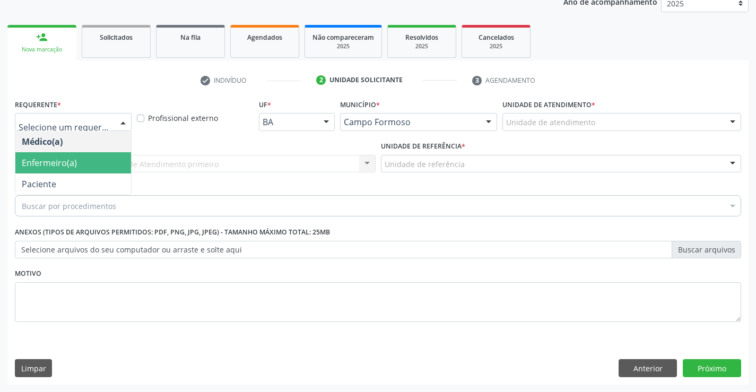
click at [44, 178] on span "Paciente" at bounding box center [39, 184] width 34 height 12
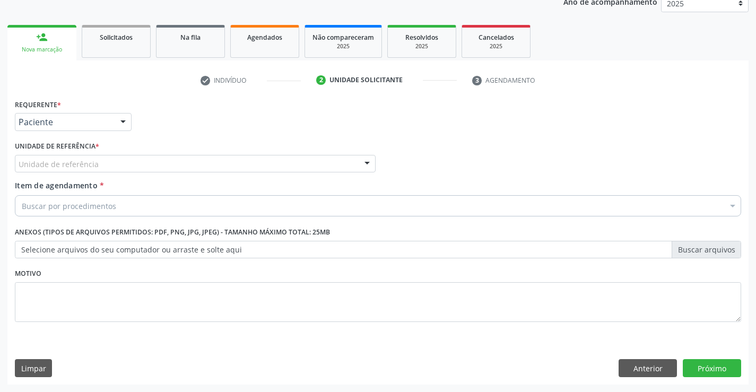
click at [96, 166] on div "Unidade de referência" at bounding box center [195, 164] width 361 height 18
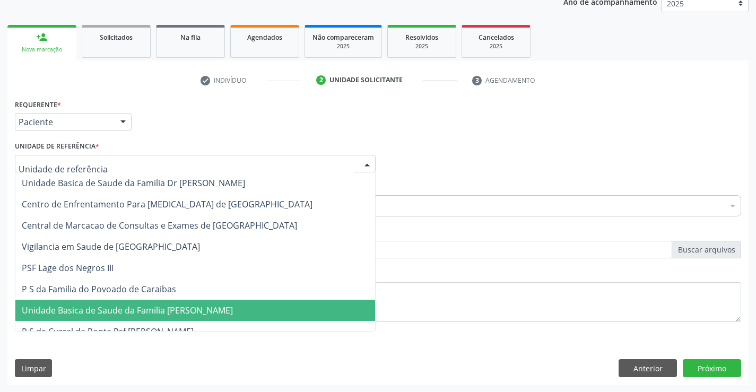
drag, startPoint x: 105, startPoint y: 310, endPoint x: 93, endPoint y: 286, distance: 26.3
click at [103, 310] on span "Unidade Basica de Saude da Familia [PERSON_NAME]" at bounding box center [127, 311] width 211 height 12
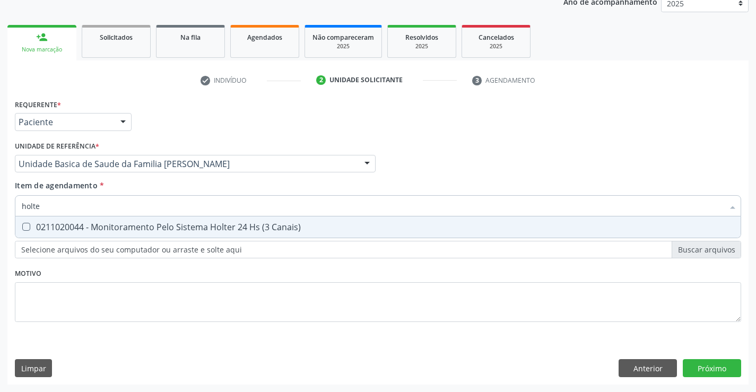
type input "holter"
drag, startPoint x: 97, startPoint y: 227, endPoint x: 0, endPoint y: 211, distance: 98.4
click at [97, 227] on div "0211020044 - Monitoramento Pelo Sistema Holter 24 Hs (3 Canais)" at bounding box center [378, 227] width 712 height 8
checkbox Canais\) "true"
click at [715, 373] on div "Requerente * Paciente Médico(a) Enfermeiro(a) Paciente Nenhum resultado encontr…" at bounding box center [377, 241] width 741 height 288
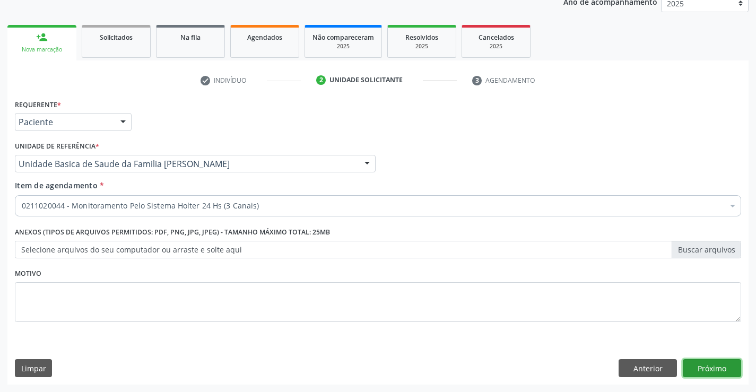
click at [706, 367] on button "Próximo" at bounding box center [712, 368] width 58 height 18
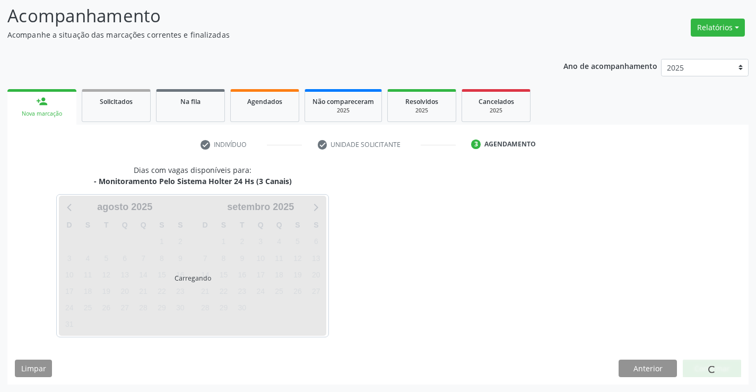
scroll to position [101, 0]
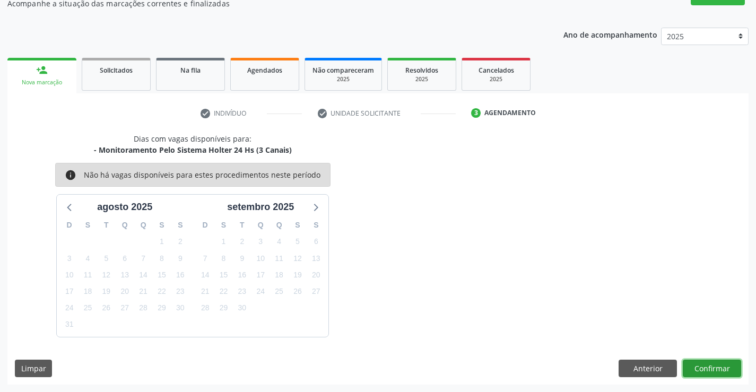
click at [708, 365] on button "Confirmar" at bounding box center [712, 369] width 58 height 18
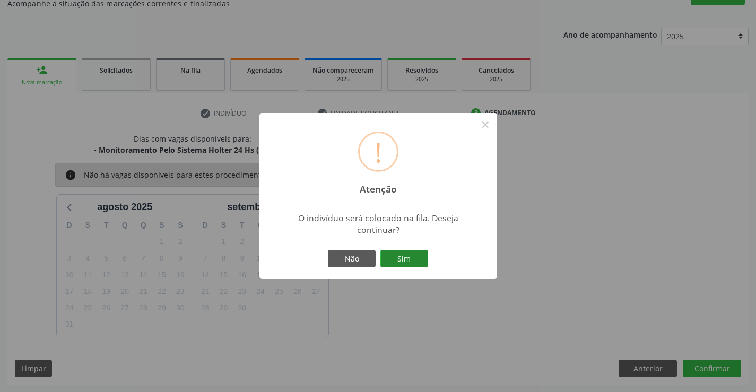
drag, startPoint x: 413, startPoint y: 256, endPoint x: 513, endPoint y: 285, distance: 104.1
click at [414, 256] on button "Sim" at bounding box center [404, 259] width 48 height 18
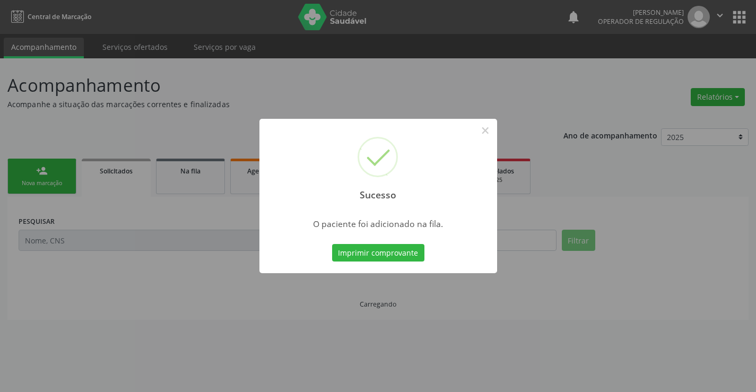
scroll to position [0, 0]
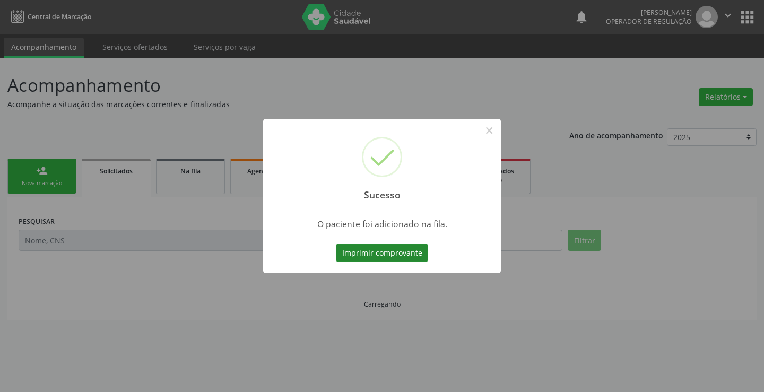
click at [410, 257] on button "Imprimir comprovante" at bounding box center [382, 253] width 92 height 18
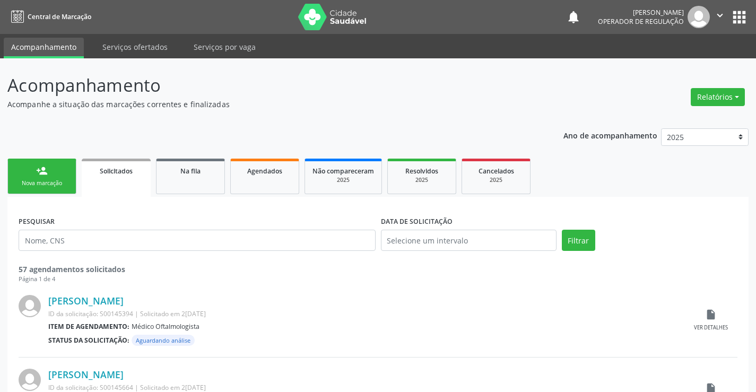
click at [63, 177] on link "person_add Nova marcação" at bounding box center [41, 177] width 69 height 36
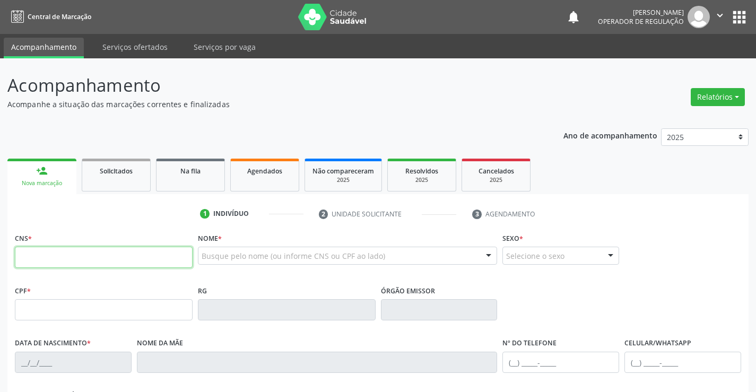
click at [99, 259] on input "text" at bounding box center [104, 257] width 178 height 21
click at [40, 253] on input "text" at bounding box center [104, 257] width 178 height 21
type input "701 2060 3525 8019"
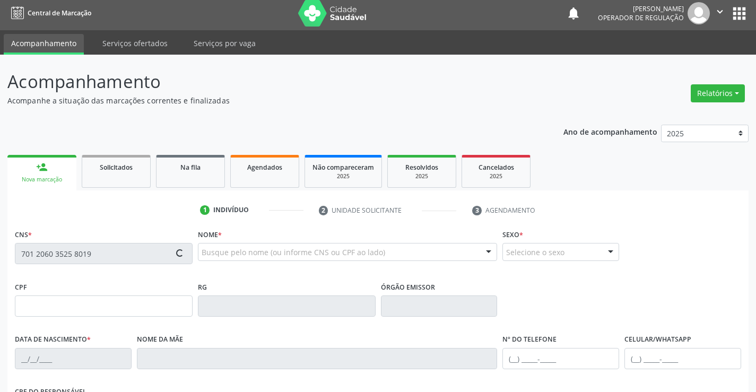
scroll to position [183, 0]
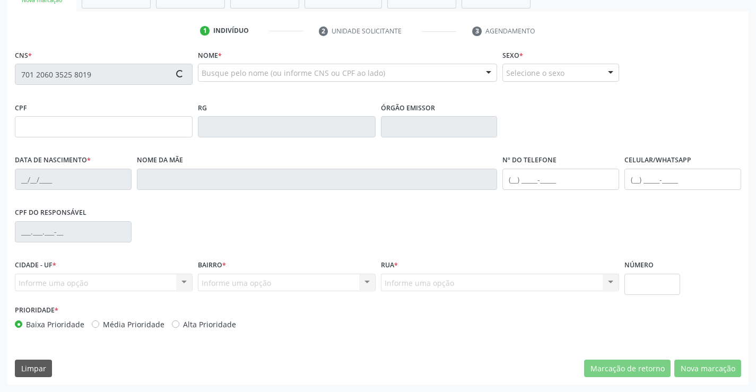
type input "1292667010"
type input "23/10/1987"
type input "(71) 99363-1800"
type input "10"
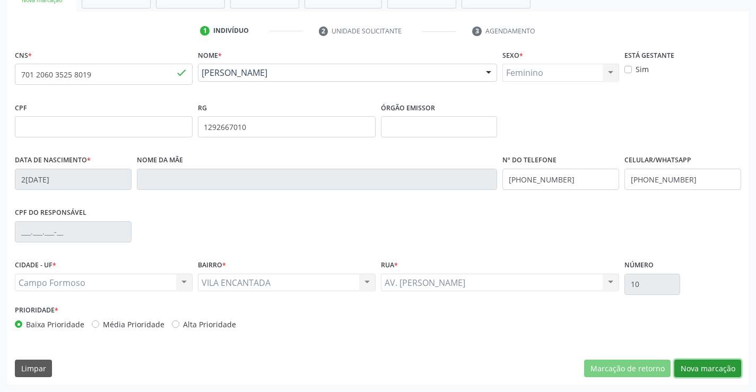
click at [698, 363] on button "Nova marcação" at bounding box center [707, 369] width 67 height 18
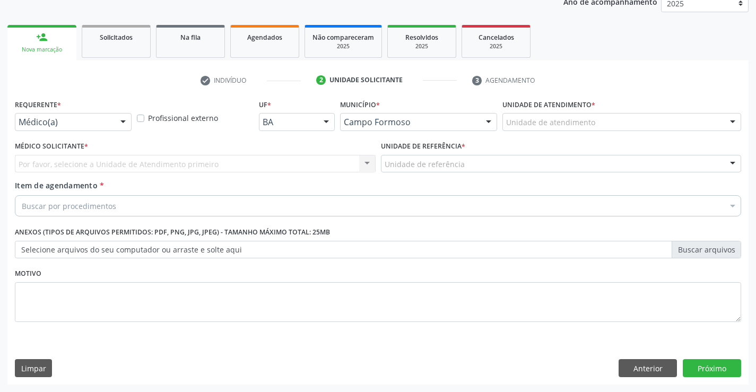
scroll to position [134, 0]
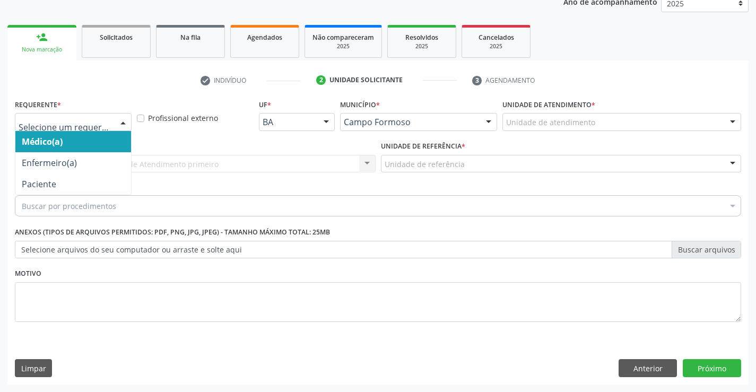
click at [107, 128] on div at bounding box center [73, 122] width 117 height 18
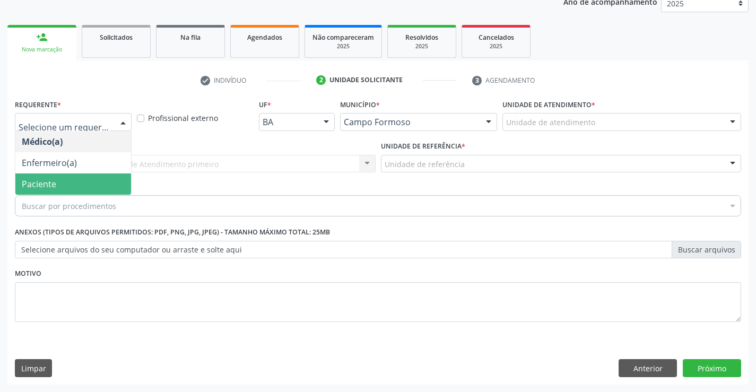
click at [44, 189] on span "Paciente" at bounding box center [39, 184] width 34 height 12
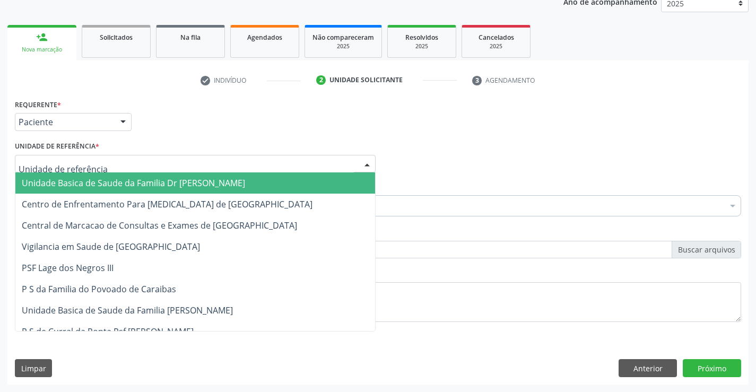
click at [120, 167] on div at bounding box center [195, 164] width 361 height 18
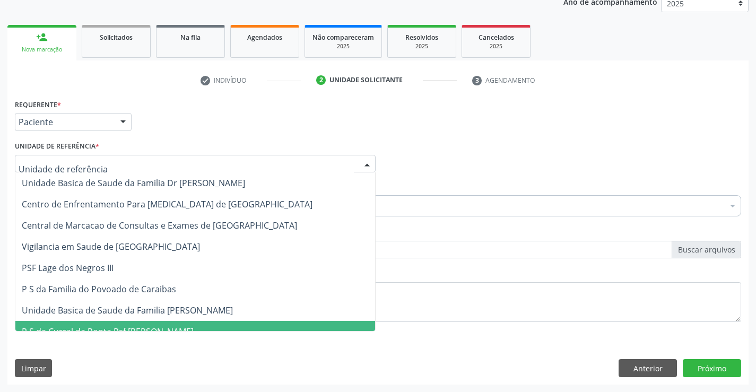
click at [130, 325] on span "P S de Curral da Ponta Psf [PERSON_NAME]" at bounding box center [195, 331] width 360 height 21
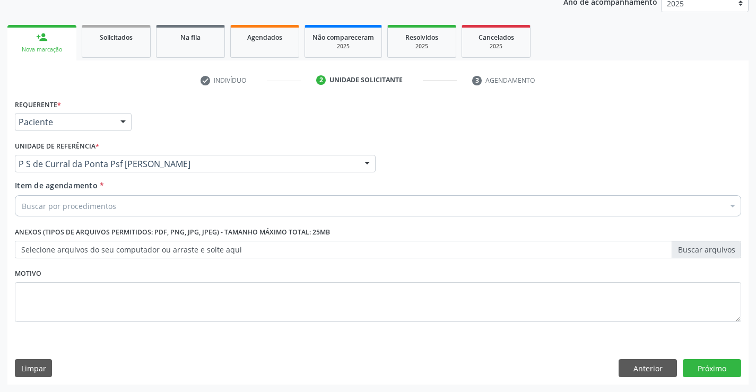
click at [120, 211] on div "Buscar por procedimentos" at bounding box center [378, 205] width 726 height 21
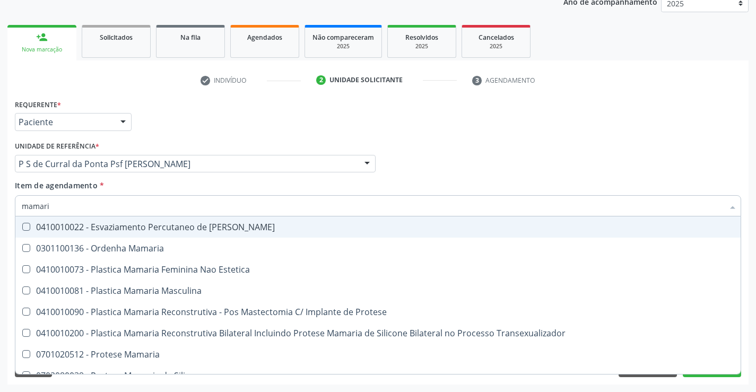
type input "mamaria"
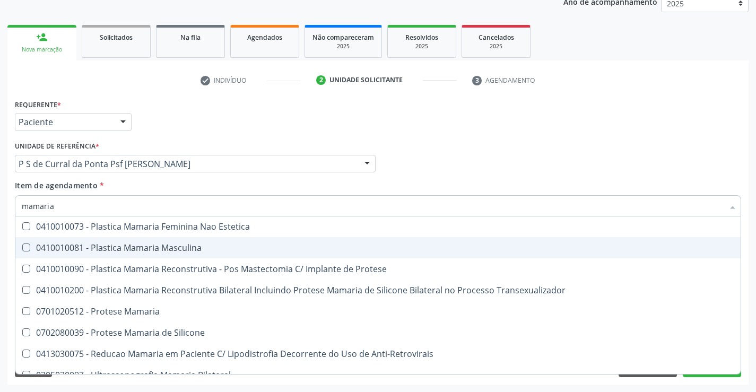
scroll to position [33, 0]
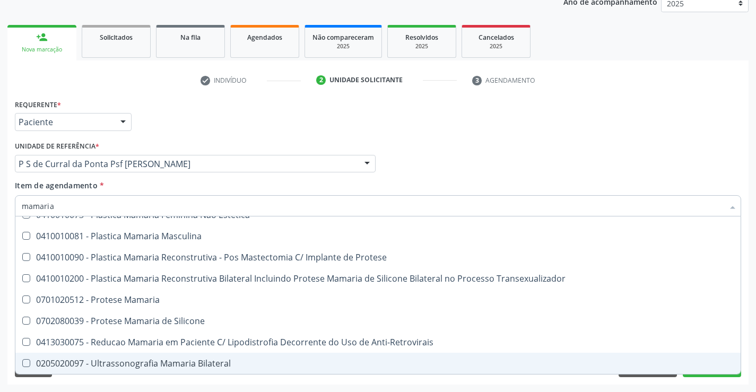
click at [196, 370] on span "0205020097 - Ultrassonografia Mamaria Bilateral" at bounding box center [377, 363] width 725 height 21
checkbox Bilateral "true"
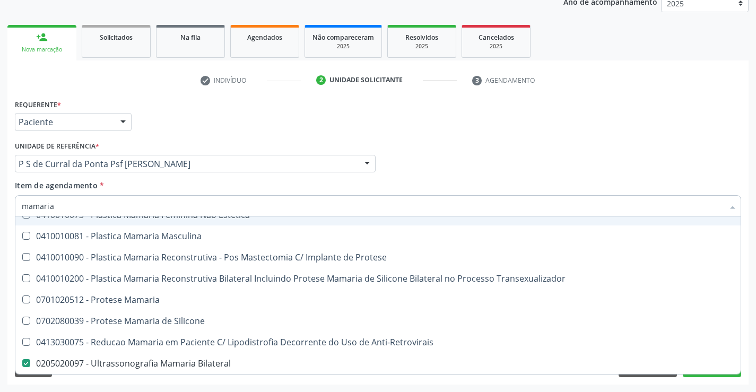
click at [74, 200] on input "mamaria" at bounding box center [373, 205] width 702 height 21
type input "mamari"
checkbox Bilateral "false"
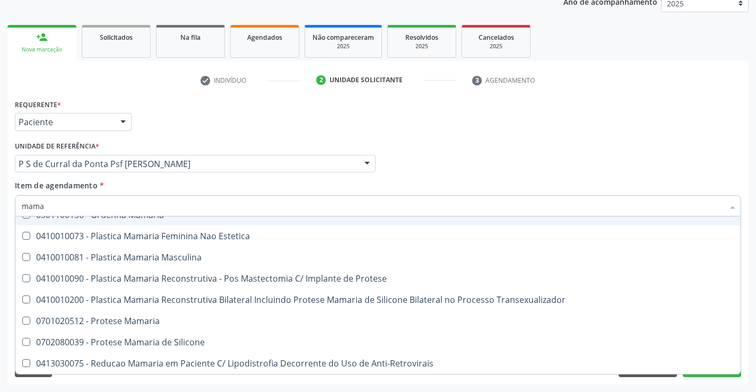
type input "mam"
checkbox Bilateral "false"
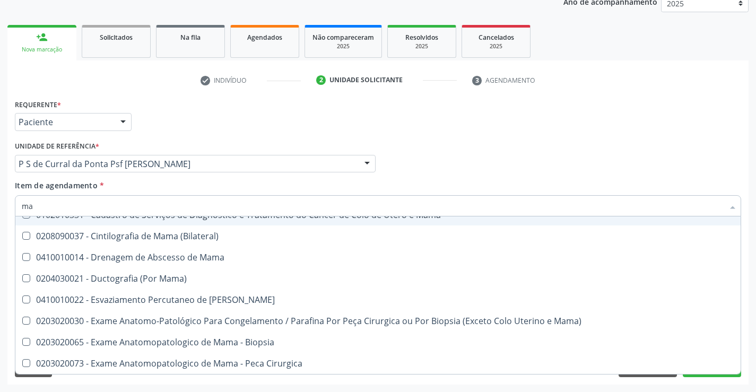
type input "m"
checkbox Bilateral "false"
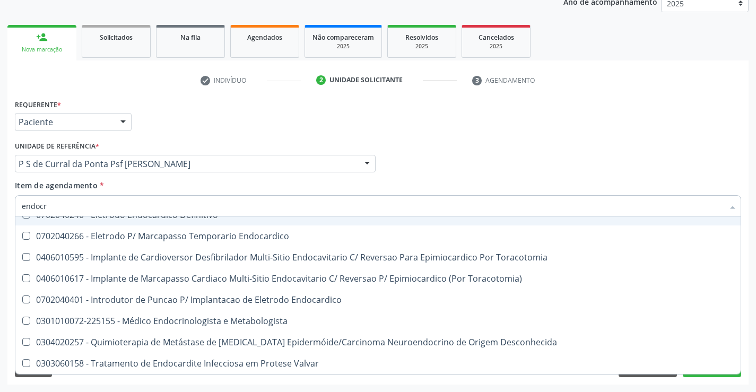
scroll to position [0, 0]
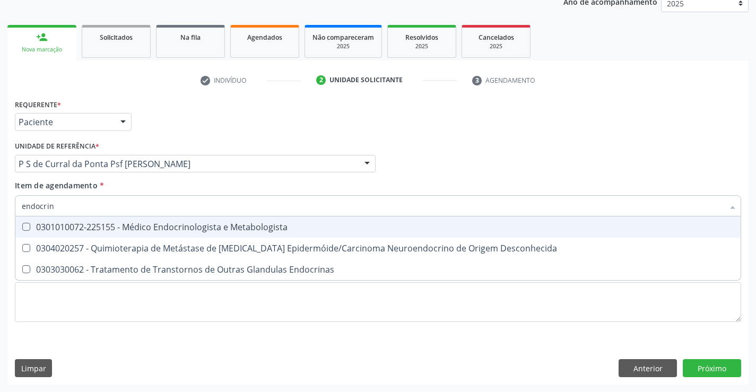
type input "endocrino"
drag, startPoint x: 212, startPoint y: 224, endPoint x: 7, endPoint y: 214, distance: 205.0
click at [208, 225] on div "0301010072-225155 - Médico Endocrinologista e Metabologista" at bounding box center [378, 227] width 712 height 8
checkbox Metabologista "true"
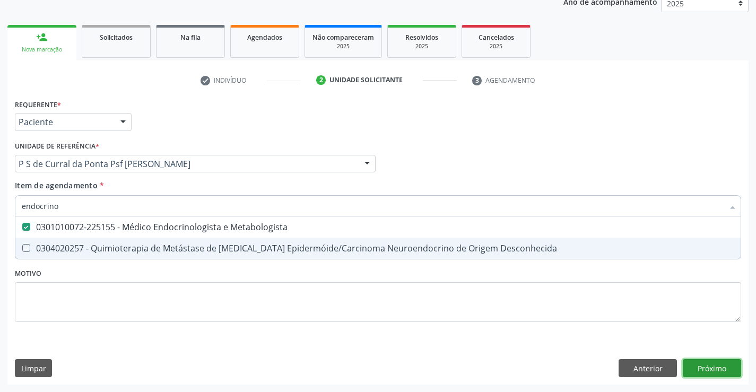
click at [719, 363] on div "Requerente * Paciente Médico(a) Enfermeiro(a) Paciente Nenhum resultado encontr…" at bounding box center [377, 241] width 741 height 288
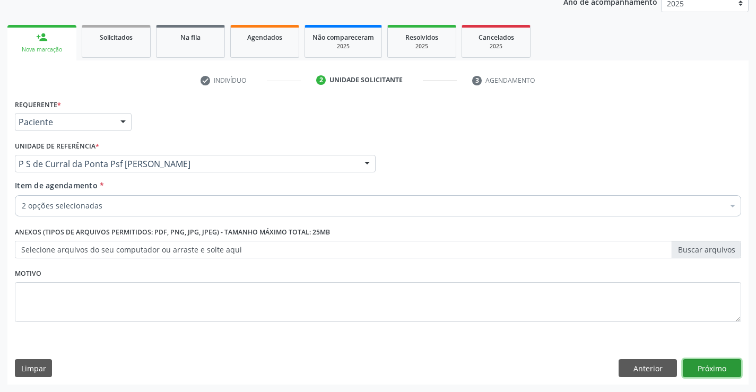
checkbox Bilateral "true"
click at [705, 363] on button "Próximo" at bounding box center [712, 368] width 58 height 18
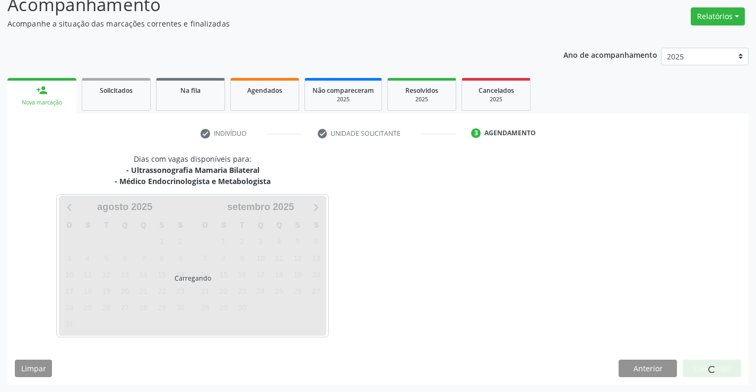
scroll to position [112, 0]
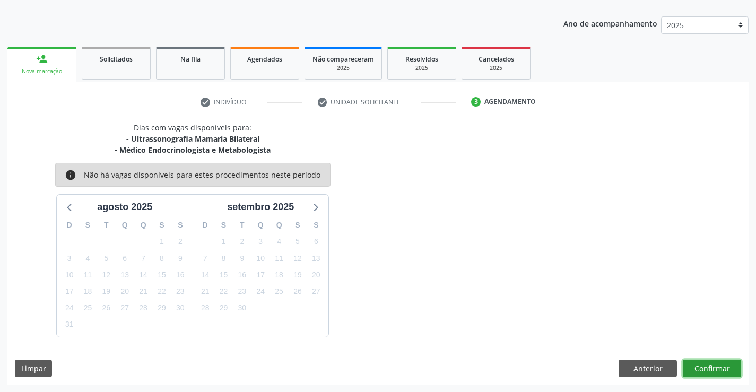
click at [698, 371] on button "Confirmar" at bounding box center [712, 369] width 58 height 18
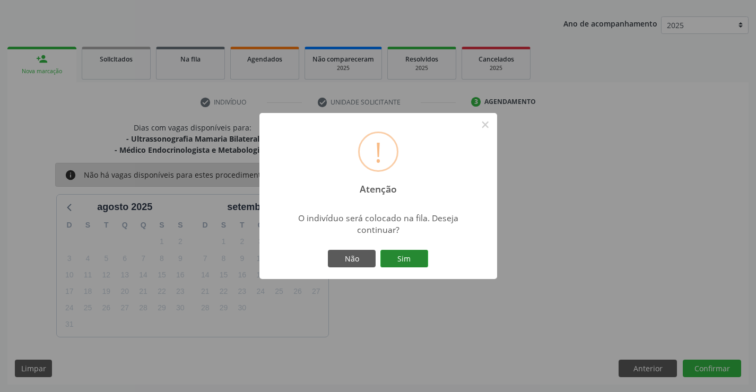
click at [399, 255] on button "Sim" at bounding box center [404, 259] width 48 height 18
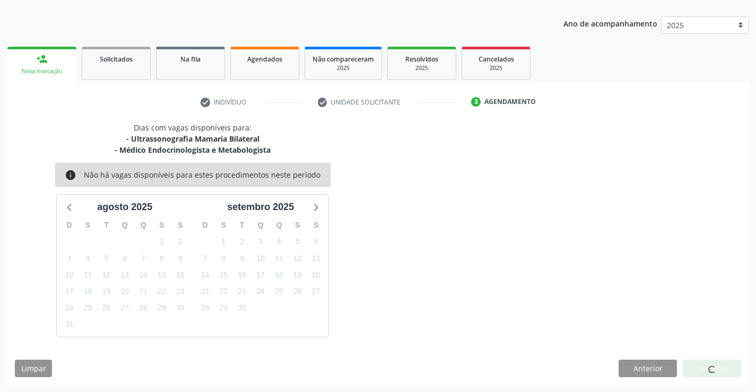
scroll to position [0, 0]
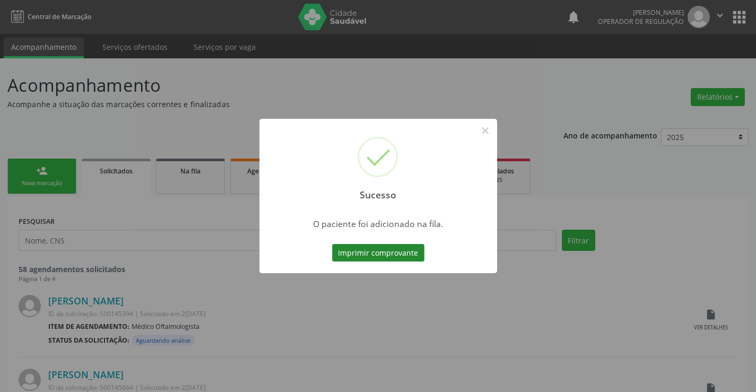
click at [406, 251] on button "Imprimir comprovante" at bounding box center [378, 253] width 92 height 18
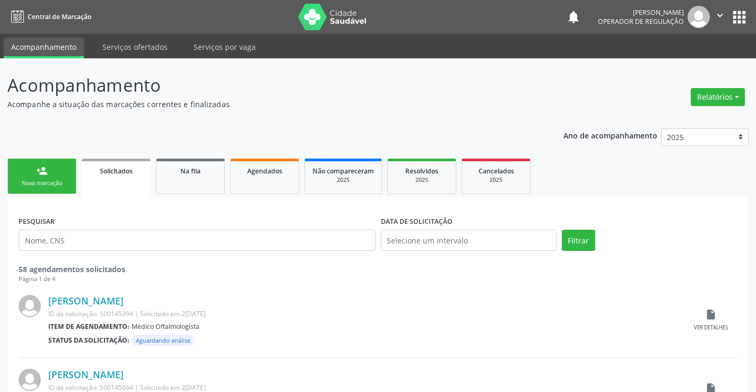
click at [46, 174] on div "person_add" at bounding box center [42, 171] width 12 height 12
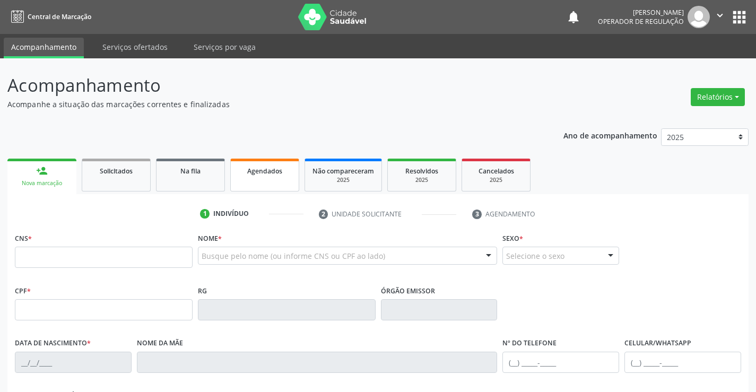
click at [267, 168] on span "Agendados" at bounding box center [264, 171] width 35 height 9
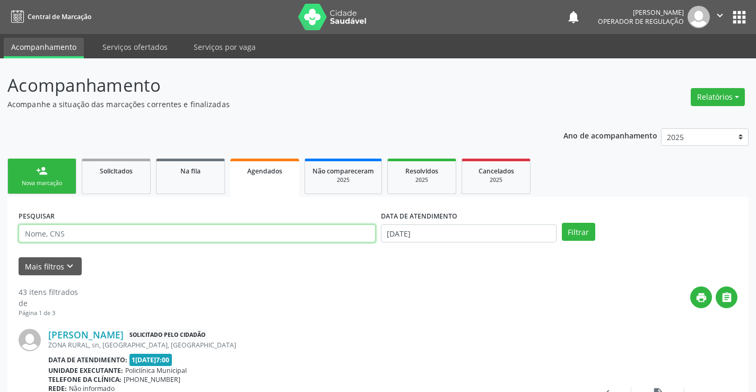
drag, startPoint x: 77, startPoint y: 245, endPoint x: 68, endPoint y: 244, distance: 8.5
click at [65, 248] on div "PESQUISAR" at bounding box center [197, 228] width 362 height 41
click at [86, 236] on input "text" at bounding box center [197, 233] width 357 height 18
type input "706202034583169"
click at [562, 223] on button "Filtrar" at bounding box center [578, 232] width 33 height 18
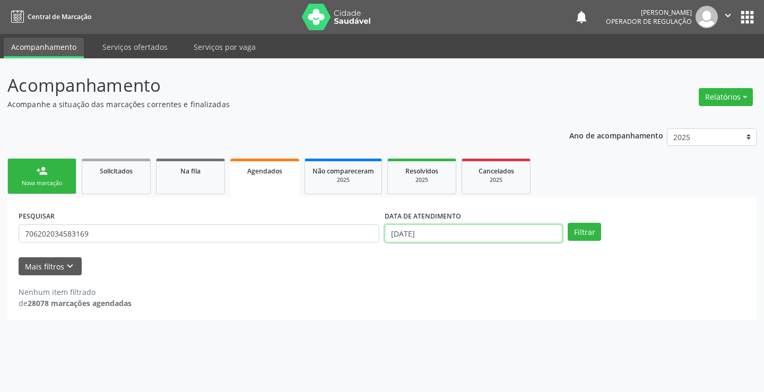
click at [456, 232] on input "19/08/2025" at bounding box center [474, 233] width 178 height 18
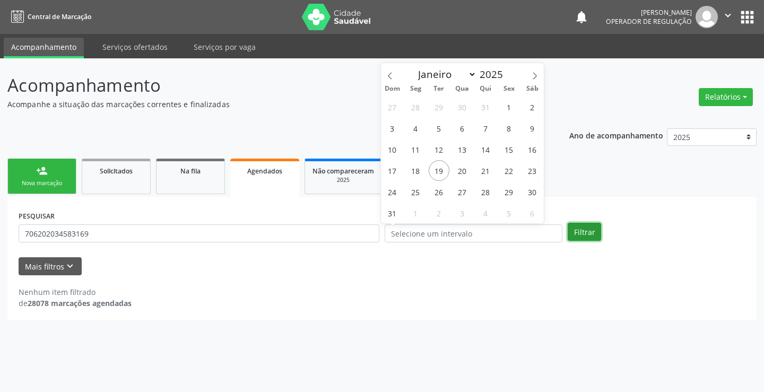
click at [582, 225] on button "Filtrar" at bounding box center [584, 232] width 33 height 18
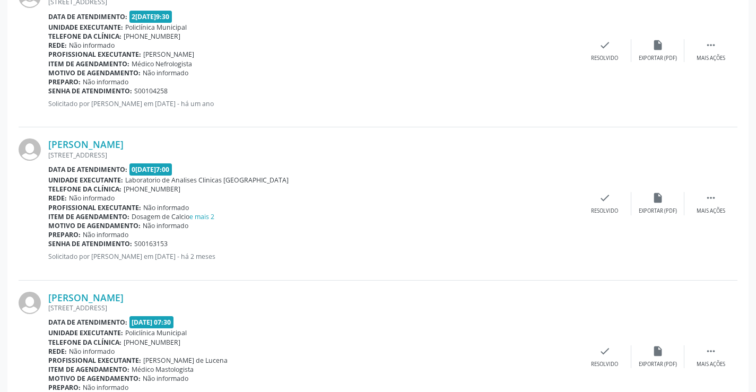
scroll to position [1014, 0]
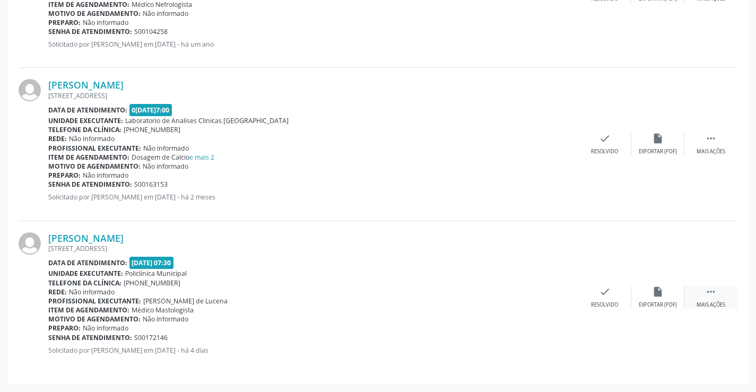
click at [712, 292] on icon "" at bounding box center [711, 292] width 12 height 12
click at [502, 294] on icon "print" at bounding box center [499, 292] width 12 height 12
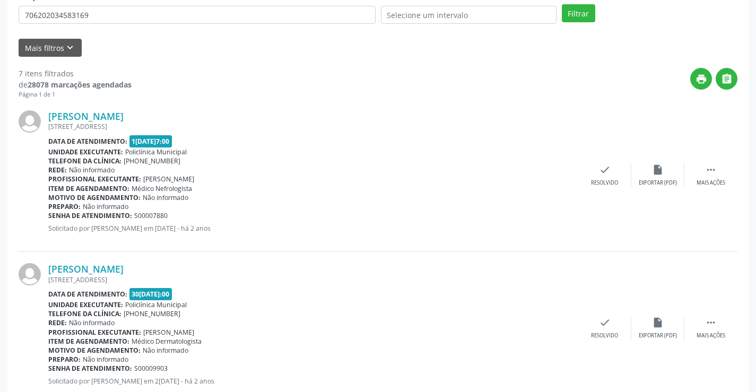
scroll to position [0, 0]
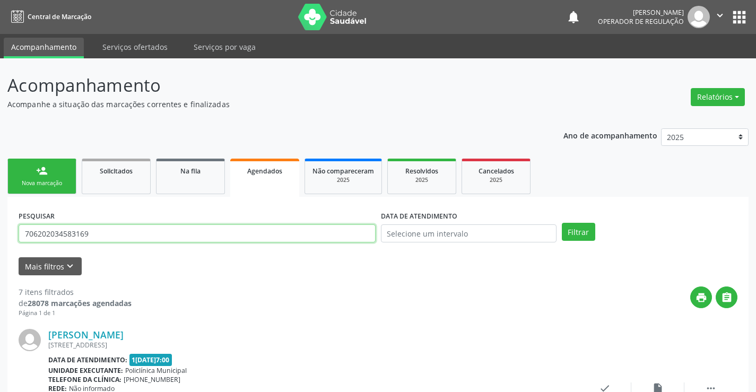
drag, startPoint x: 107, startPoint y: 231, endPoint x: 0, endPoint y: 235, distance: 107.2
type input "TAILANE DE AR"
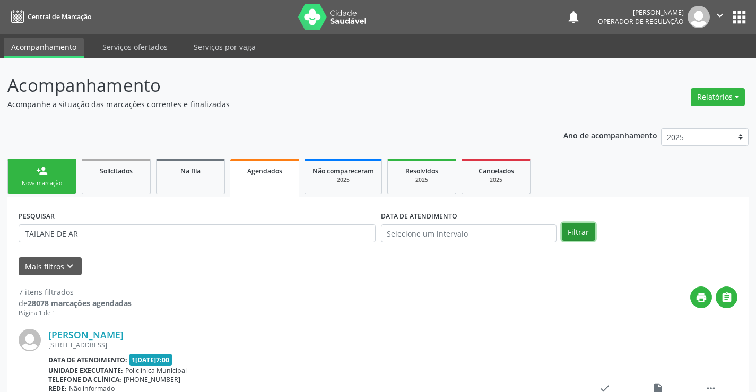
click at [573, 233] on button "Filtrar" at bounding box center [578, 232] width 33 height 18
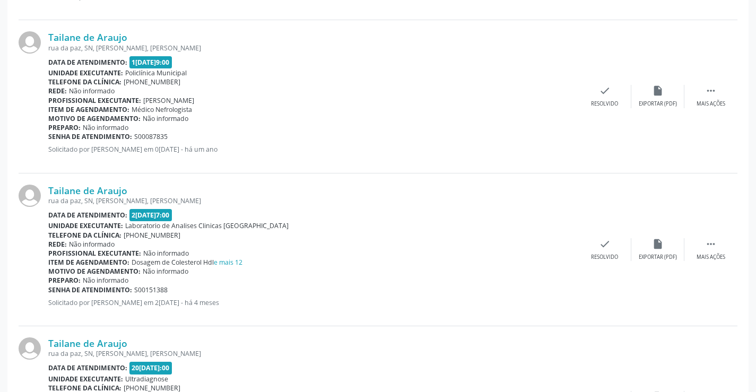
scroll to position [555, 0]
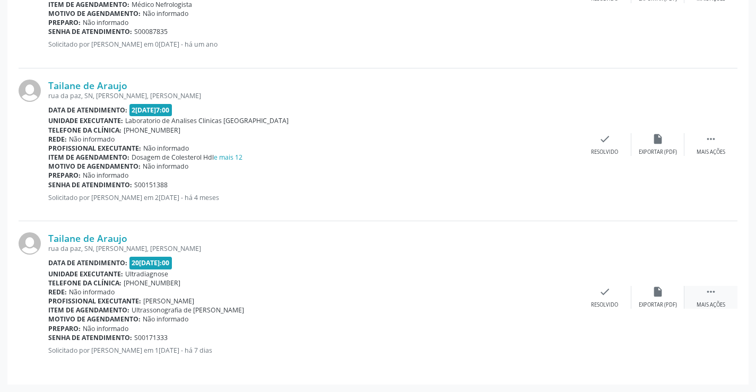
click at [710, 300] on div " Mais ações" at bounding box center [710, 297] width 53 height 23
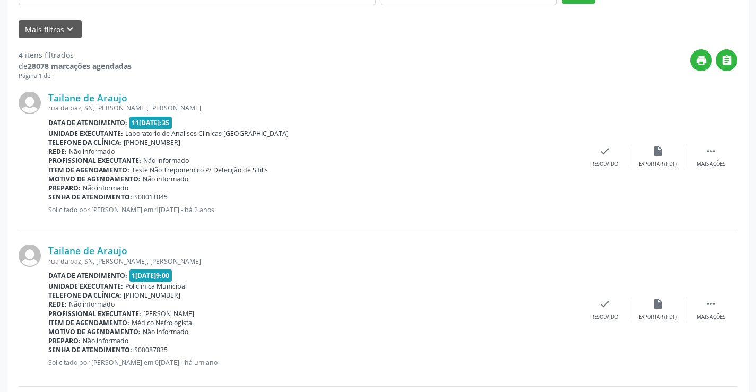
scroll to position [0, 0]
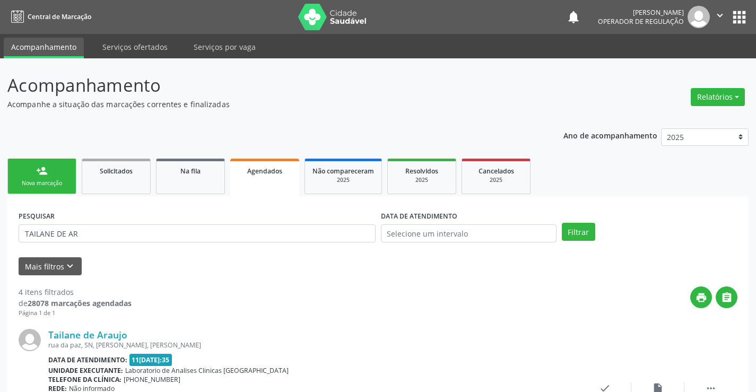
click at [40, 174] on div "person_add" at bounding box center [42, 171] width 12 height 12
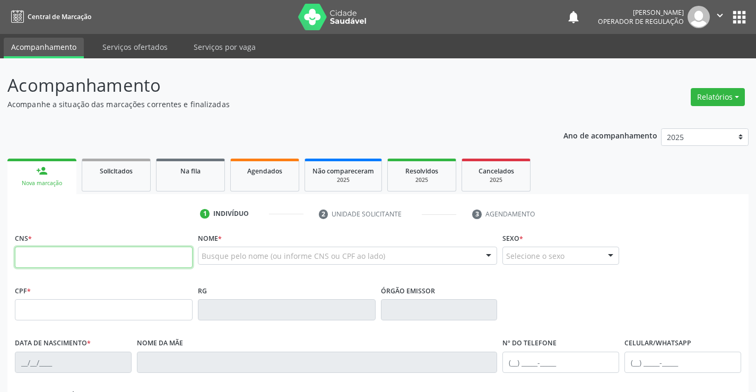
click at [47, 259] on input "text" at bounding box center [104, 257] width 178 height 21
type input "706 0048 8187 4342"
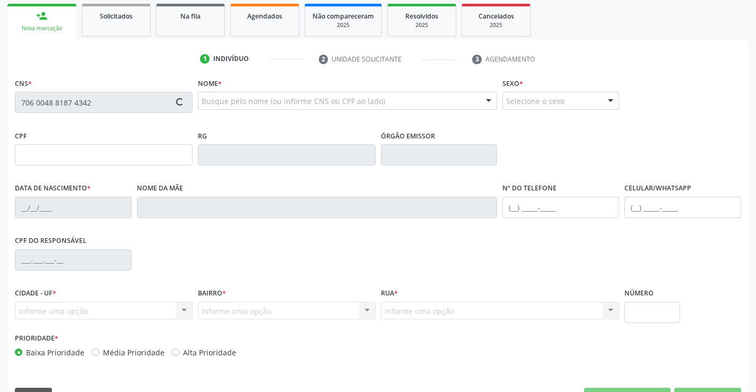
scroll to position [159, 0]
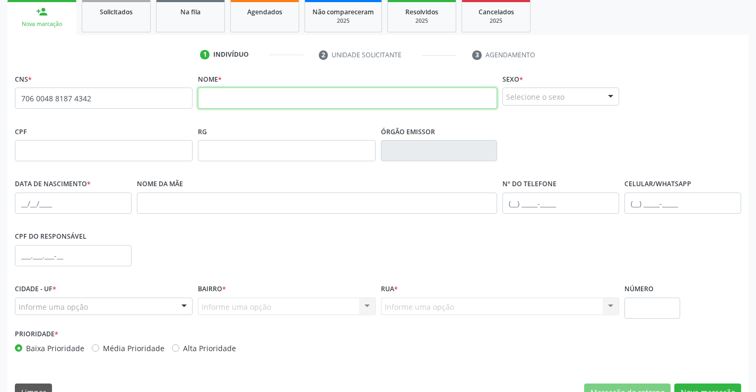
click at [236, 92] on input "text" at bounding box center [348, 98] width 300 height 21
type input "OTONIEL BRAZ DE FRANÇA"
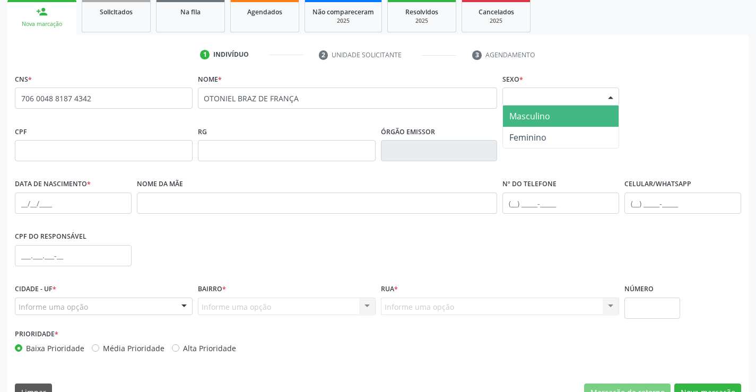
click at [580, 96] on div "Selecione o sexo" at bounding box center [560, 97] width 117 height 18
click at [552, 119] on span "Masculino" at bounding box center [561, 116] width 116 height 21
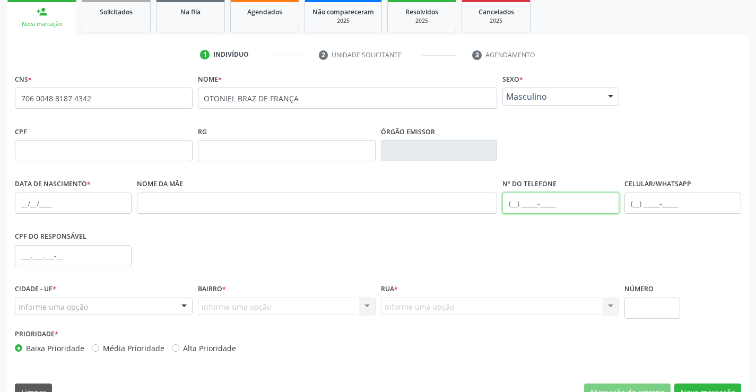
click at [538, 202] on input "text" at bounding box center [560, 203] width 117 height 21
type input "(11) 97282-5488"
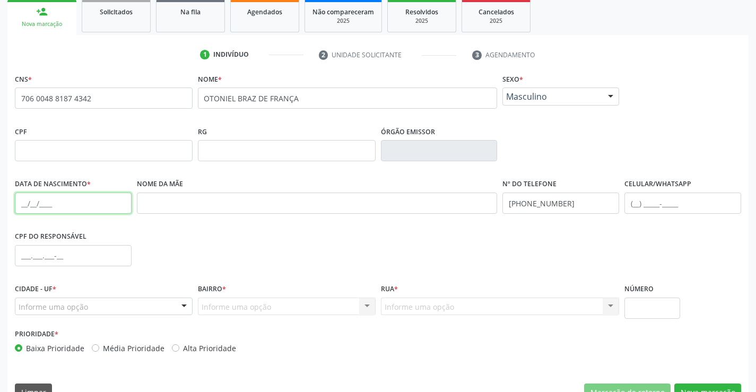
click at [57, 207] on input "text" at bounding box center [73, 203] width 117 height 21
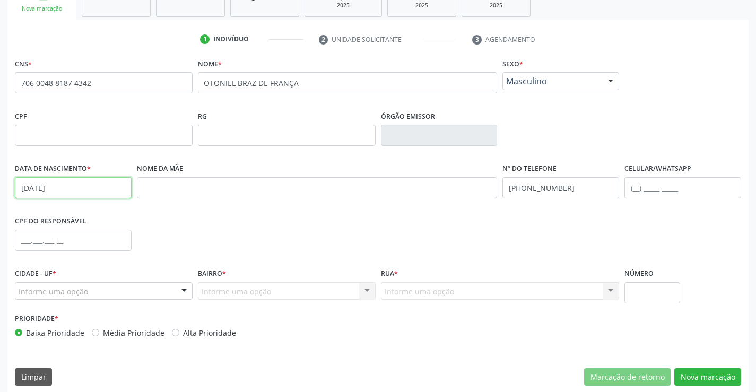
scroll to position [183, 0]
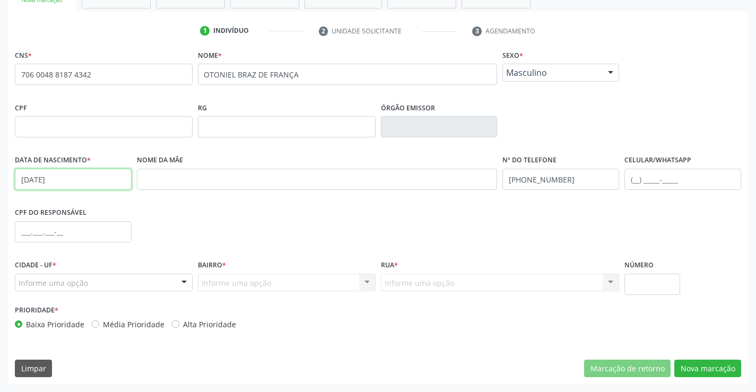
type input "27/02/1957"
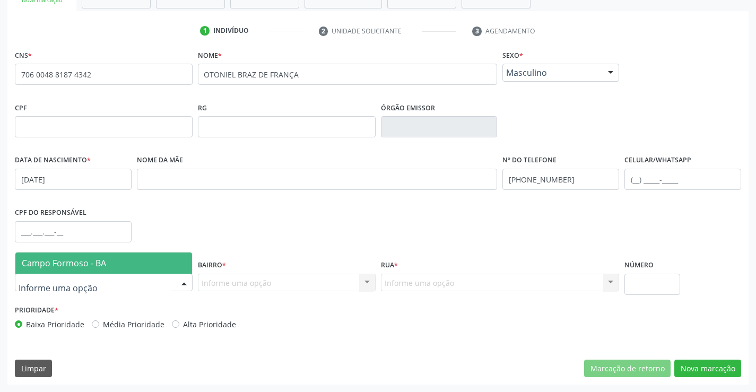
click at [179, 279] on div at bounding box center [184, 283] width 16 height 18
click at [107, 262] on span "Campo Formoso - BA" at bounding box center [103, 263] width 177 height 21
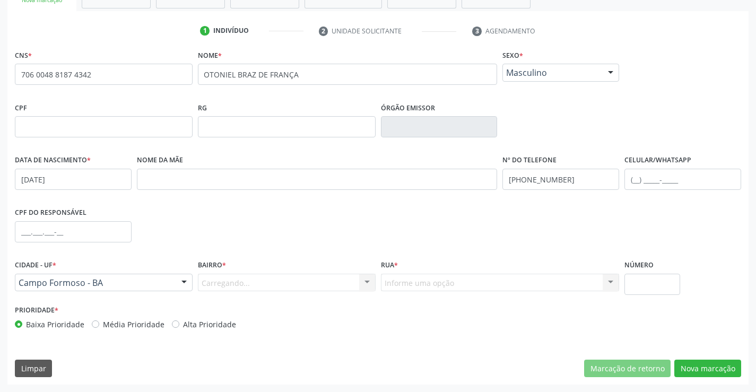
click at [280, 288] on div "Carregando... Nenhum resultado encontrado para: " " Nenhuma opção encontrada. D…" at bounding box center [287, 283] width 178 height 18
click at [275, 282] on div "Carregando... Nenhum resultado encontrado para: " " Nenhuma opção encontrada. D…" at bounding box center [287, 283] width 178 height 18
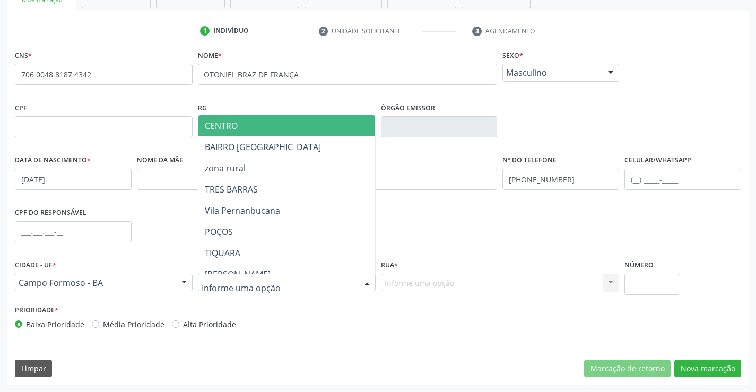
click at [366, 282] on div at bounding box center [367, 283] width 16 height 18
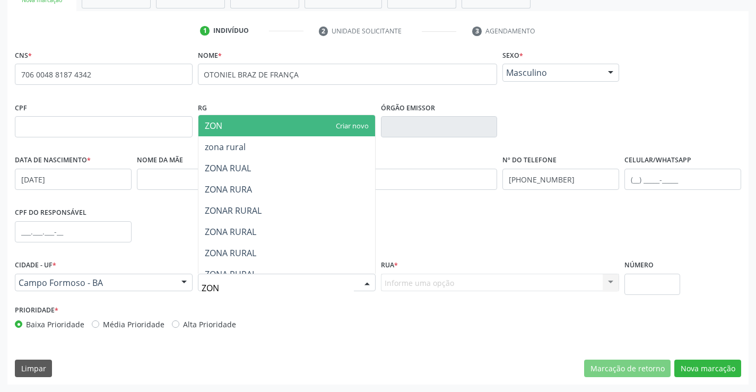
type input "ZONA"
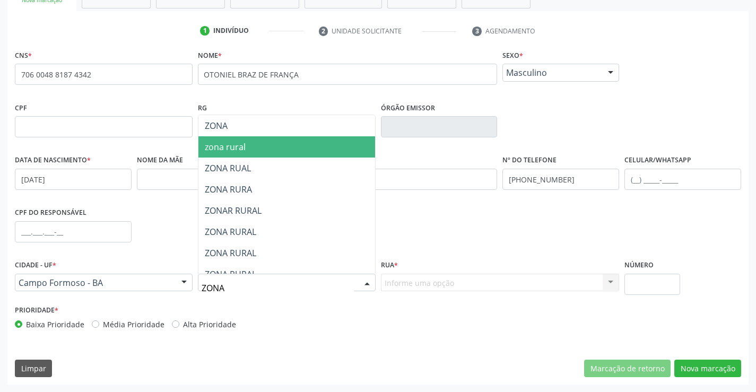
click at [248, 136] on span "zona rural" at bounding box center [286, 146] width 177 height 21
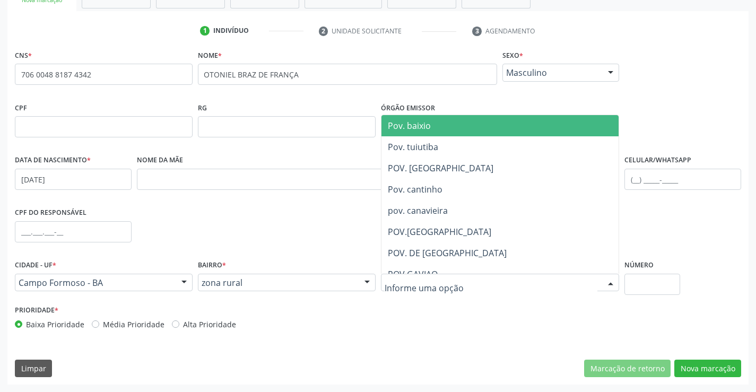
type input "R"
type input "ARAR"
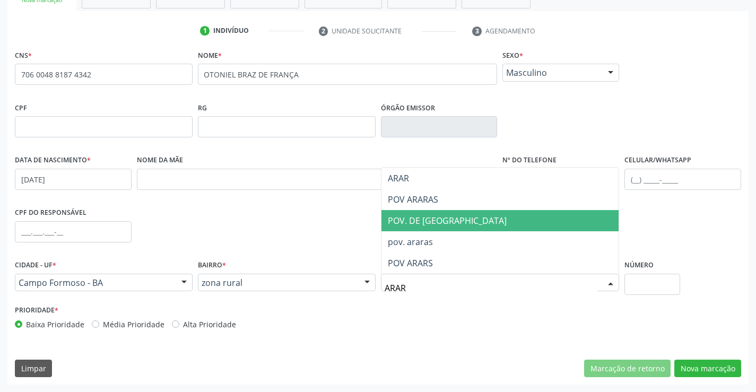
click at [437, 224] on span "POV. DE [GEOGRAPHIC_DATA]" at bounding box center [447, 221] width 119 height 12
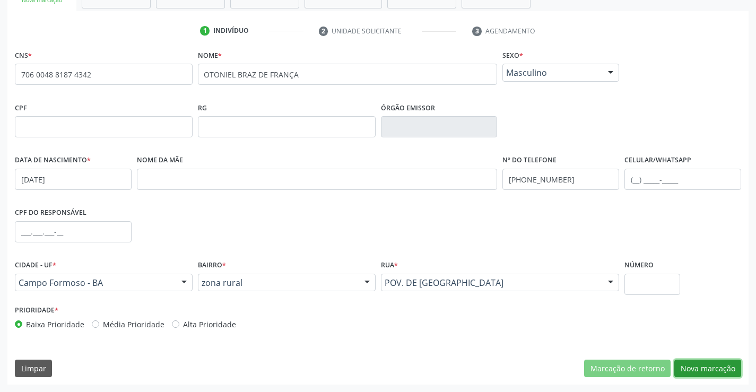
click at [709, 371] on button "Nova marcação" at bounding box center [707, 369] width 67 height 18
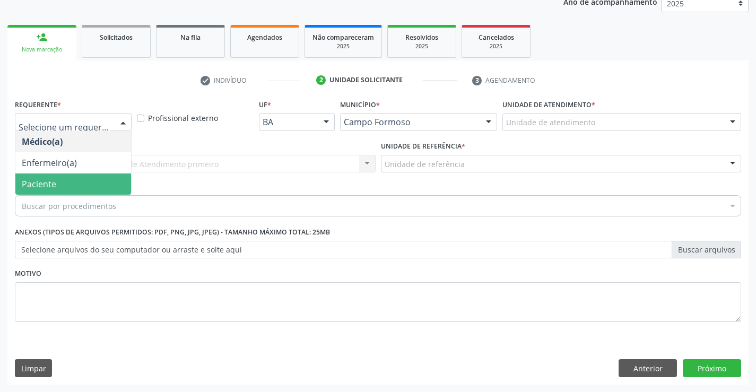
click at [37, 185] on span "Paciente" at bounding box center [39, 184] width 34 height 12
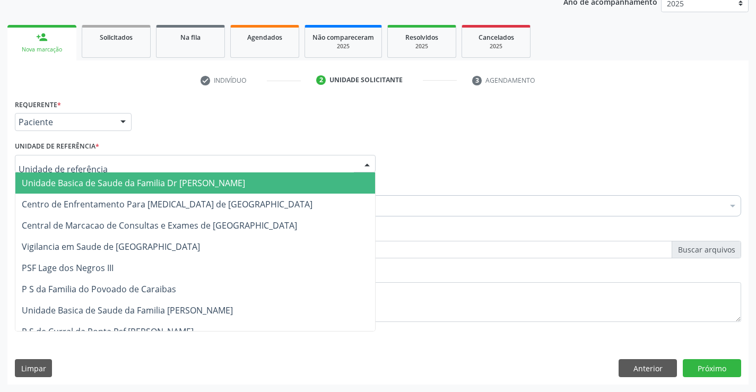
drag, startPoint x: 128, startPoint y: 158, endPoint x: 133, endPoint y: 254, distance: 95.6
click at [128, 159] on div at bounding box center [195, 164] width 361 height 18
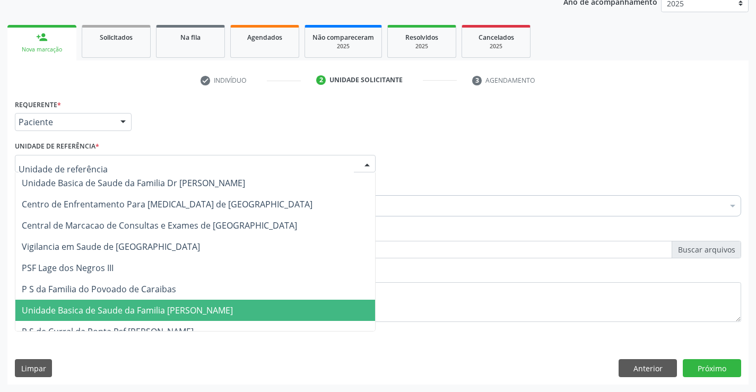
click at [134, 308] on span "Unidade Basica de Saude da Familia [PERSON_NAME]" at bounding box center [127, 311] width 211 height 12
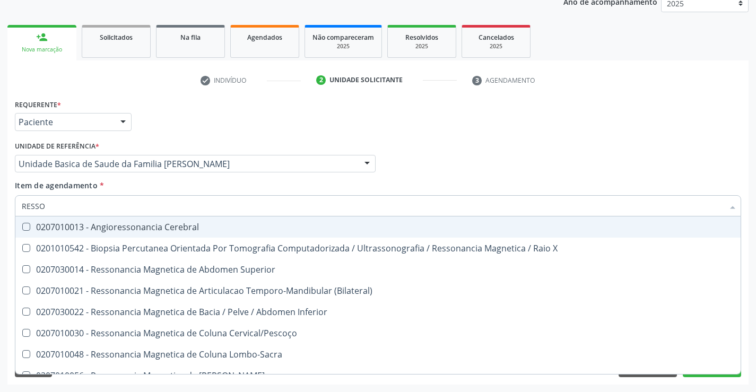
type input "RESSON"
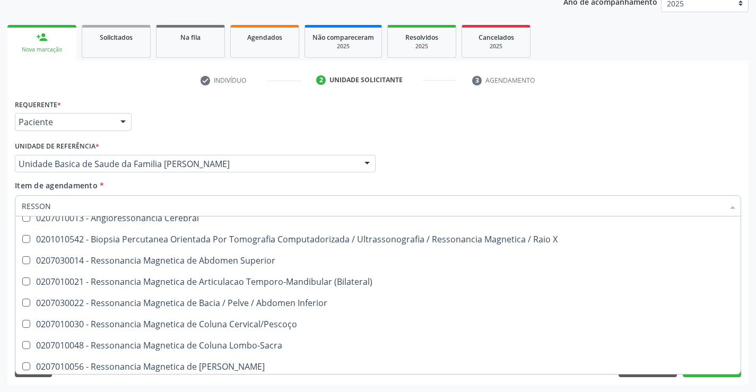
scroll to position [2, 0]
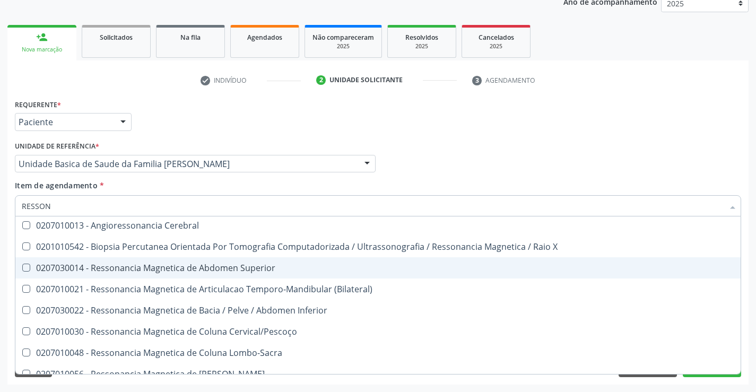
click at [257, 272] on div "0207030014 - Ressonancia Magnetica de Abdomen Superior" at bounding box center [378, 268] width 712 height 8
checkbox Superior "true"
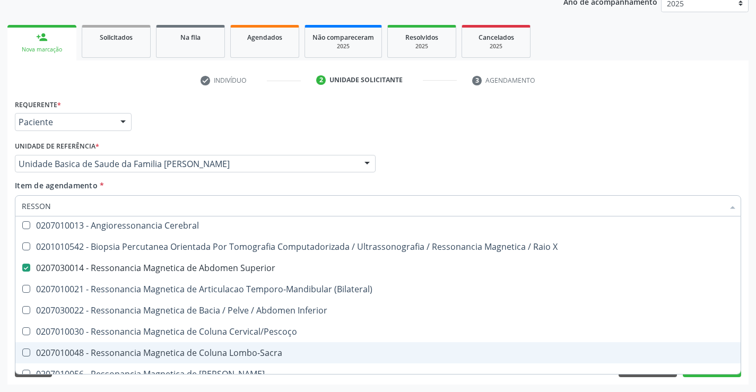
scroll to position [161, 0]
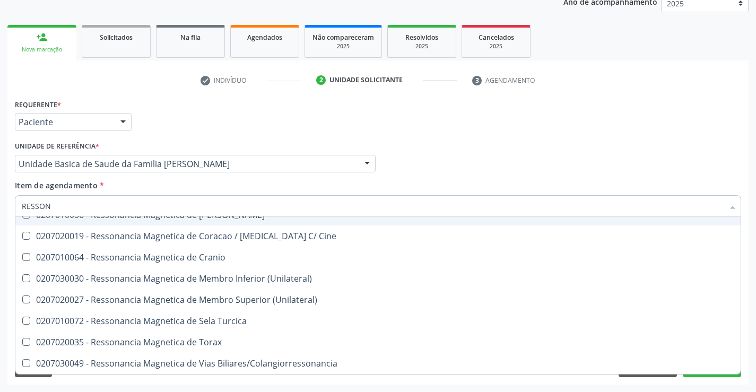
click at [683, 152] on div "Médico Solicitante Por favor, selecione a Unidade de Atendimento primeiro Nenhu…" at bounding box center [378, 158] width 732 height 41
checkbox X "true"
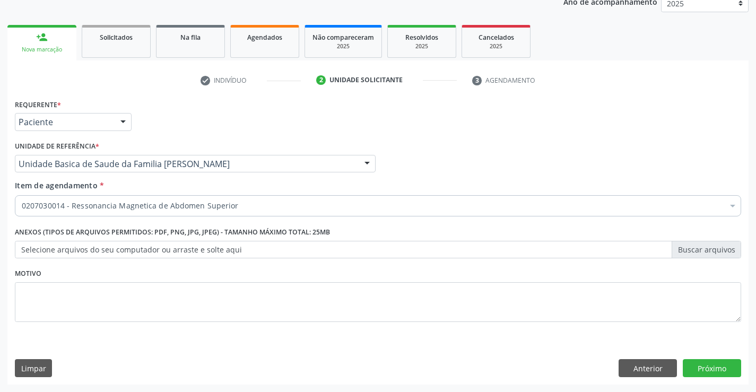
scroll to position [0, 0]
click at [711, 361] on button "Próximo" at bounding box center [712, 368] width 58 height 18
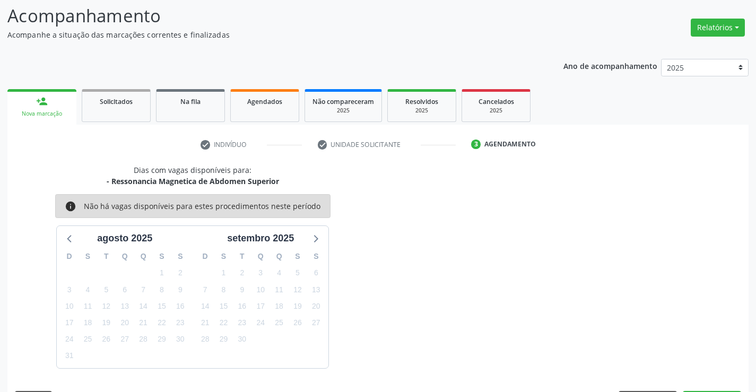
scroll to position [101, 0]
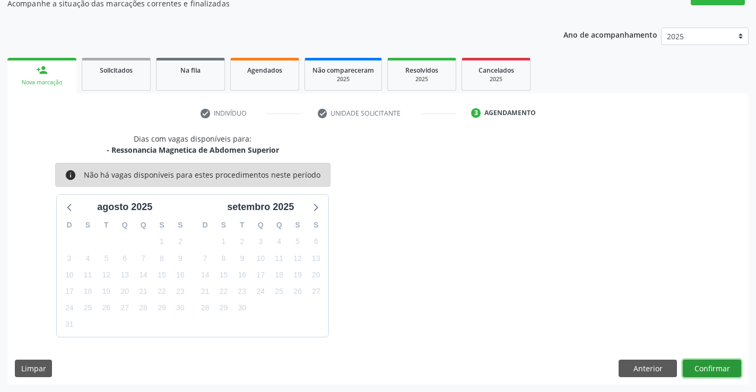
click at [704, 371] on button "Confirmar" at bounding box center [712, 369] width 58 height 18
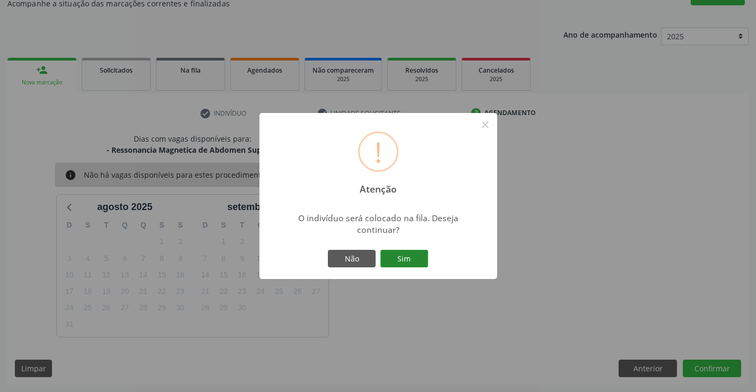
click at [413, 256] on button "Sim" at bounding box center [404, 259] width 48 height 18
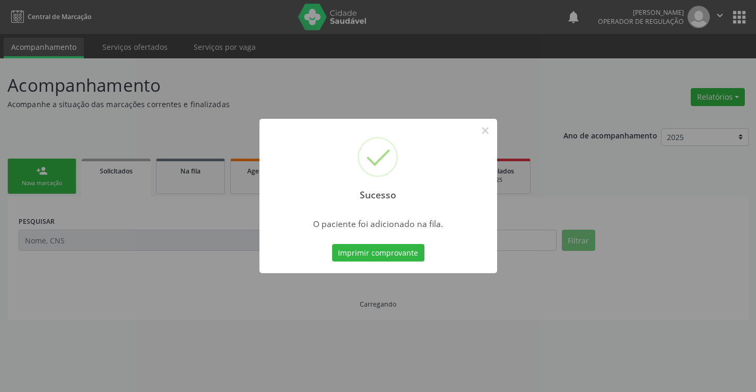
scroll to position [0, 0]
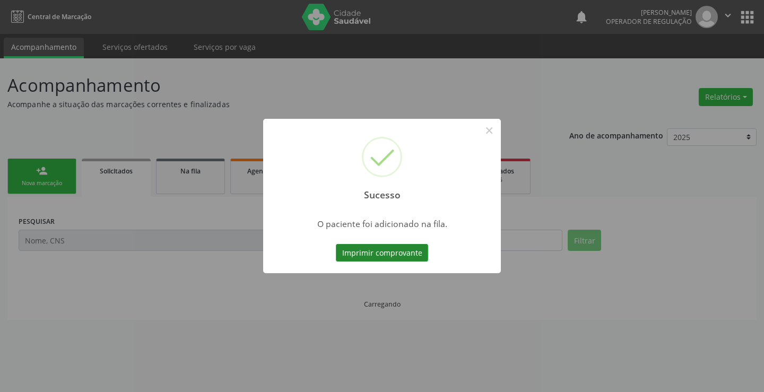
click at [386, 248] on button "Imprimir comprovante" at bounding box center [382, 253] width 92 height 18
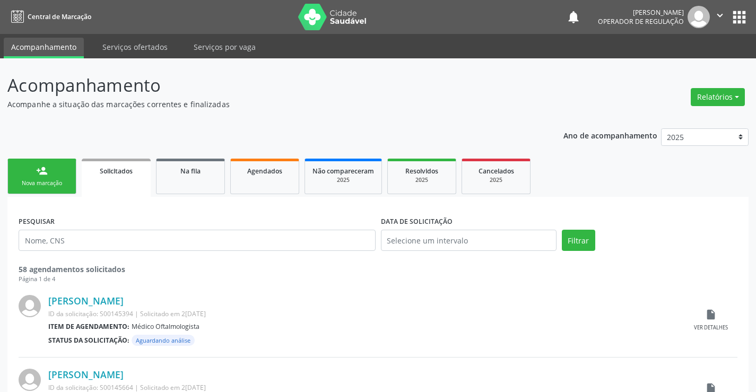
click at [37, 175] on div "person_add" at bounding box center [42, 171] width 12 height 12
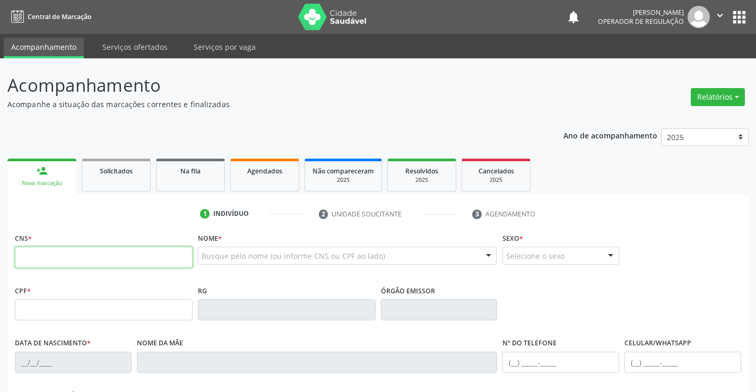
click at [50, 250] on input "text" at bounding box center [104, 257] width 178 height 21
type input "701 1033 3327 6080"
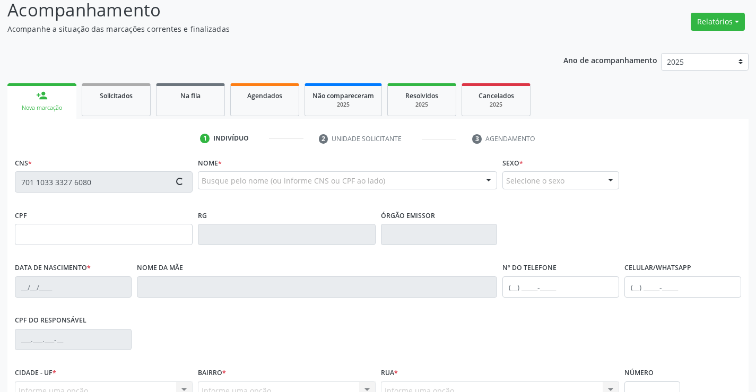
type input "0274326701"
type input "18/05/1952"
type input "(74) 99939-7163"
type input "S/N"
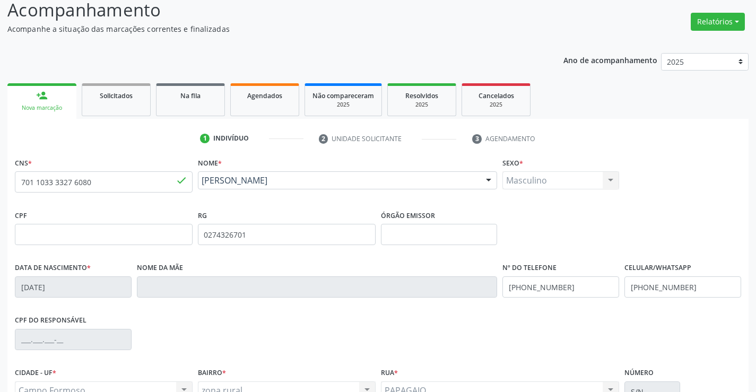
scroll to position [183, 0]
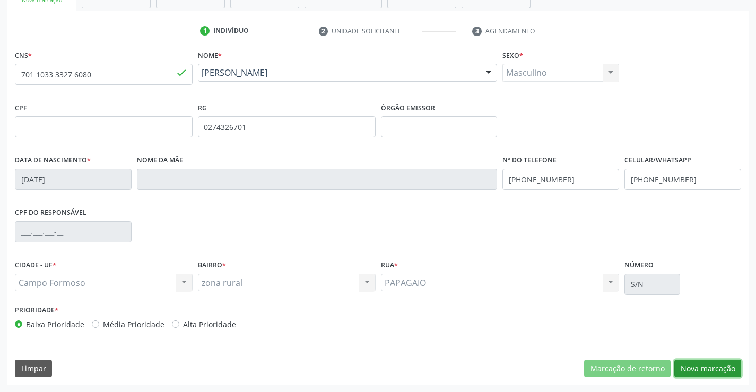
click at [693, 375] on button "Nova marcação" at bounding box center [707, 369] width 67 height 18
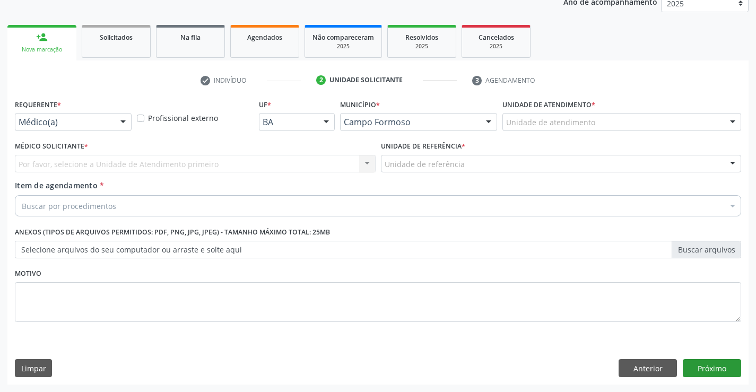
scroll to position [134, 0]
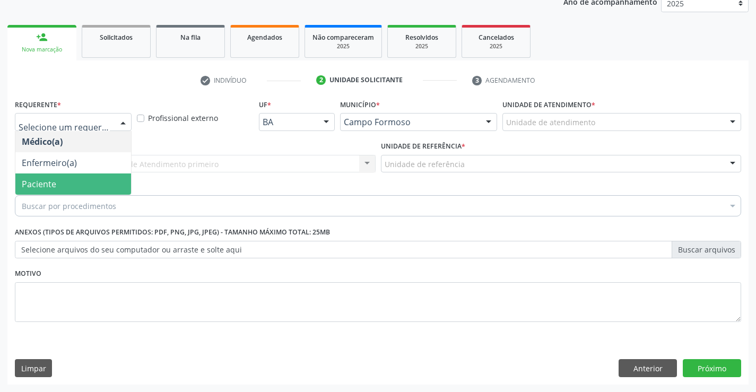
click at [45, 186] on span "Paciente" at bounding box center [39, 184] width 34 height 12
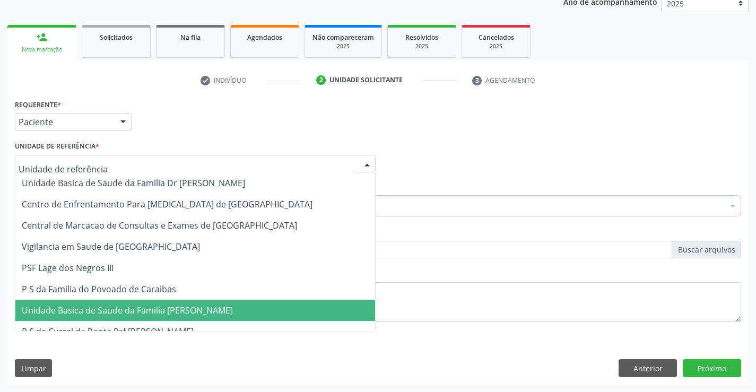
click at [91, 317] on span "Unidade Basica de Saude da Familia [PERSON_NAME]" at bounding box center [195, 310] width 360 height 21
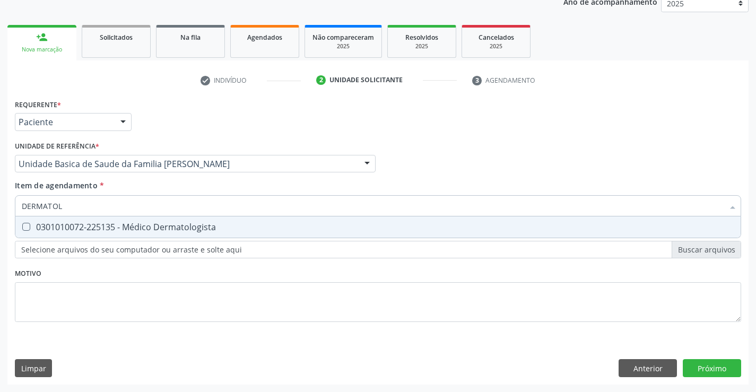
type input "DERMATOLO"
click at [102, 228] on div "0301010072-225135 - Médico Dermatologista" at bounding box center [378, 227] width 712 height 8
checkbox Dermatologista "true"
click at [715, 370] on div "Requerente * Paciente Médico(a) Enfermeiro(a) Paciente Nenhum resultado encontr…" at bounding box center [377, 241] width 741 height 288
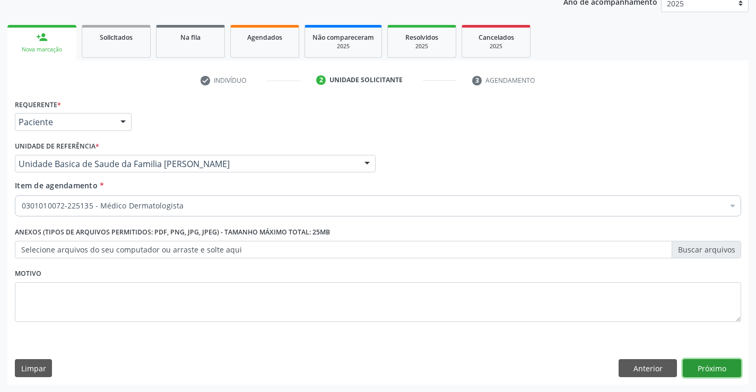
click at [724, 366] on button "Próximo" at bounding box center [712, 368] width 58 height 18
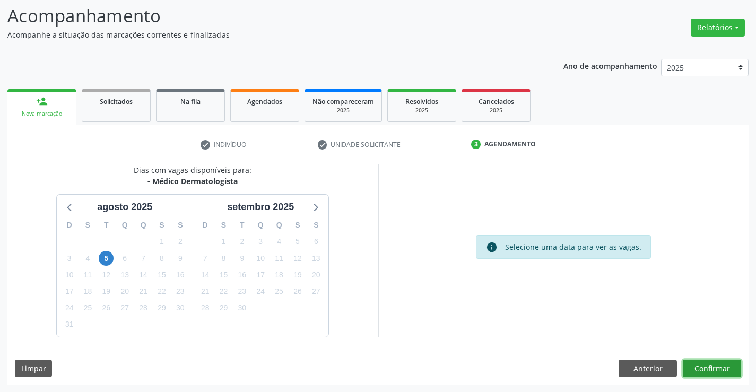
click at [719, 370] on button "Confirmar" at bounding box center [712, 369] width 58 height 18
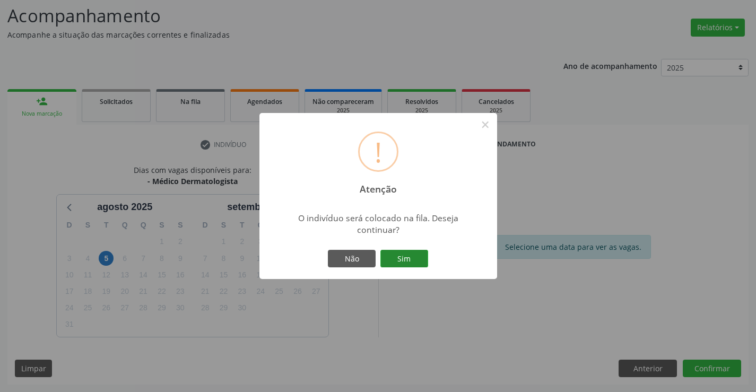
click at [404, 255] on button "Sim" at bounding box center [404, 259] width 48 height 18
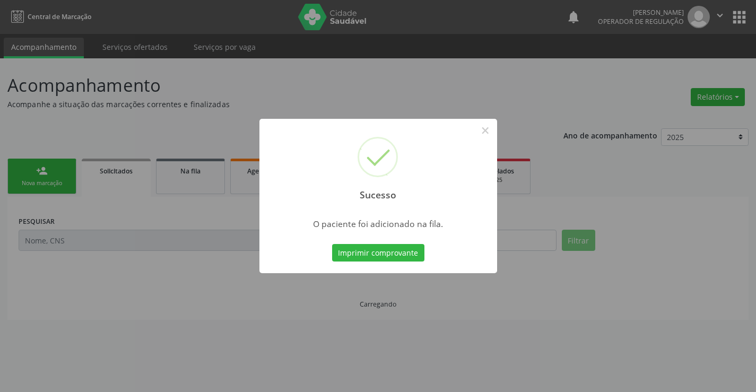
scroll to position [0, 0]
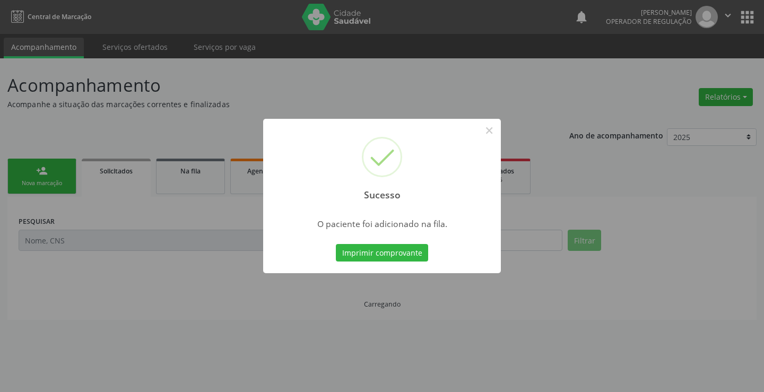
click at [404, 255] on button "Imprimir comprovante" at bounding box center [382, 253] width 92 height 18
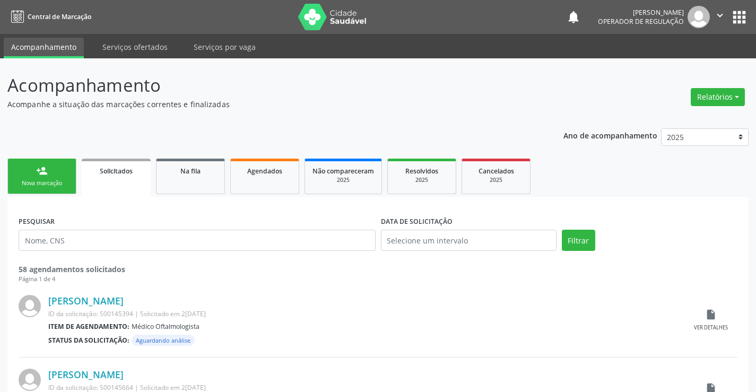
click at [717, 12] on icon "" at bounding box center [720, 16] width 12 height 12
click at [676, 63] on link "Sair" at bounding box center [692, 64] width 73 height 15
